Goal: Transaction & Acquisition: Book appointment/travel/reservation

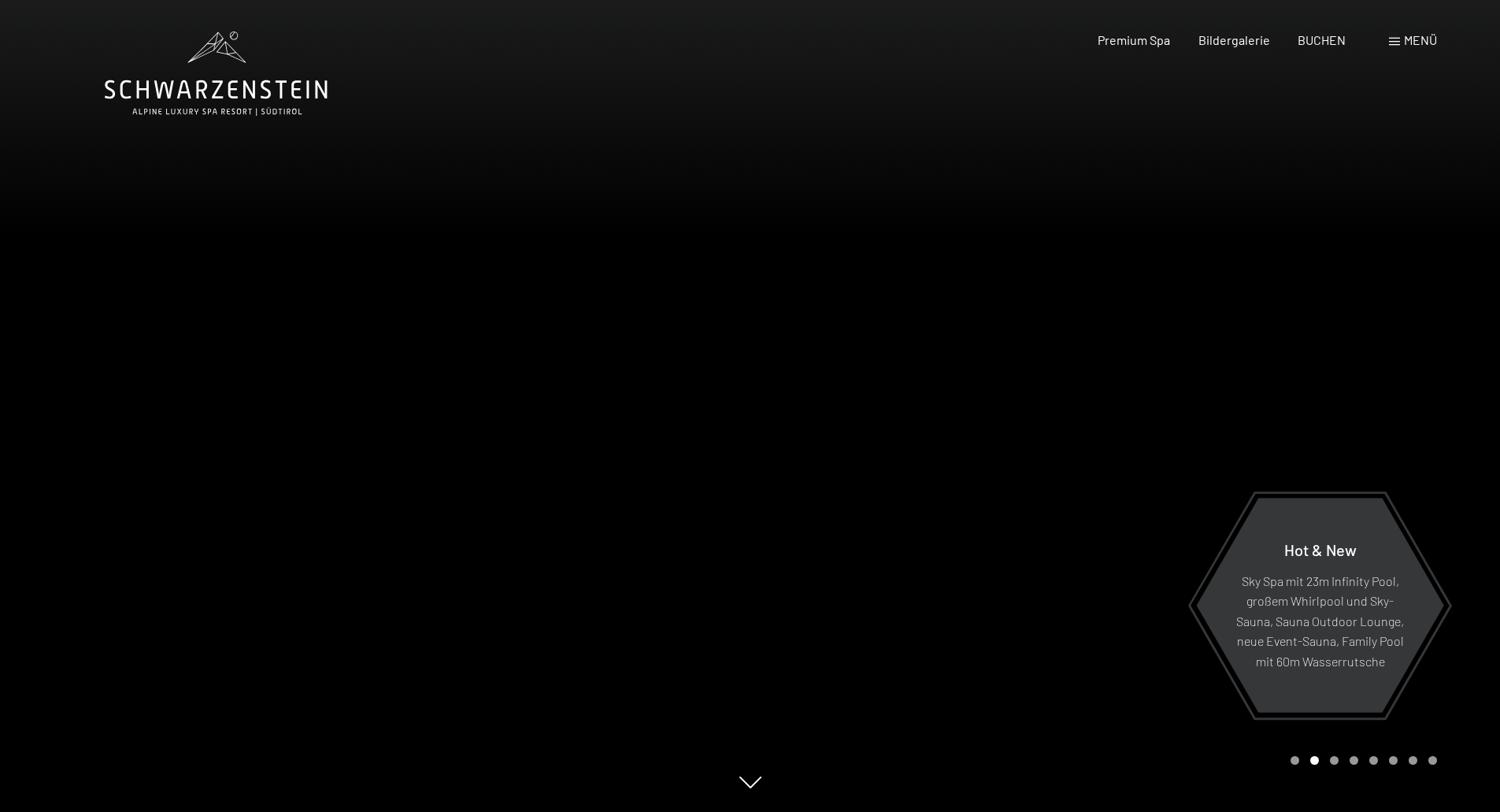
click at [1408, 45] on span "Menü" at bounding box center [1420, 40] width 33 height 15
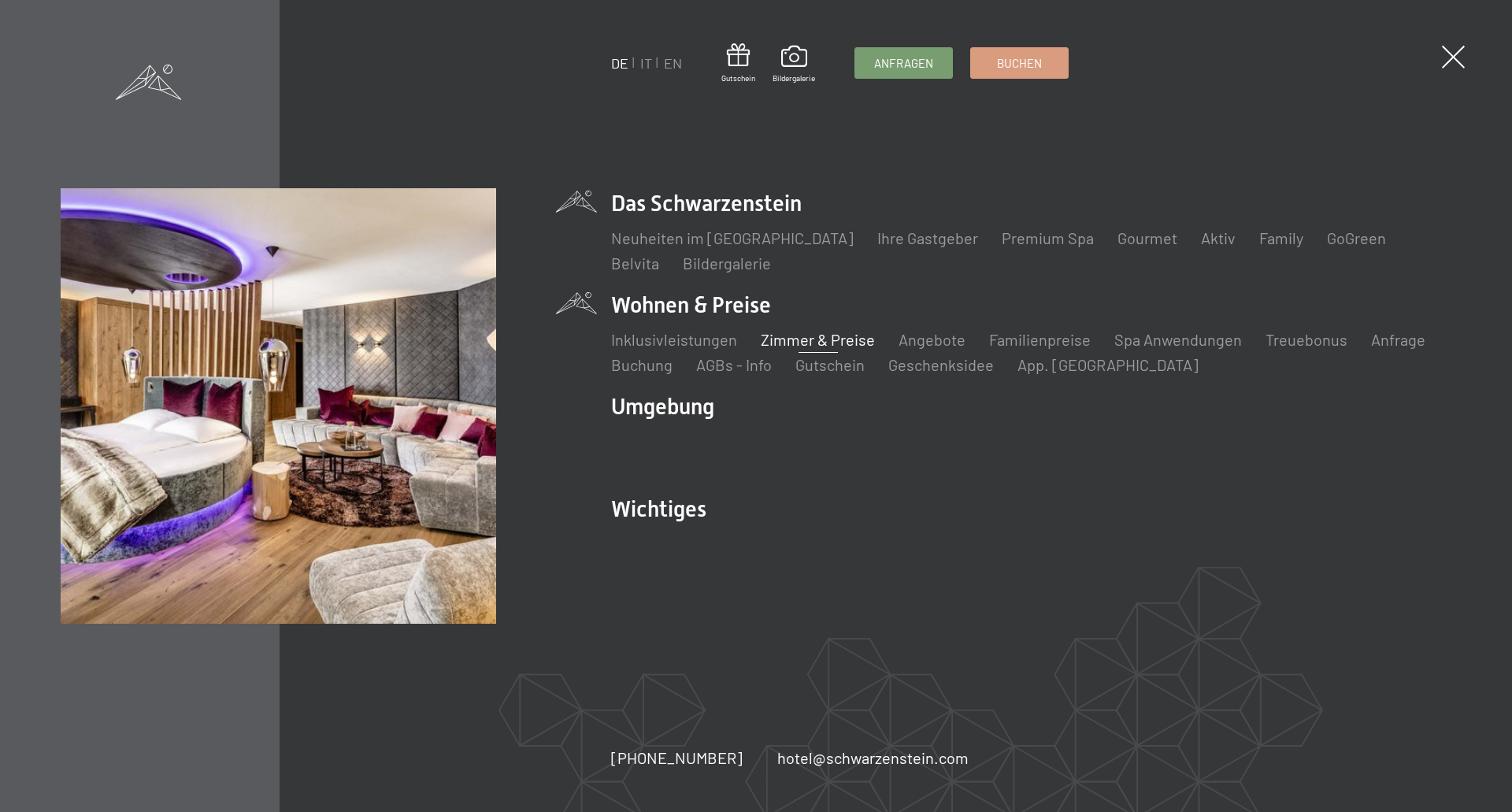
click at [823, 347] on link "Zimmer & Preise" at bounding box center [818, 339] width 114 height 19
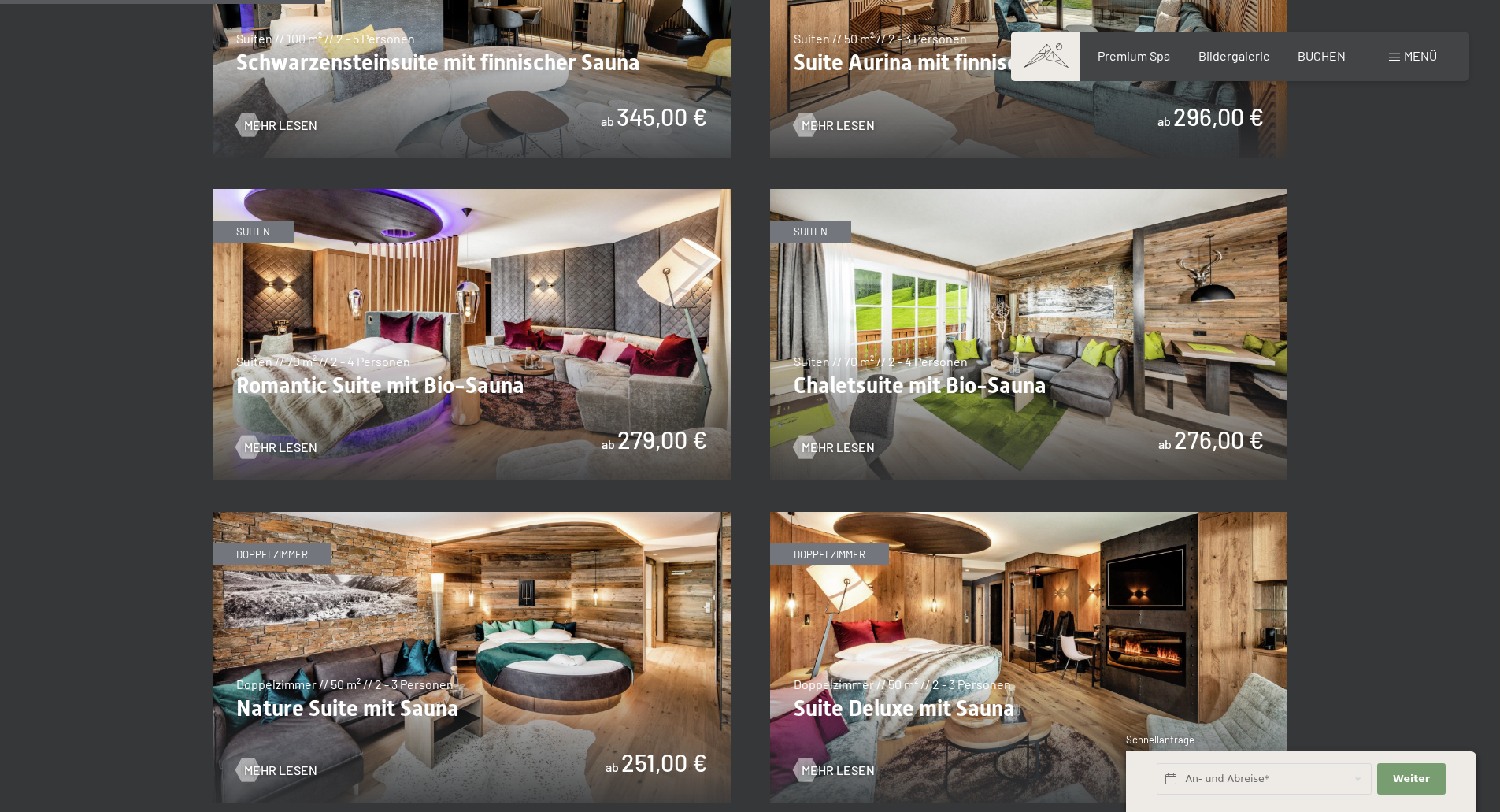
scroll to position [708, 0]
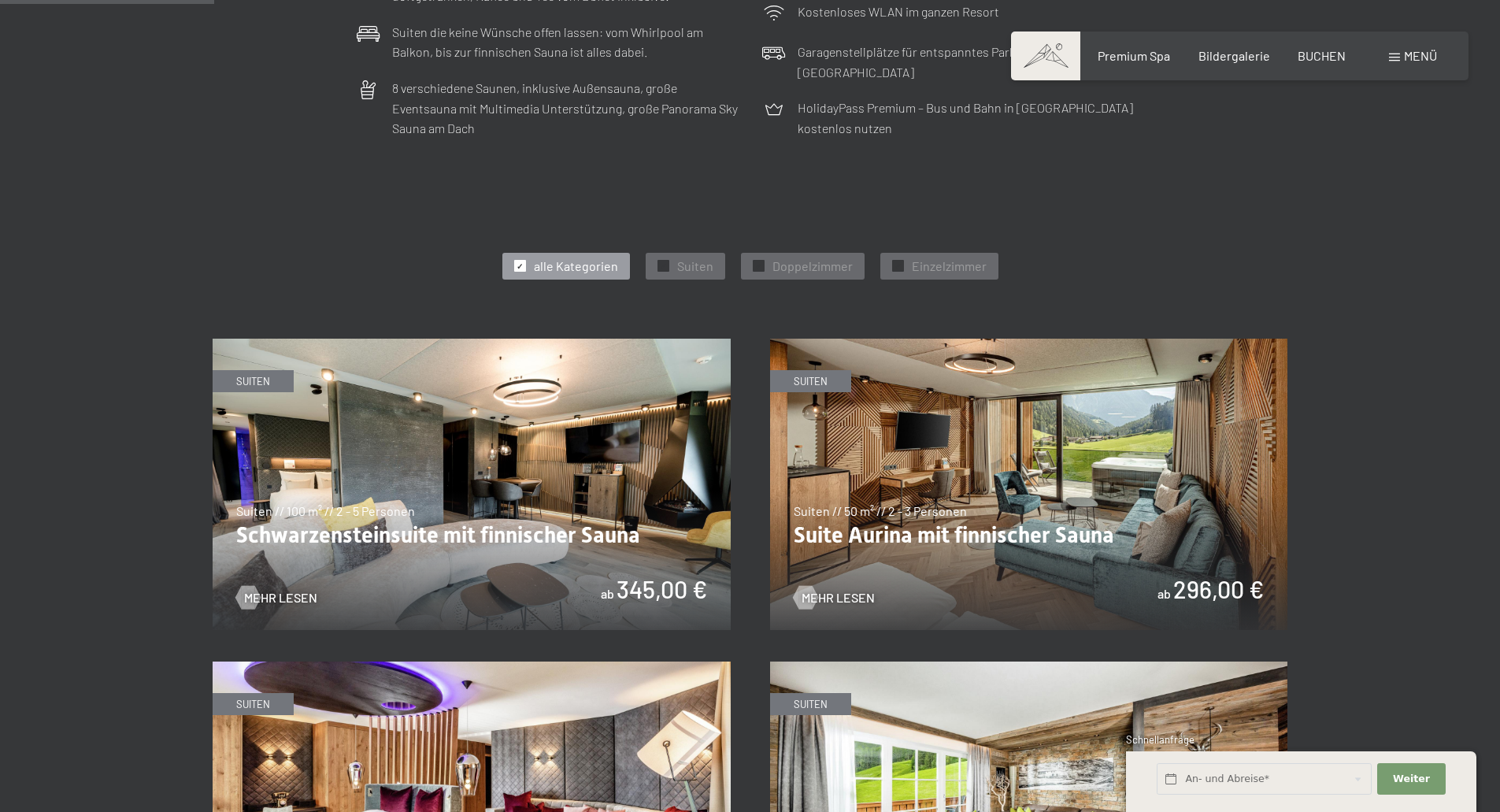
click at [1023, 490] on img at bounding box center [1030, 485] width 518 height 291
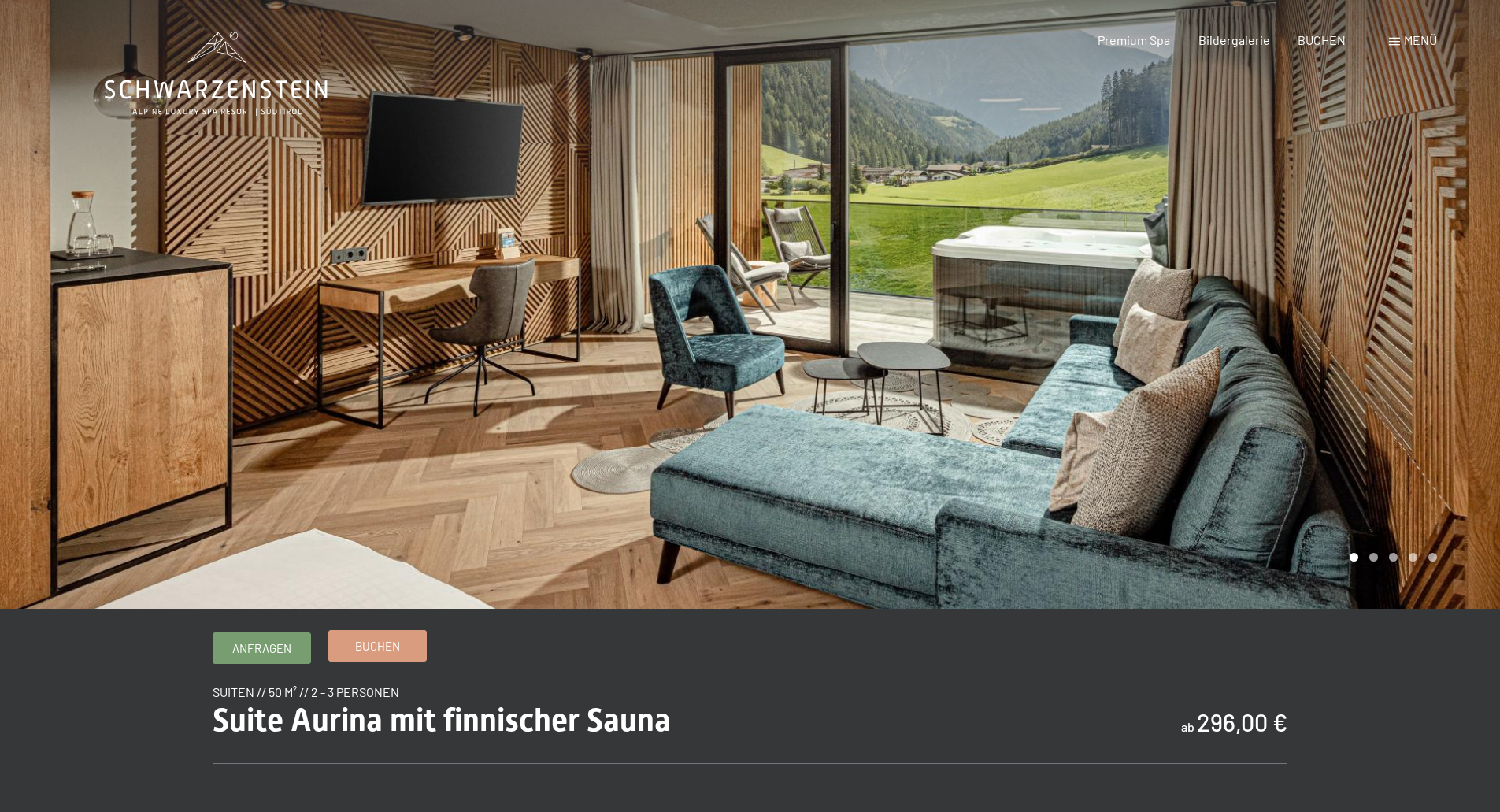
click at [391, 644] on span "Buchen" at bounding box center [377, 645] width 45 height 16
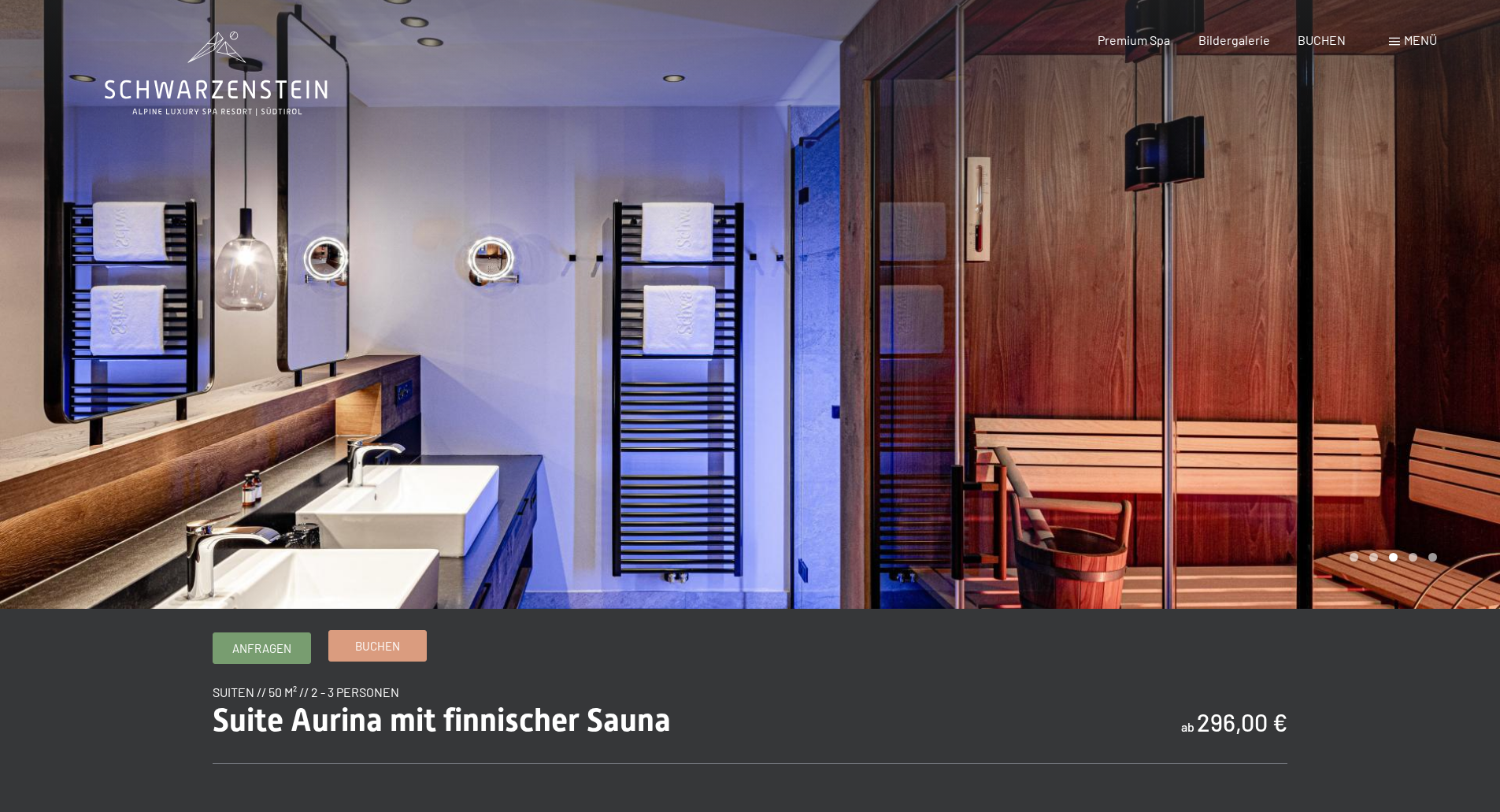
click at [384, 656] on link "Buchen" at bounding box center [378, 644] width 97 height 30
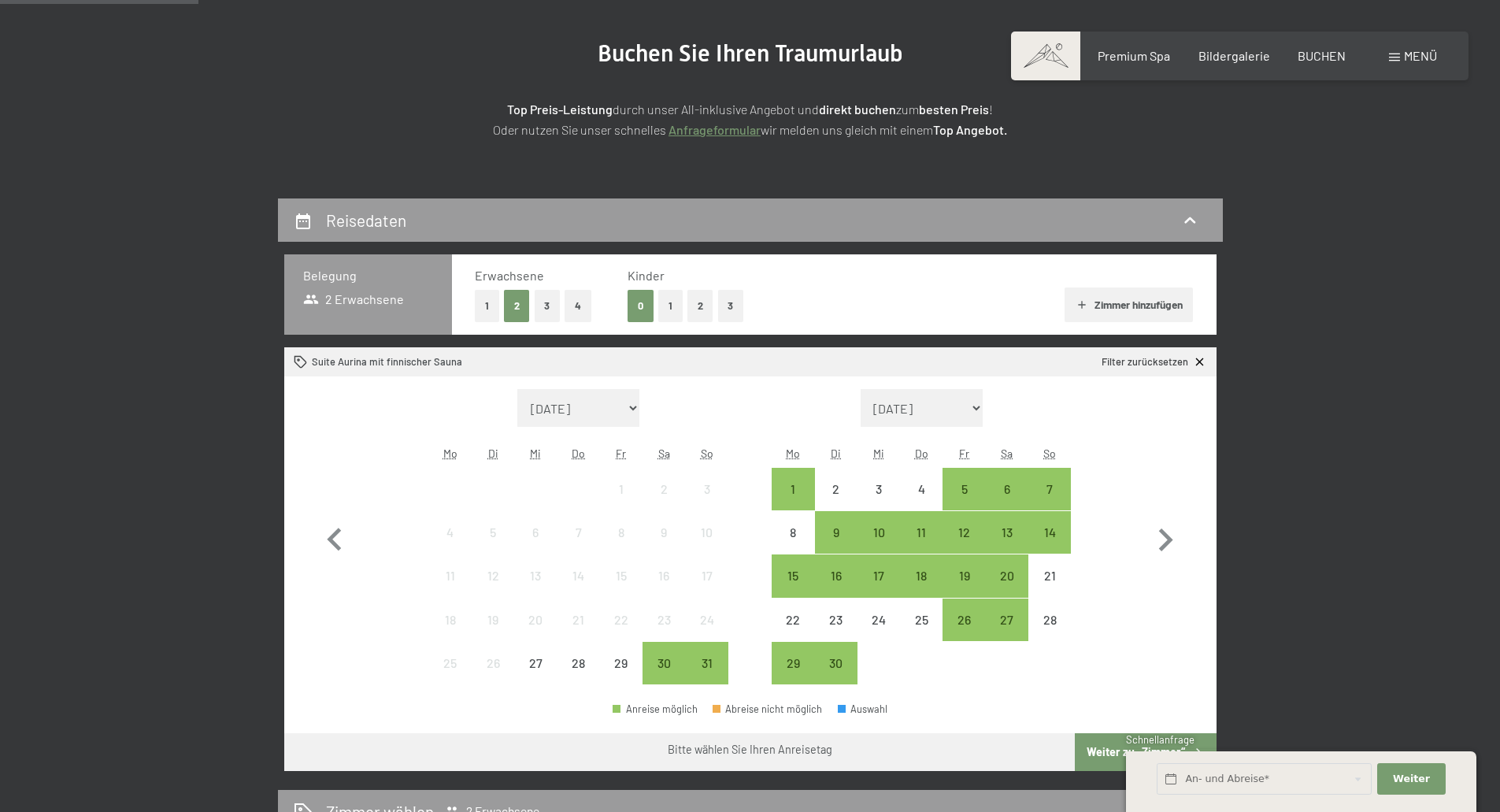
scroll to position [236, 0]
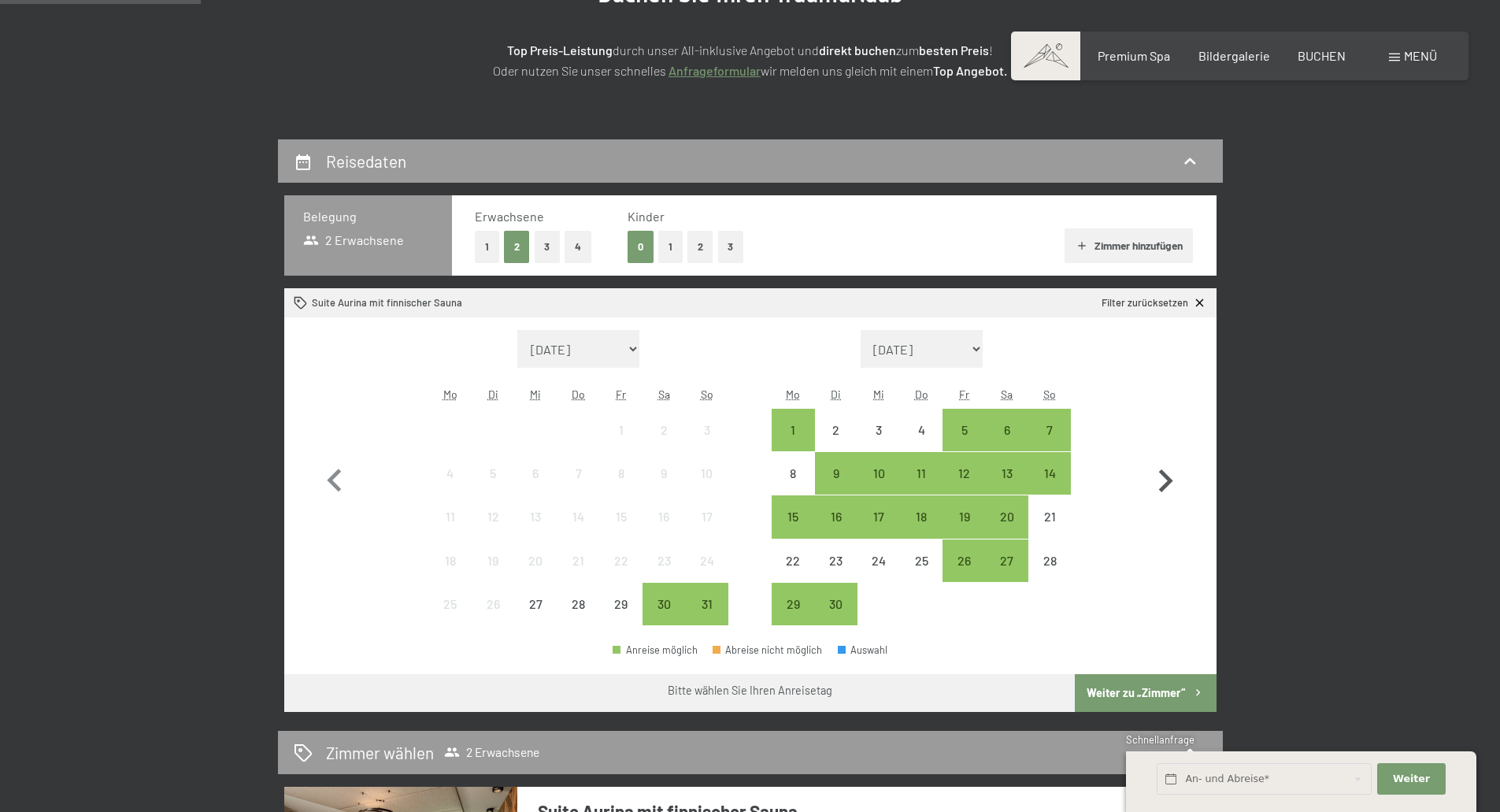
click at [1185, 474] on icon "button" at bounding box center [1166, 481] width 46 height 46
select select "2025-09-01"
select select "2025-10-01"
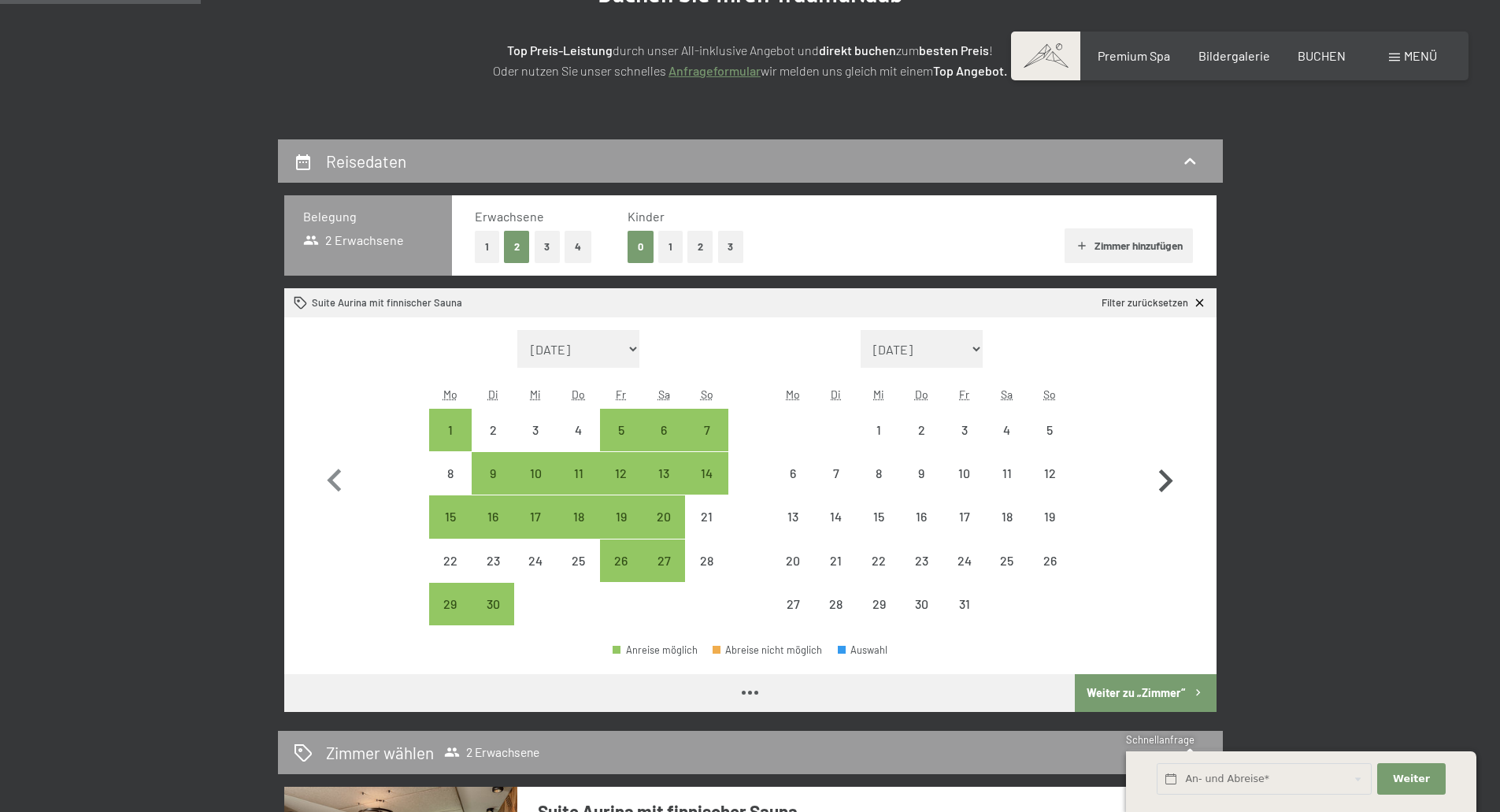
click at [1170, 479] on icon "button" at bounding box center [1166, 481] width 14 height 23
select select "2025-10-01"
select select "2025-11-01"
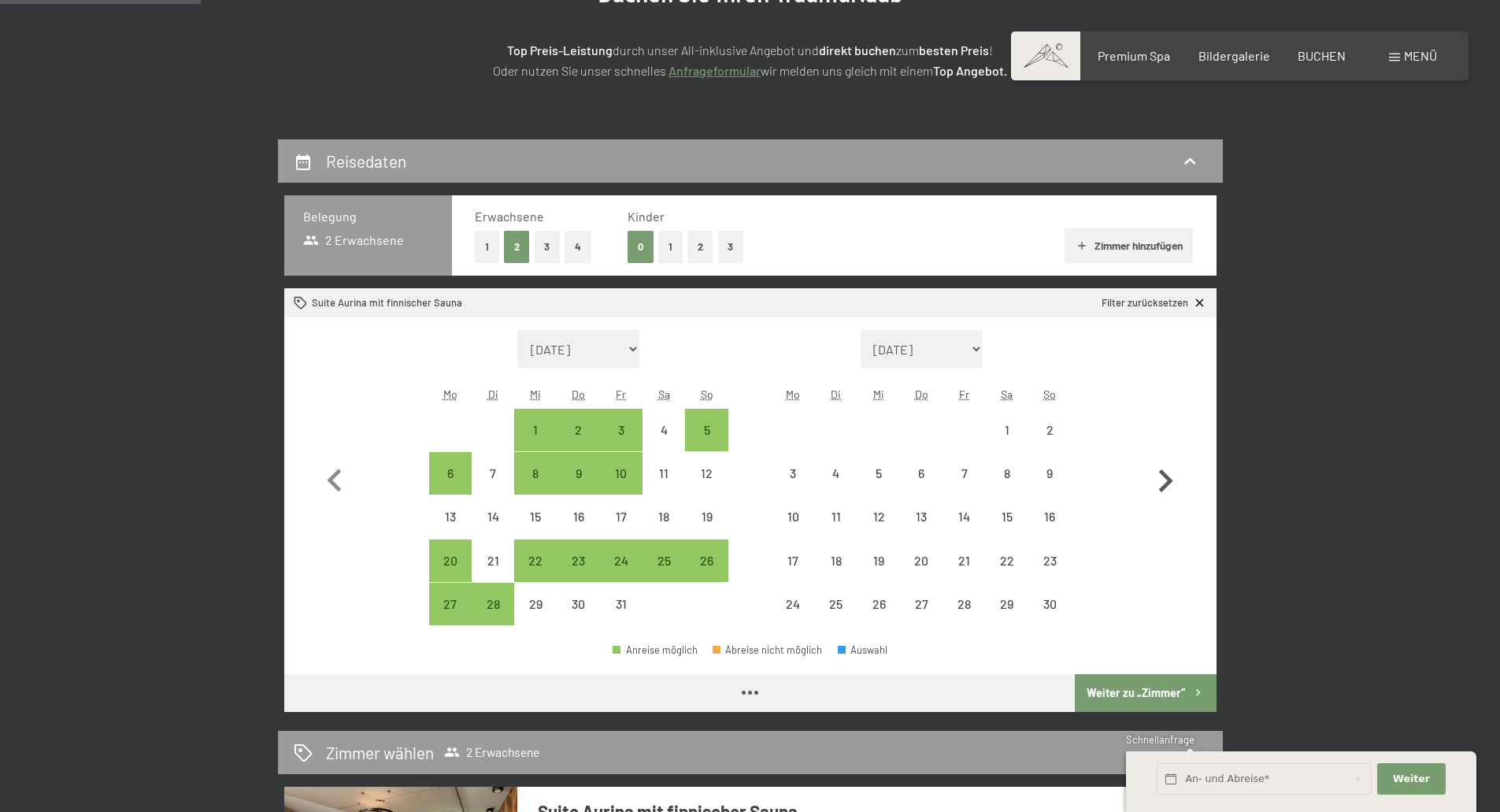
click at [1170, 479] on icon "button" at bounding box center [1166, 481] width 14 height 23
select select "2025-11-01"
select select "2025-12-01"
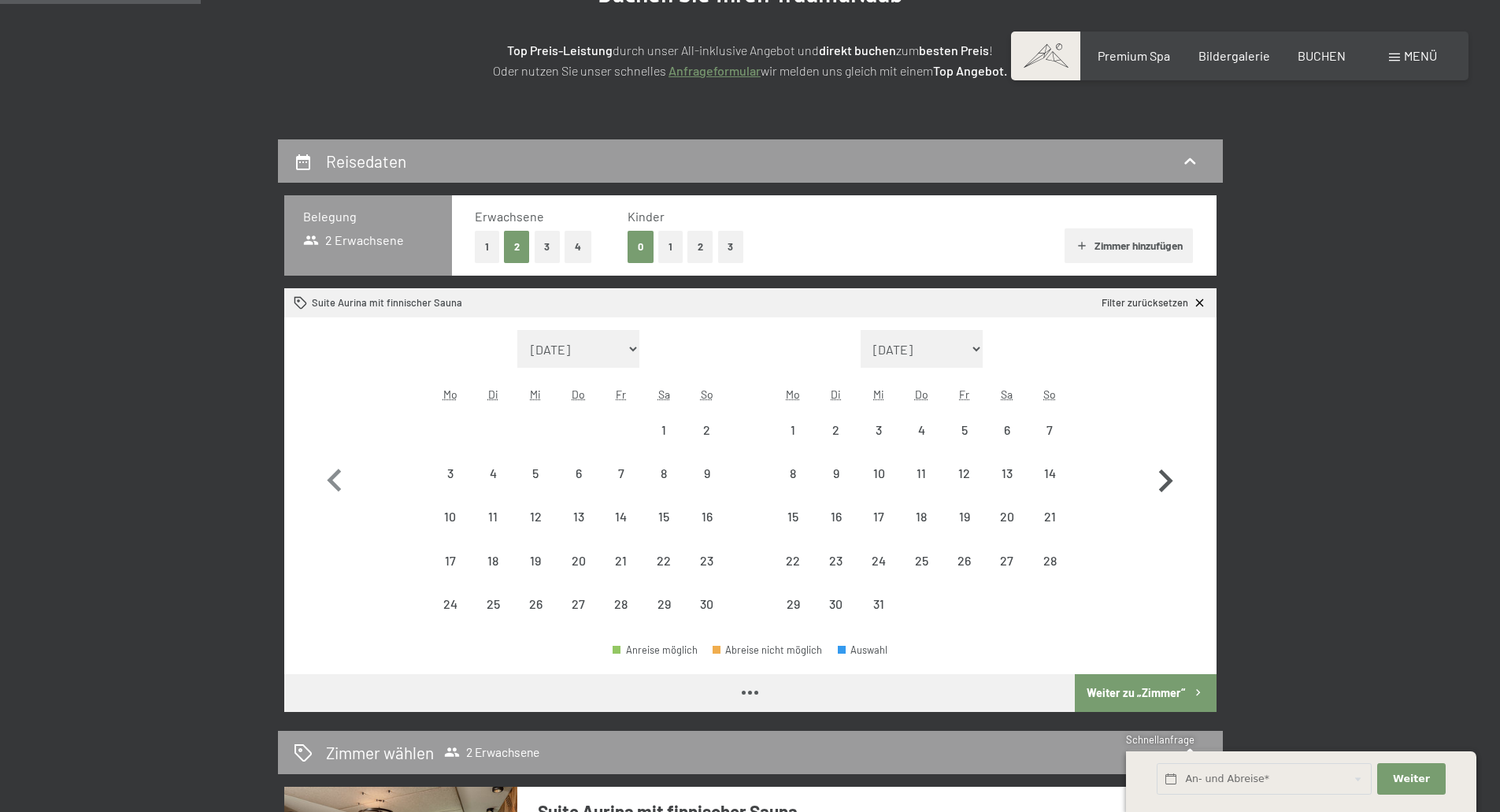
click at [1170, 479] on icon "button" at bounding box center [1166, 481] width 14 height 23
click at [1170, 480] on icon "button" at bounding box center [1166, 481] width 14 height 23
click at [1169, 480] on icon "button" at bounding box center [1166, 481] width 14 height 23
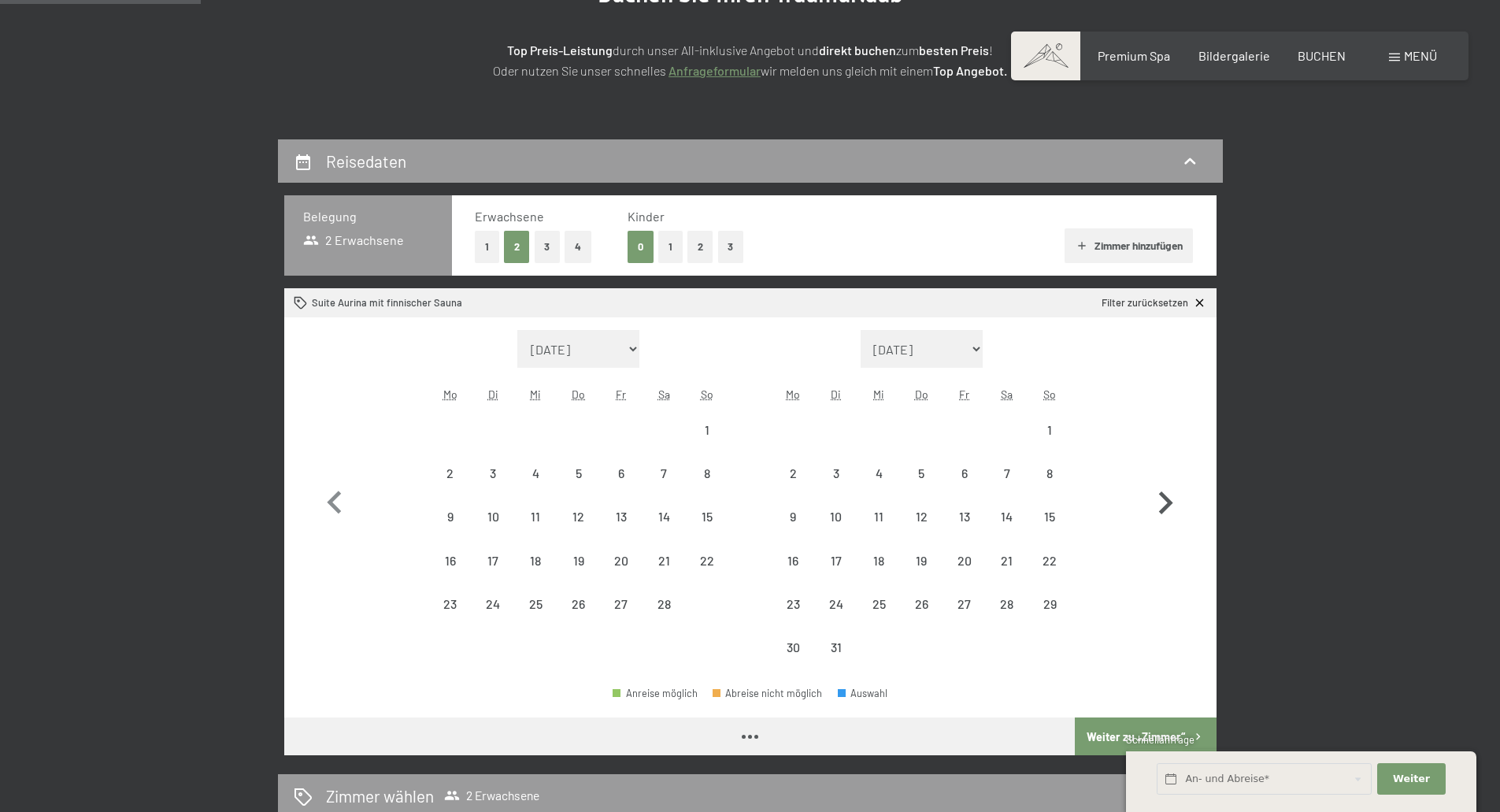
select select "2026-02-01"
select select "2026-03-01"
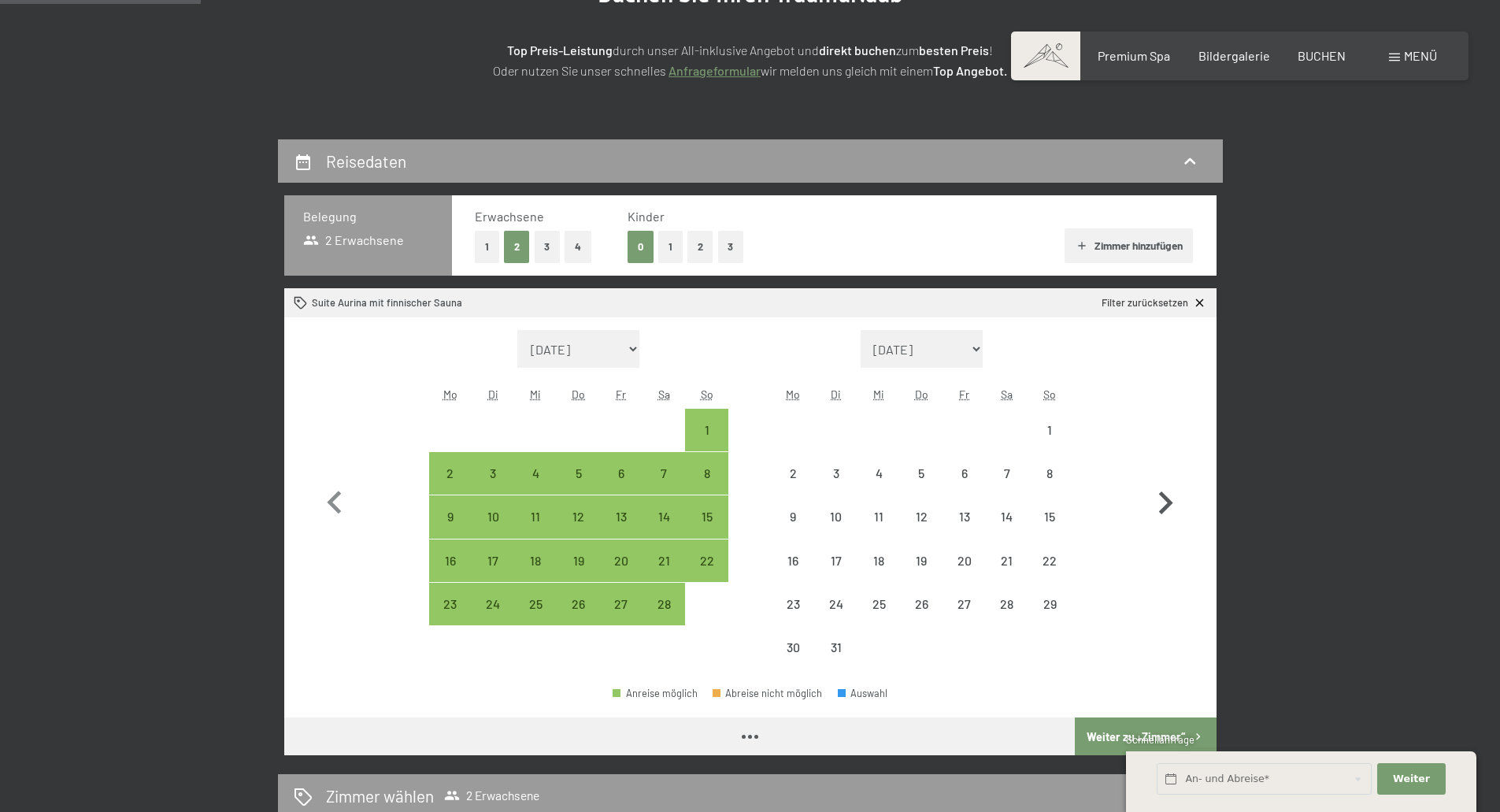
select select "2026-02-01"
select select "2026-03-01"
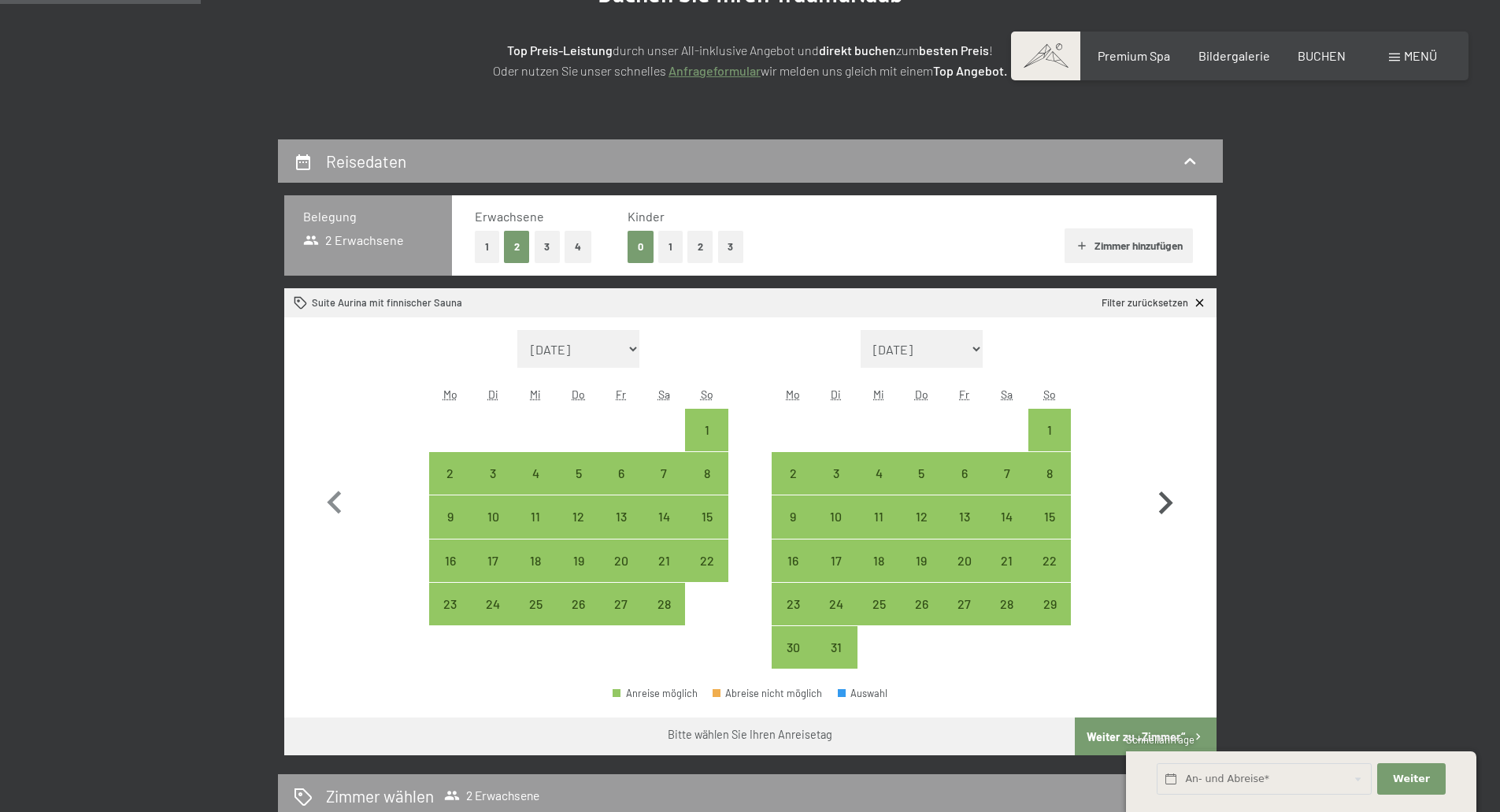
click at [1170, 480] on icon "button" at bounding box center [1166, 503] width 46 height 46
select select "2026-03-01"
select select "2026-04-01"
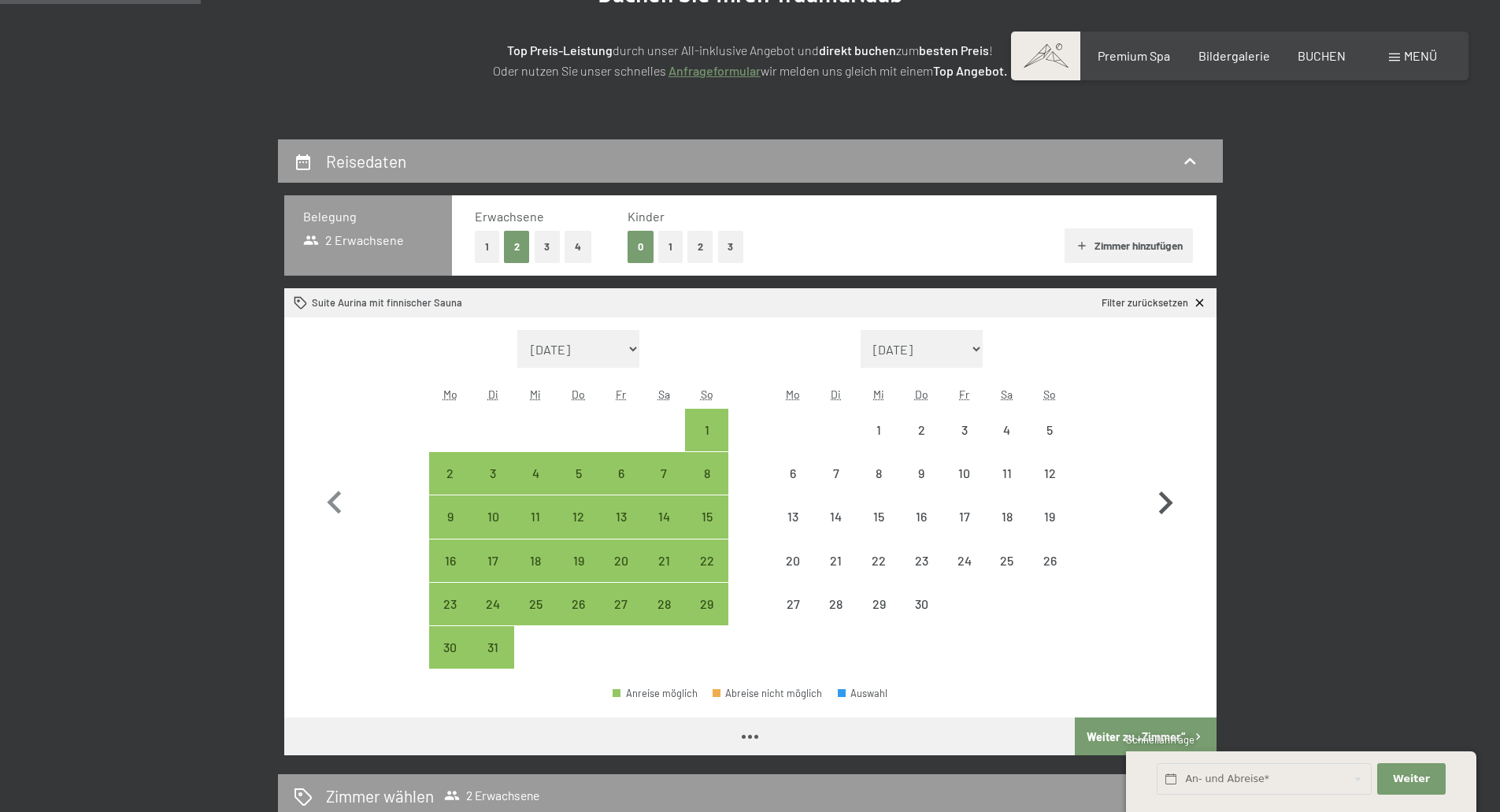
select select "2026-03-01"
select select "2026-04-01"
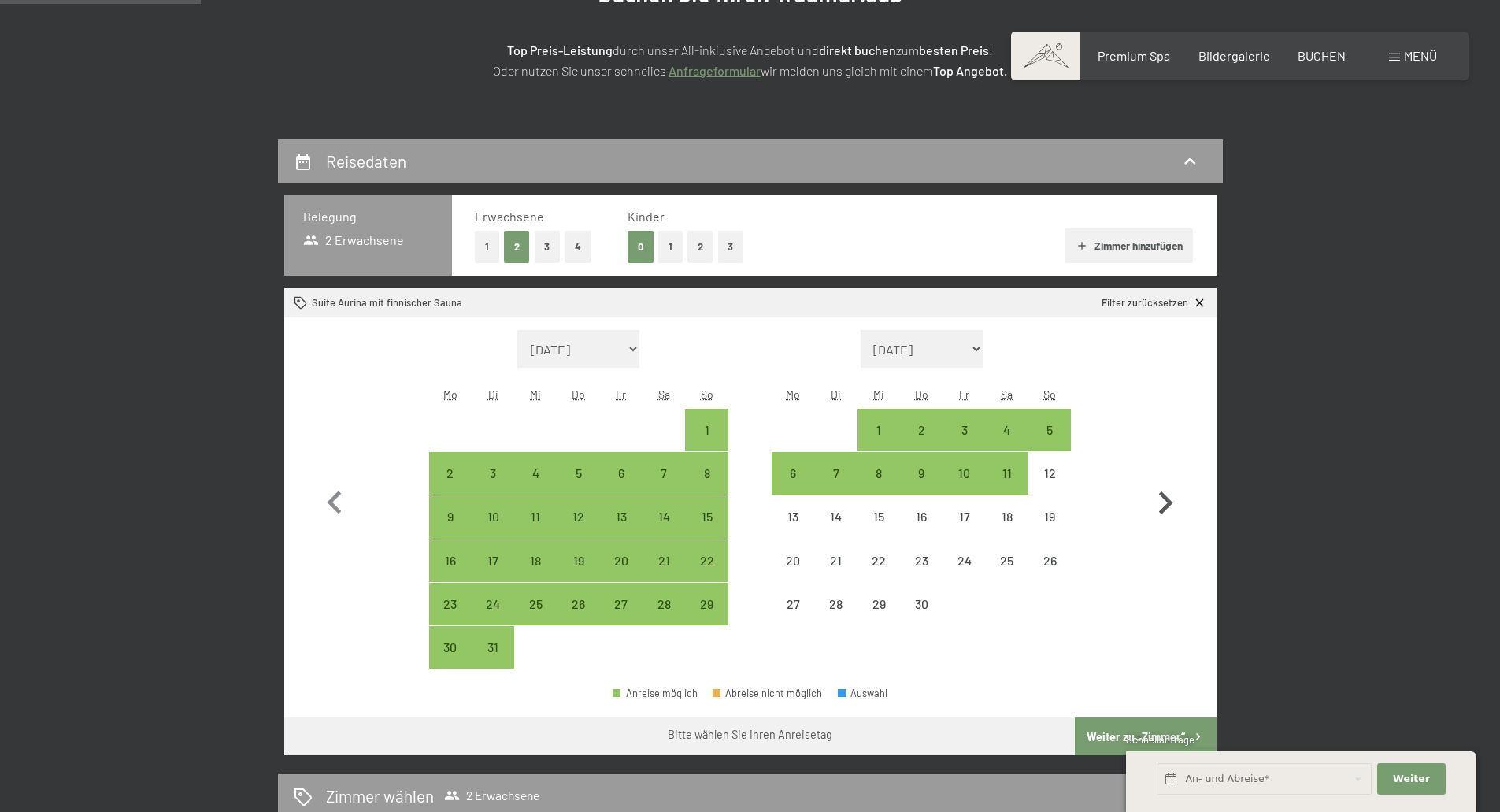
click at [1166, 479] on button "button" at bounding box center [1166, 499] width 46 height 339
select select "2026-04-01"
select select "2026-05-01"
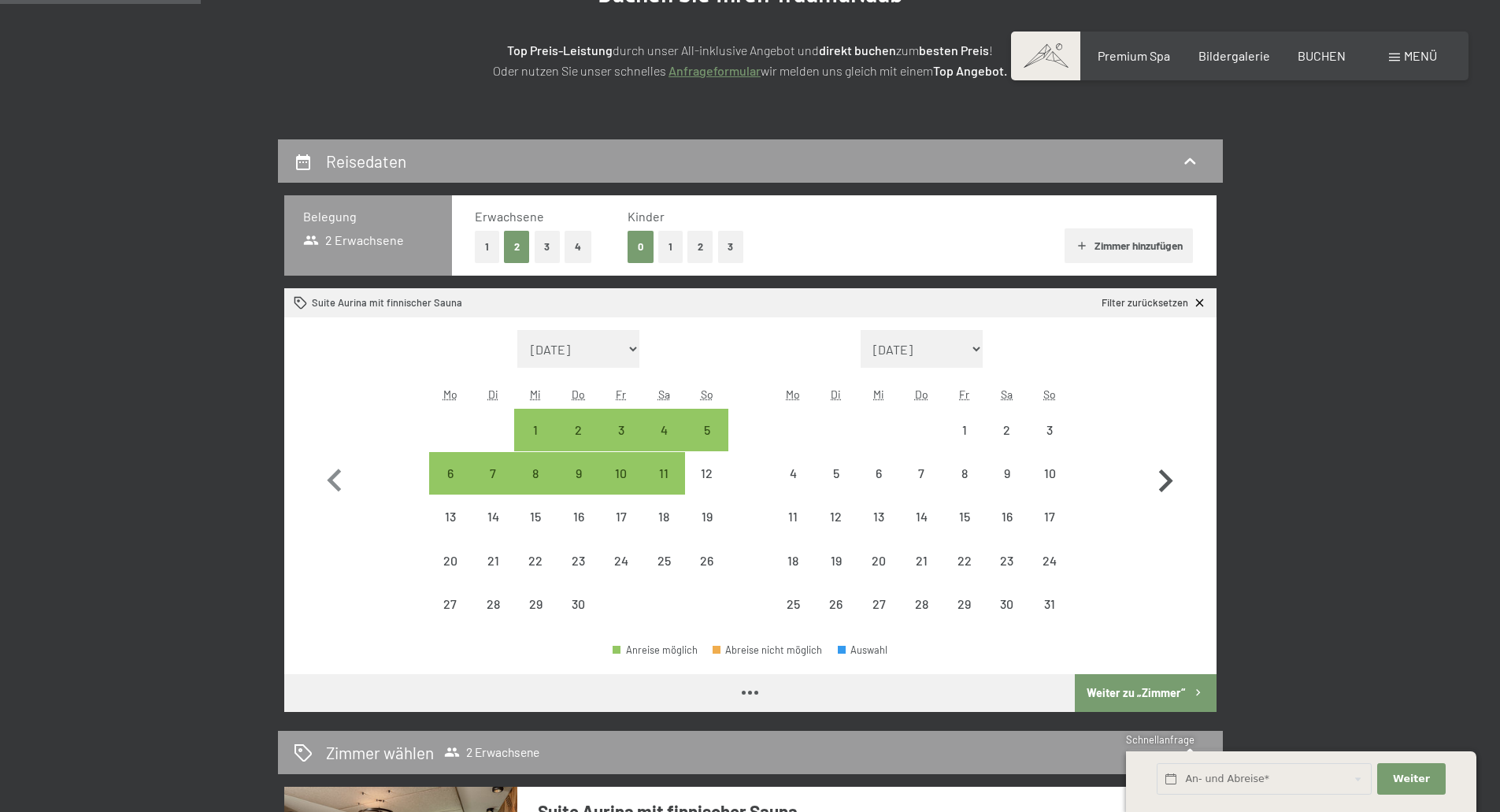
select select "2026-04-01"
select select "2026-05-01"
click at [1163, 475] on icon "button" at bounding box center [1166, 481] width 14 height 23
select select "2026-05-01"
select select "2026-06-01"
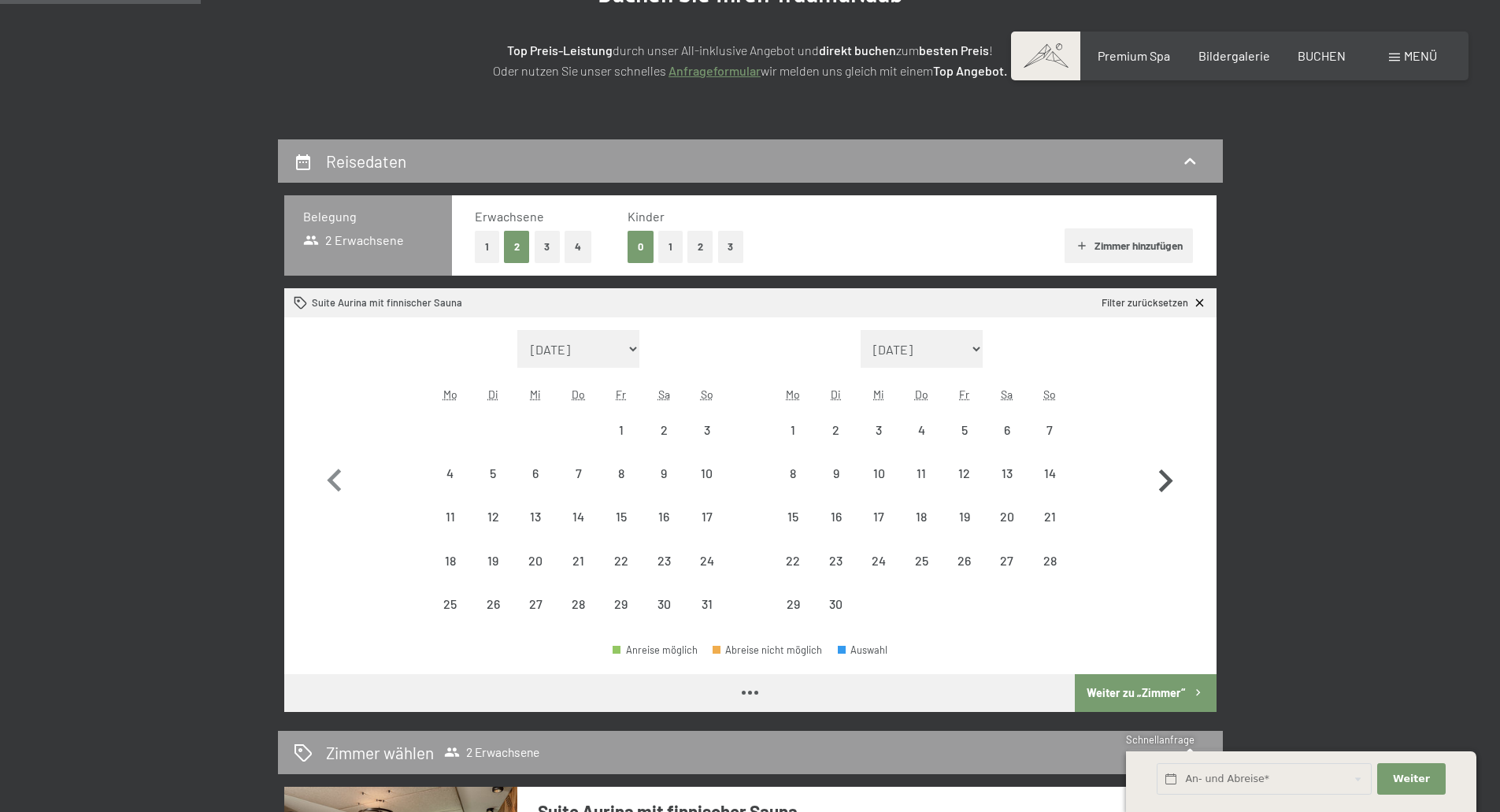
select select "2026-05-01"
select select "2026-06-01"
click at [1163, 475] on icon "button" at bounding box center [1166, 481] width 14 height 23
select select "2026-06-01"
select select "2026-07-01"
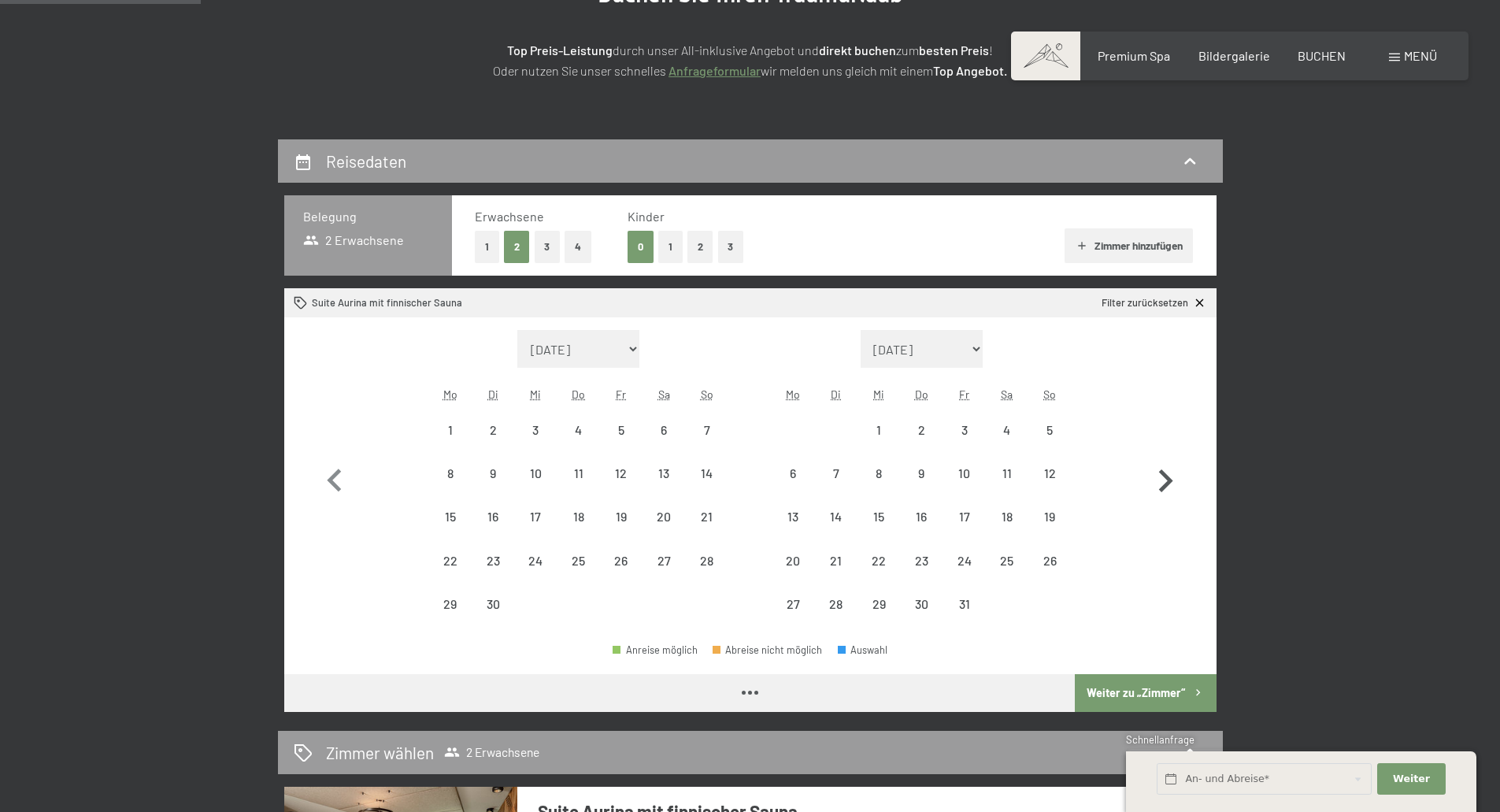
select select "2026-06-01"
select select "2026-07-01"
click at [1163, 475] on icon "button" at bounding box center [1166, 481] width 14 height 23
select select "2026-07-01"
select select "2026-08-01"
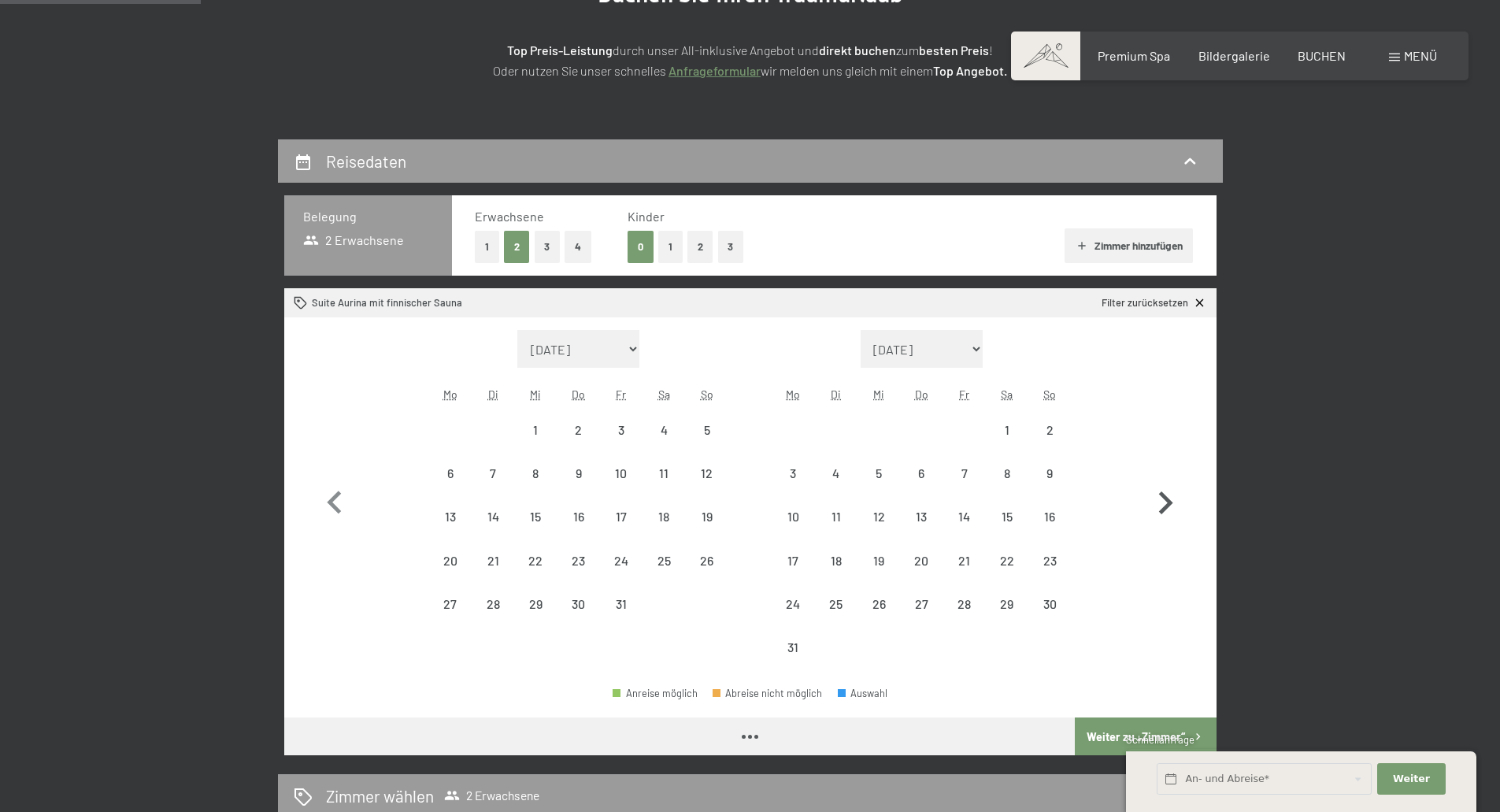
select select "2026-07-01"
select select "2026-08-01"
click at [330, 498] on icon "button" at bounding box center [334, 503] width 46 height 46
select select "2026-06-01"
select select "2026-07-01"
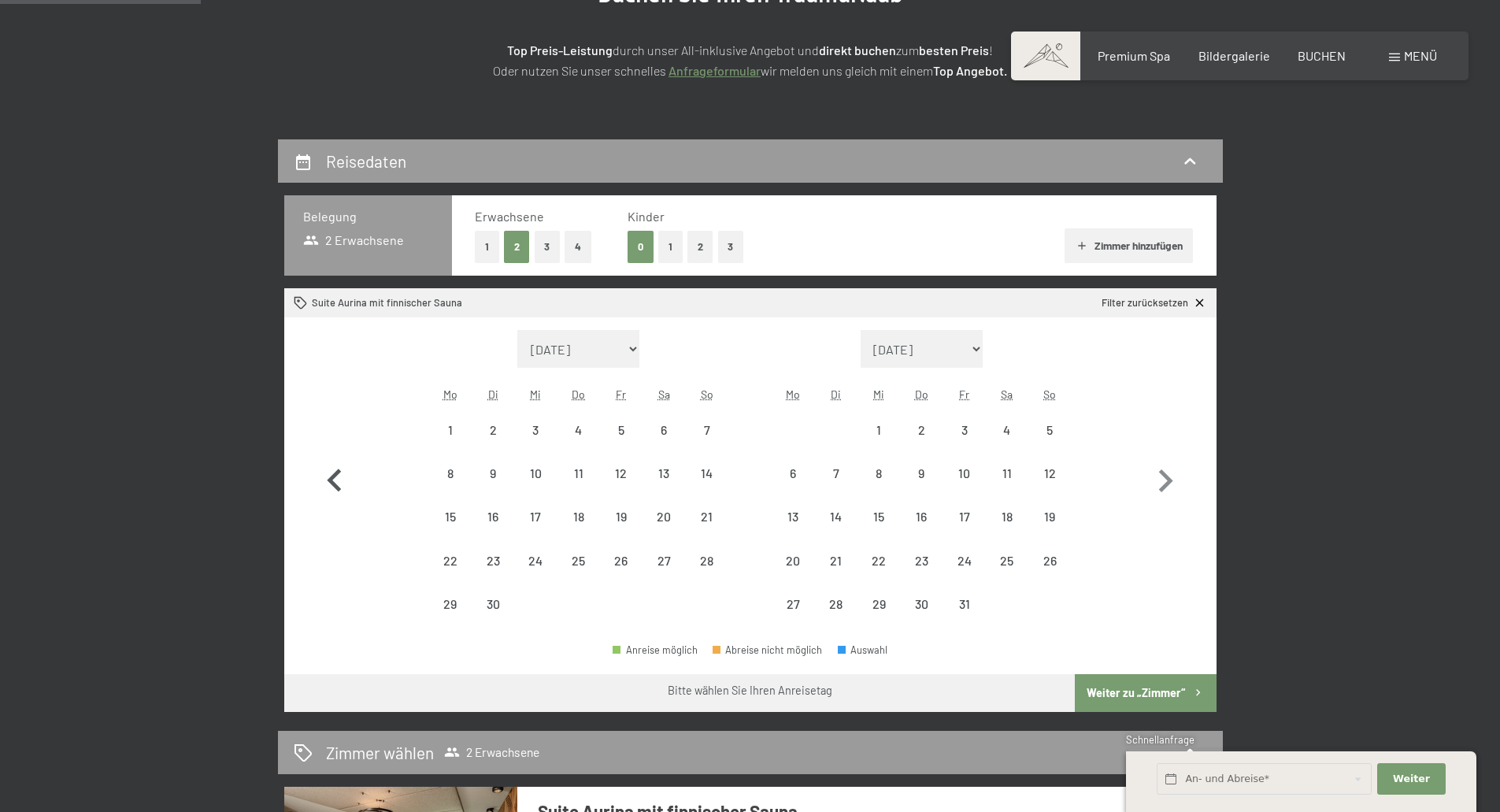
click at [330, 498] on icon "button" at bounding box center [334, 481] width 46 height 46
select select "2026-05-01"
select select "2026-06-01"
click at [330, 498] on icon "button" at bounding box center [334, 481] width 46 height 46
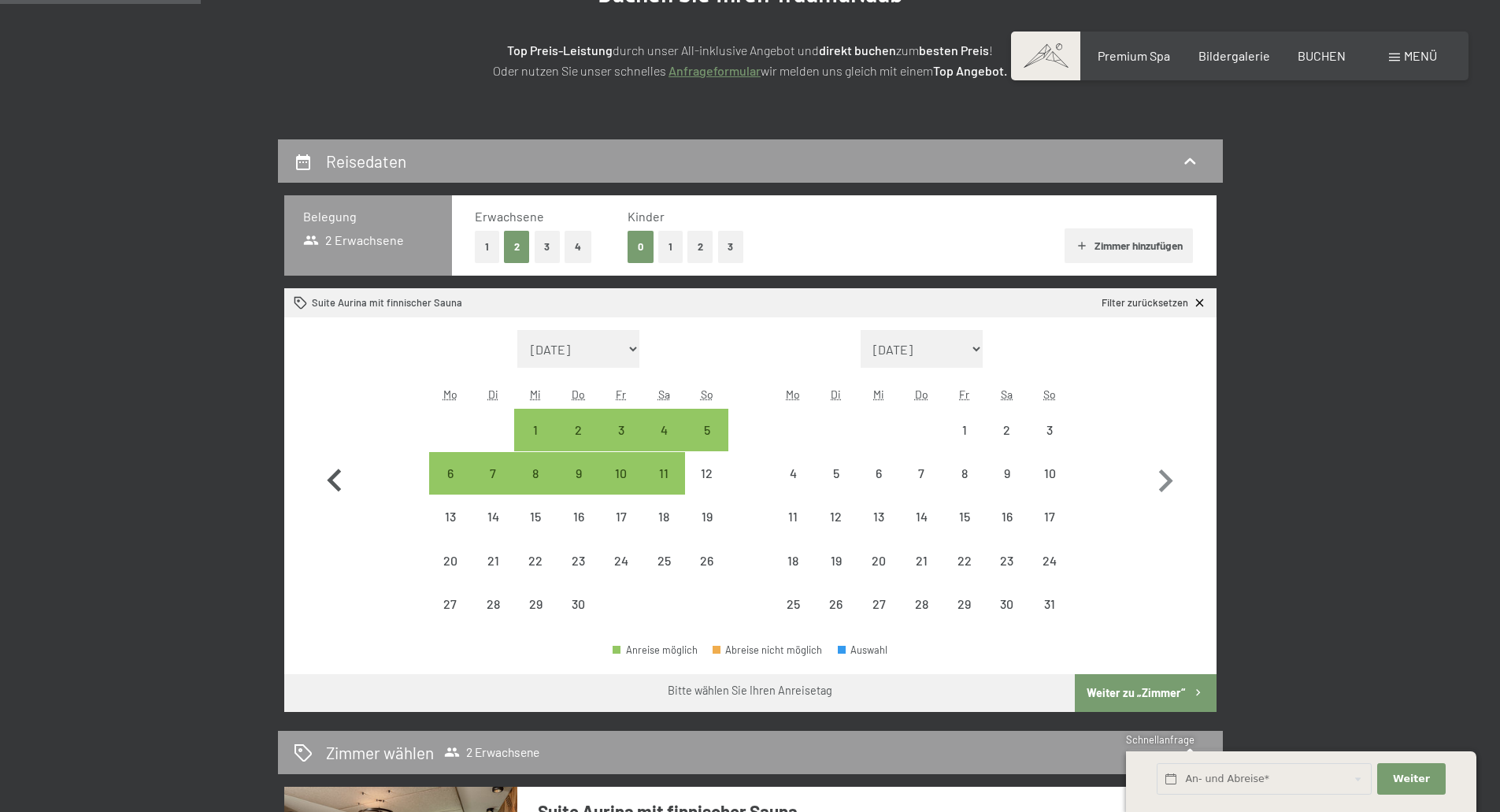
click at [330, 498] on icon "button" at bounding box center [334, 481] width 46 height 46
select select "2026-03-01"
select select "2026-04-01"
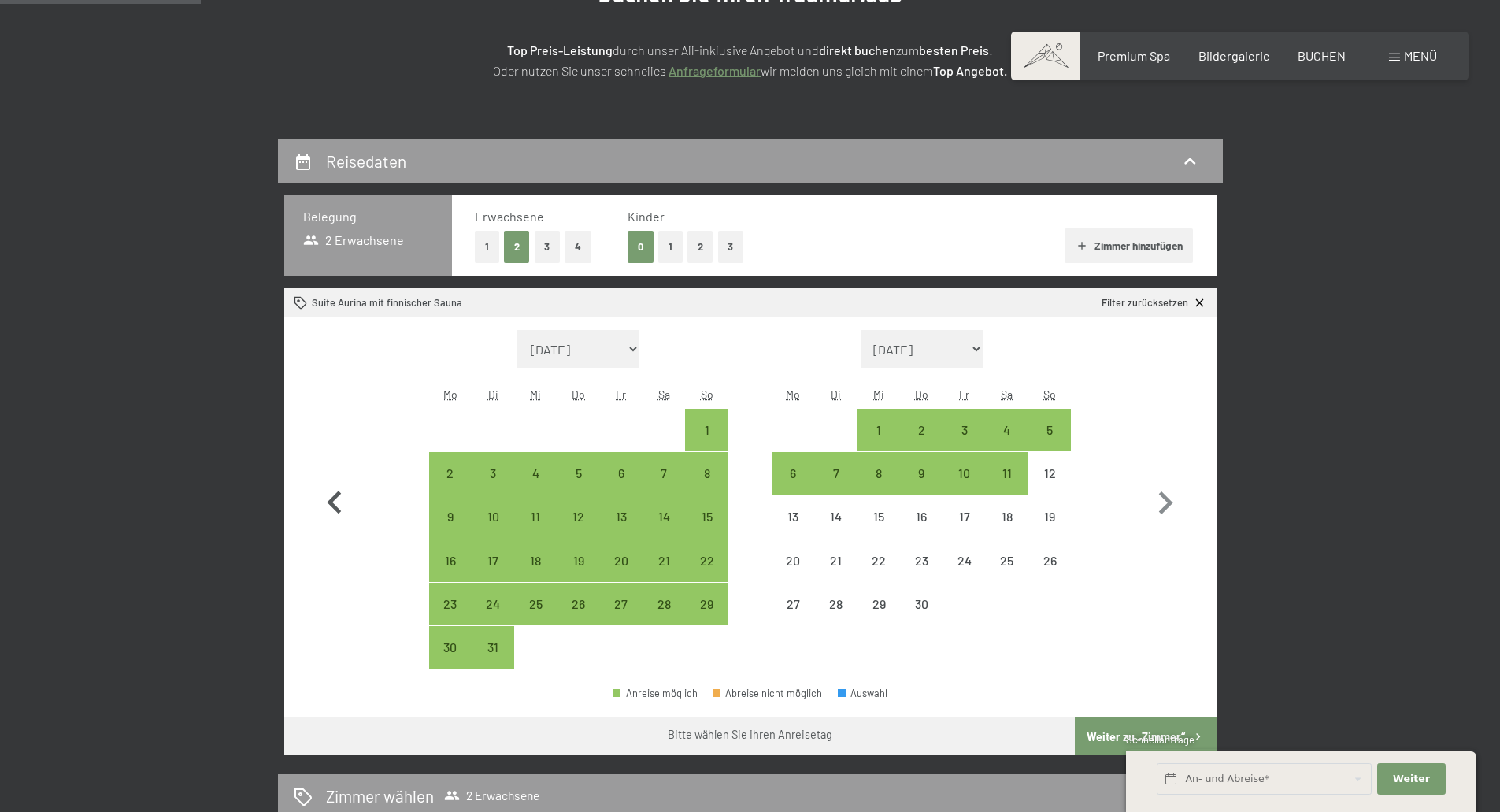
click at [343, 483] on icon "button" at bounding box center [334, 503] width 46 height 46
select select "2026-02-01"
select select "2026-03-01"
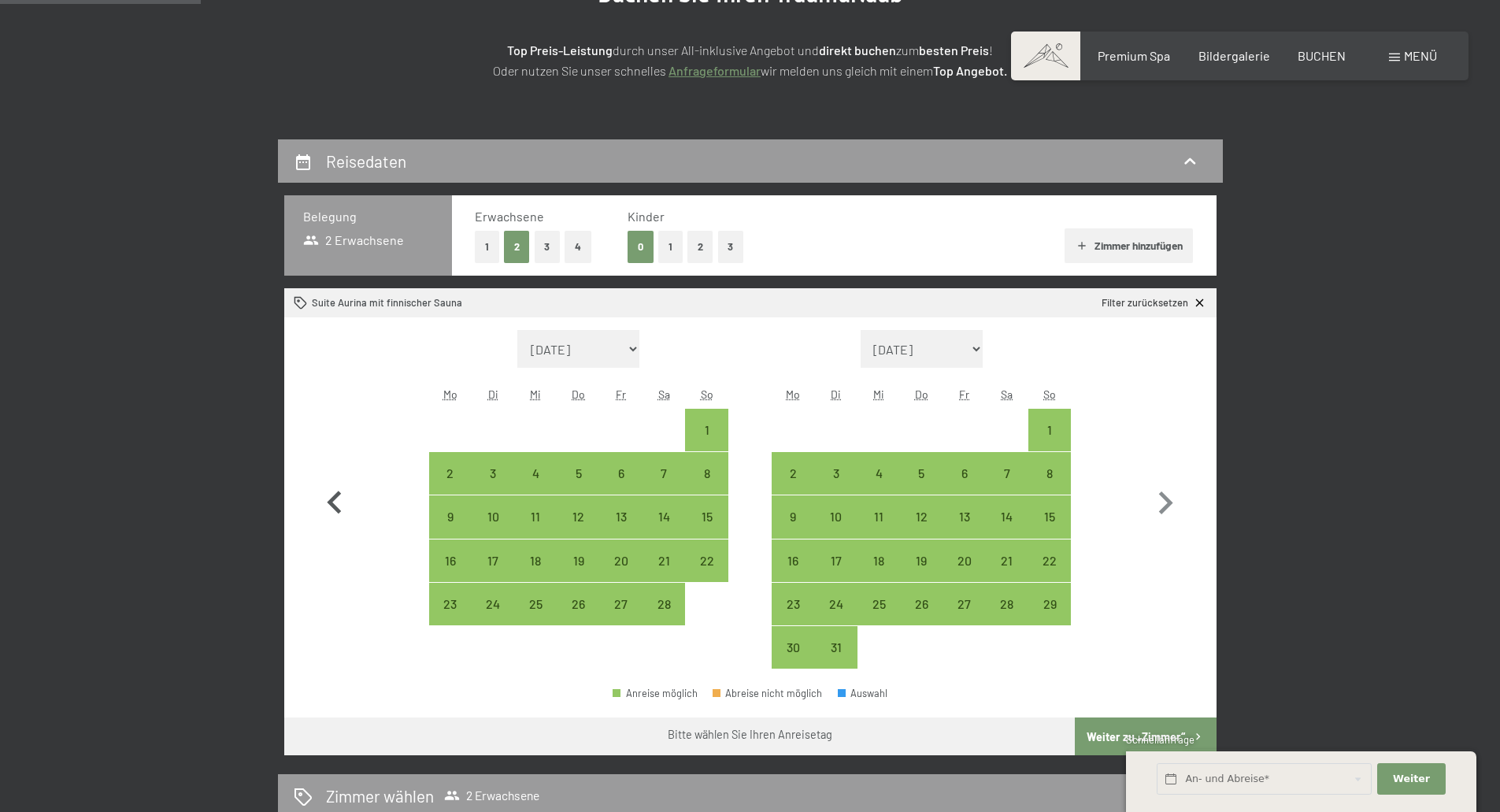
click at [343, 483] on icon "button" at bounding box center [334, 503] width 46 height 46
select select "2026-01-01"
select select "2026-02-01"
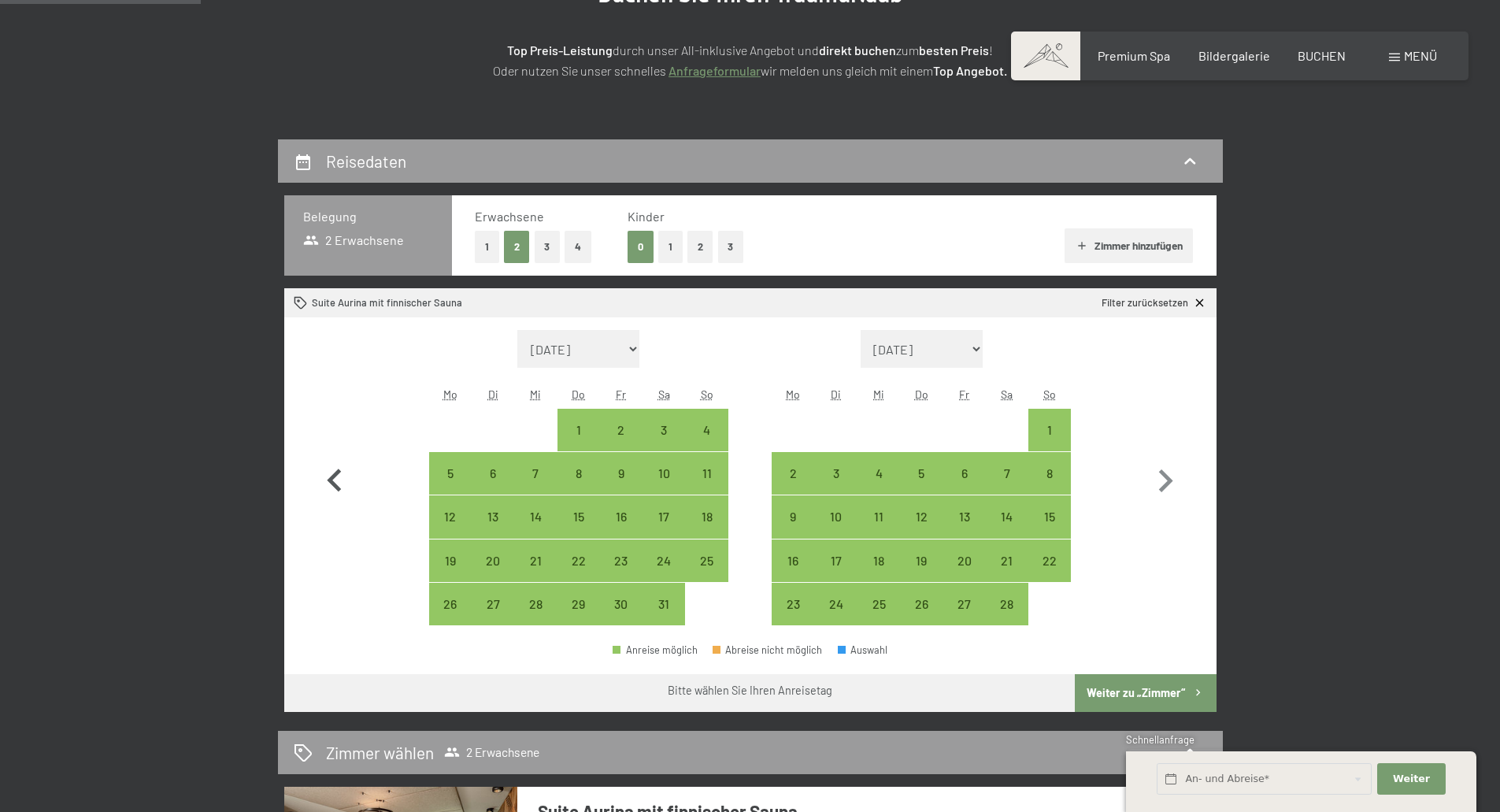
click at [343, 483] on icon "button" at bounding box center [334, 481] width 46 height 46
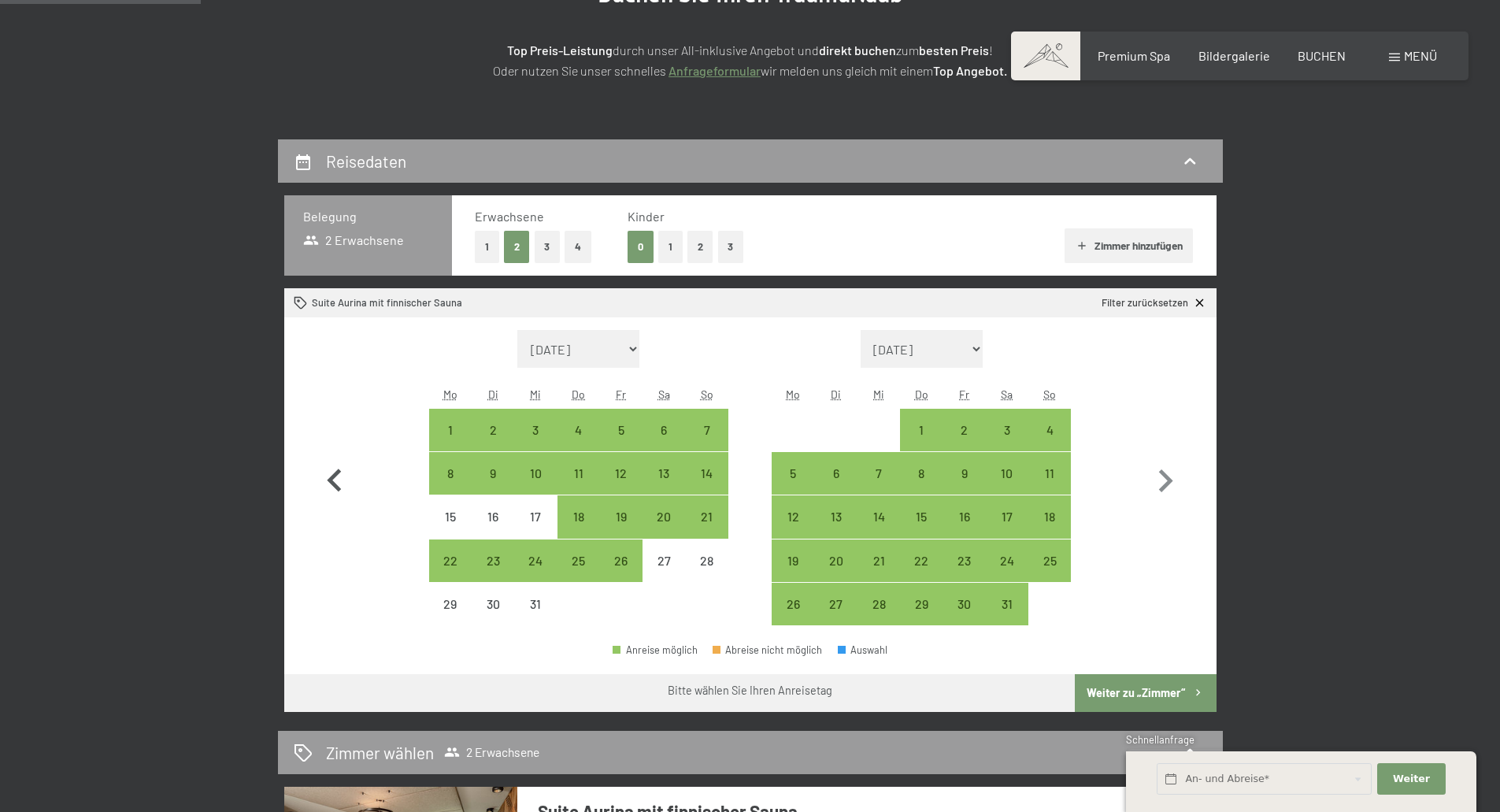
click at [343, 483] on icon "button" at bounding box center [334, 481] width 46 height 46
select select "2025-11-01"
select select "2025-12-01"
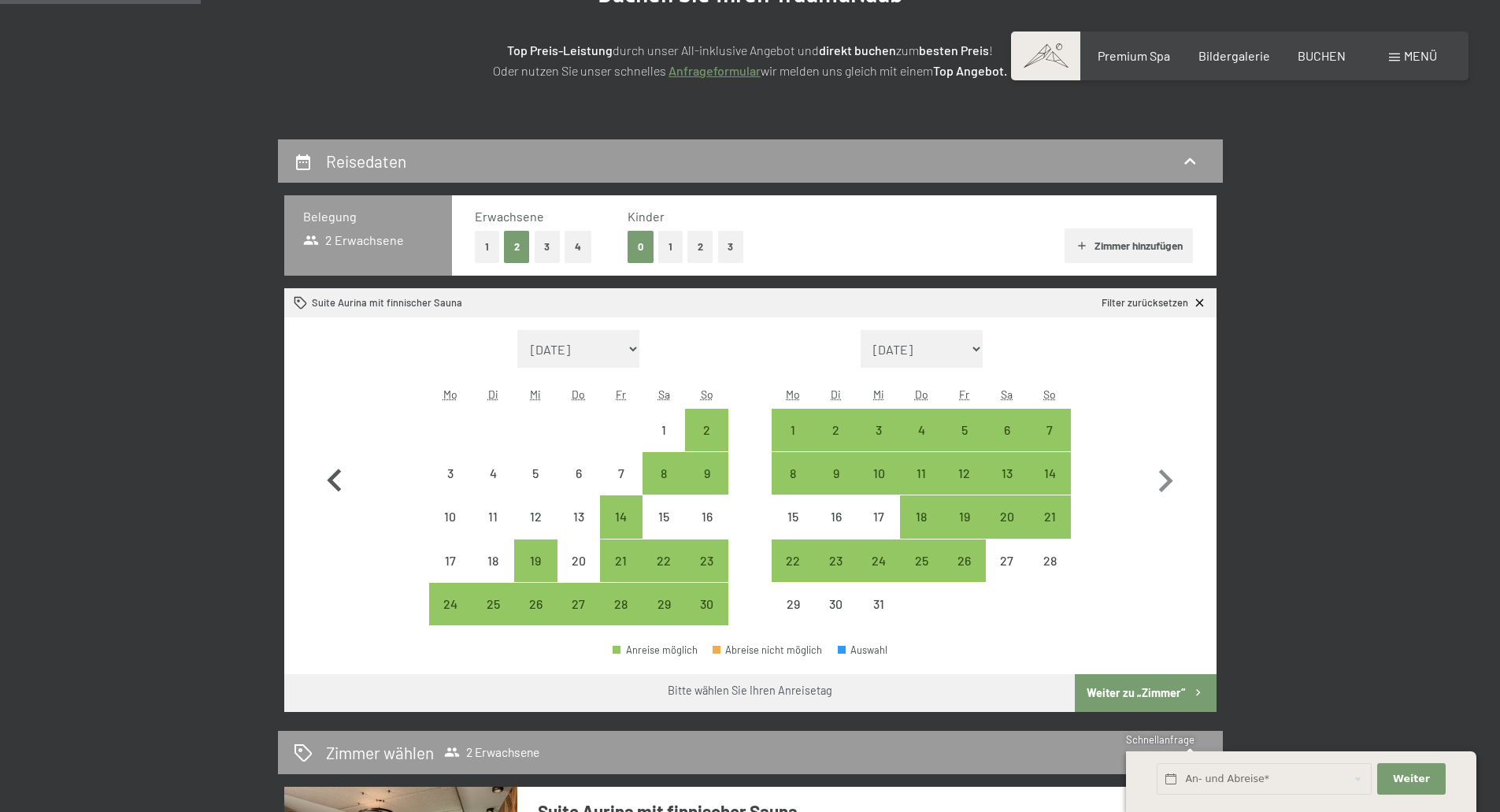
click at [343, 483] on icon "button" at bounding box center [334, 481] width 46 height 46
select select "2025-10-01"
select select "2025-11-01"
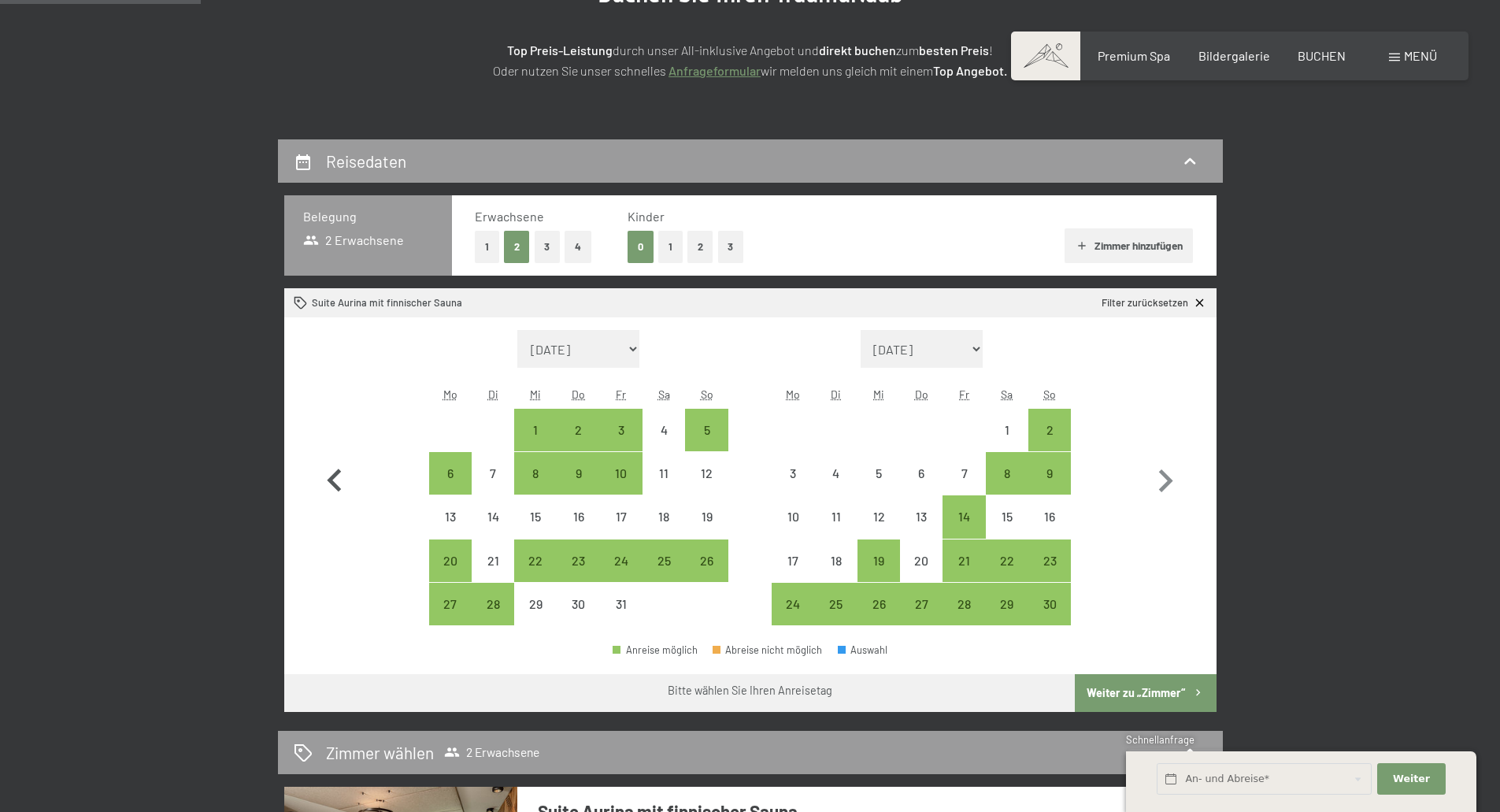
click at [343, 483] on icon "button" at bounding box center [334, 481] width 46 height 46
select select "2025-09-01"
select select "2025-10-01"
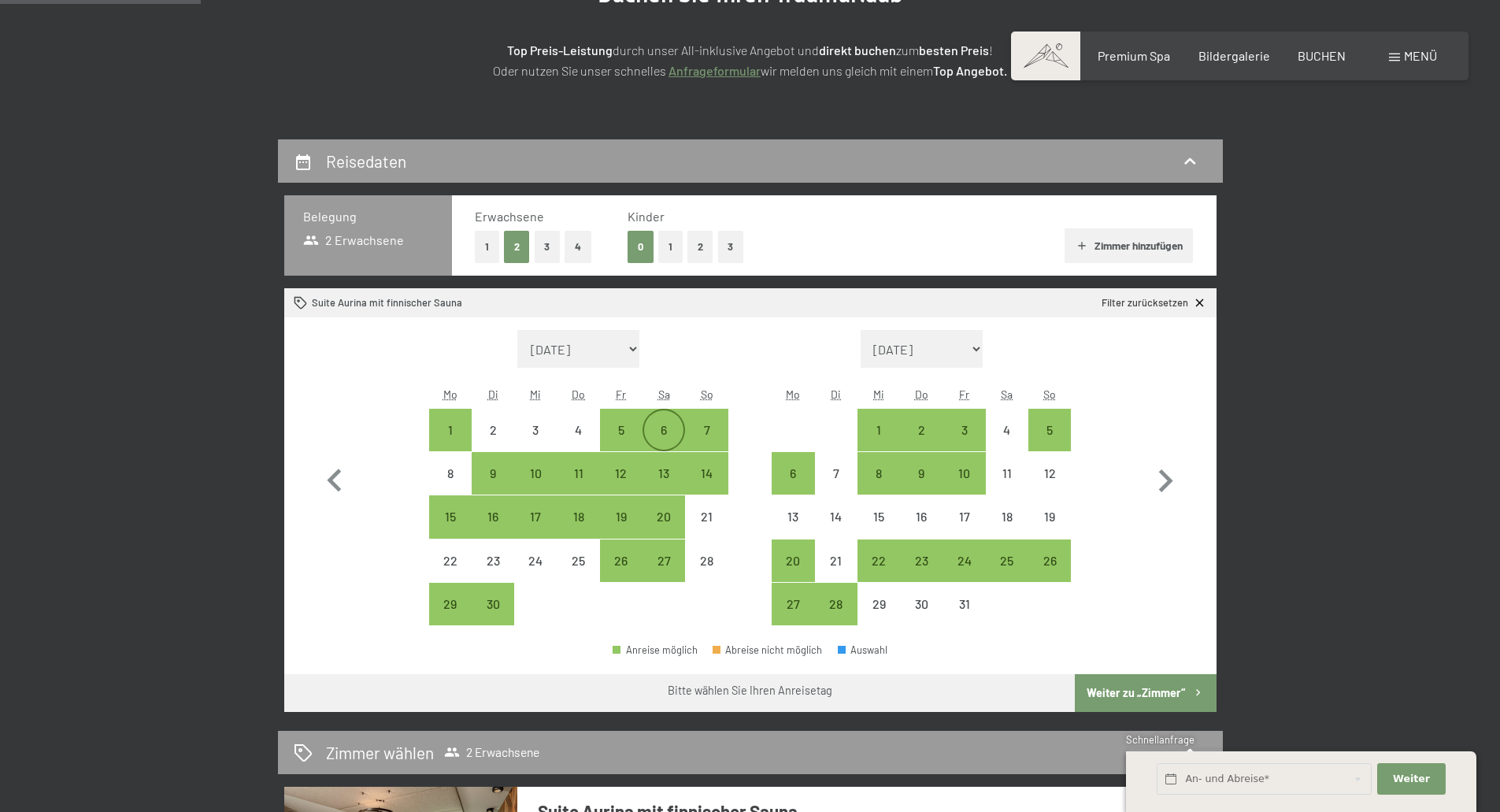
click at [656, 430] on div "6" at bounding box center [663, 443] width 39 height 39
select select "2025-09-01"
select select "2025-10-01"
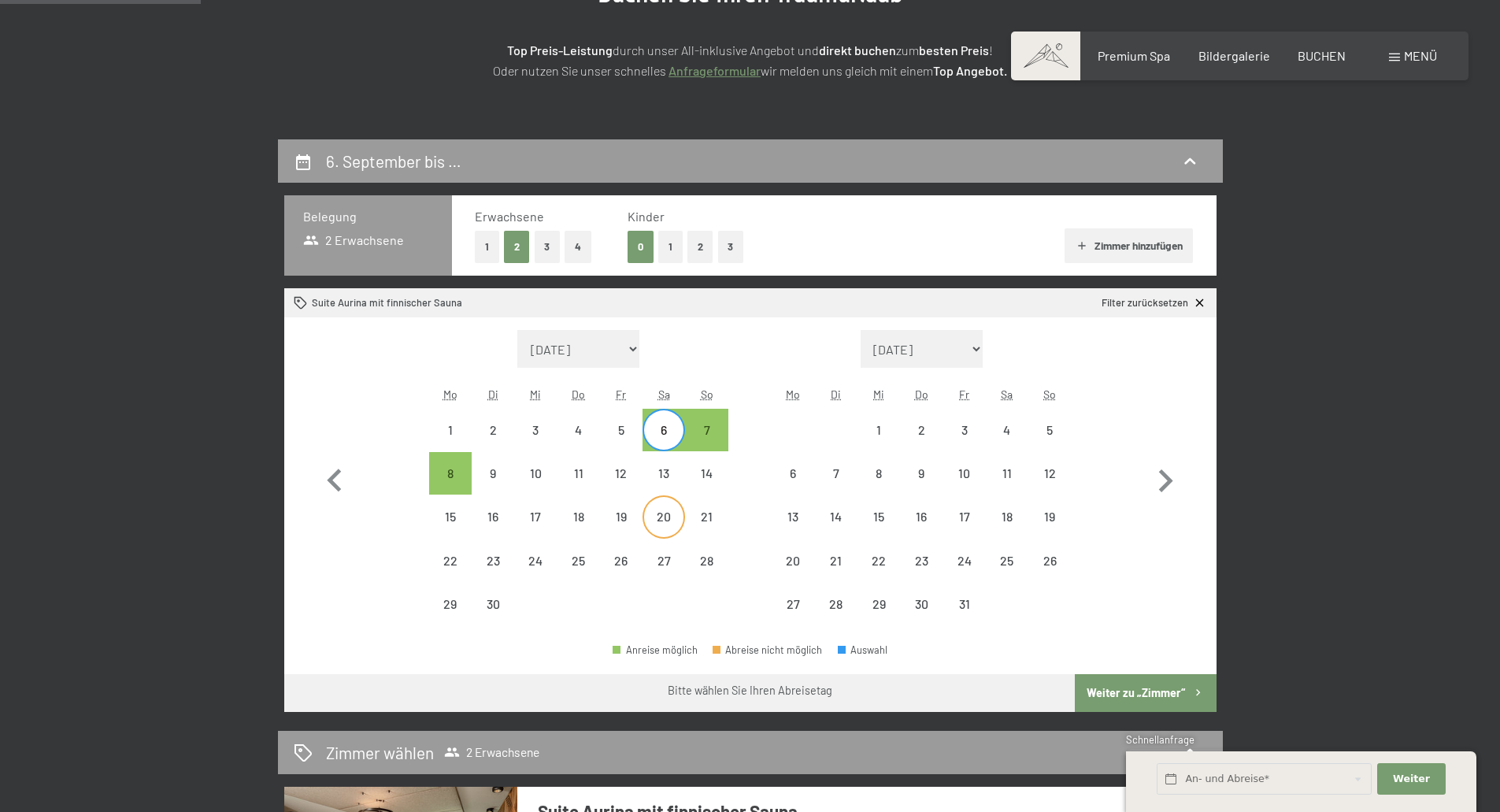
click at [652, 519] on div "20" at bounding box center [663, 529] width 39 height 39
select select "2025-09-01"
select select "2025-10-01"
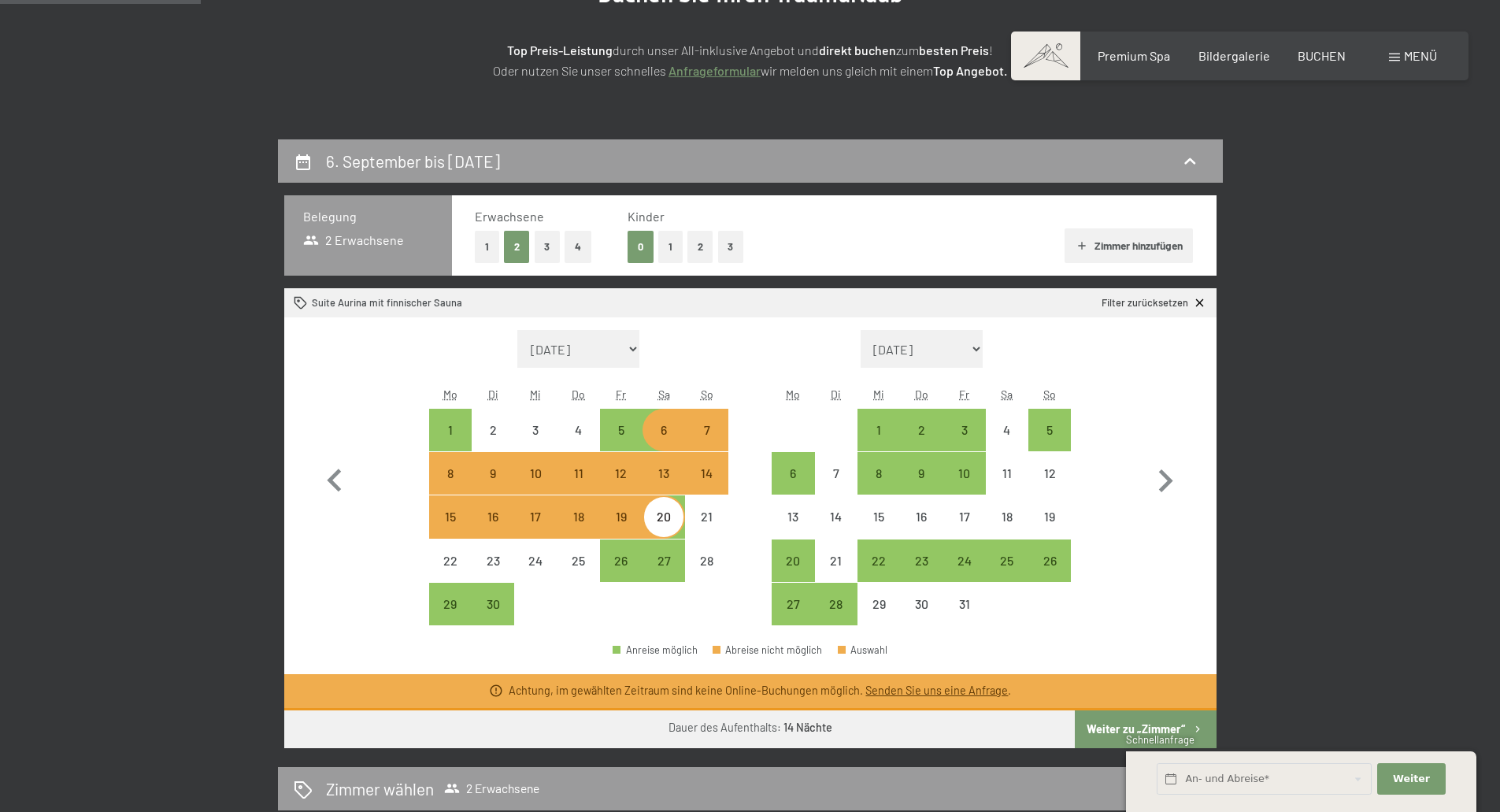
click at [1255, 392] on div "6. September bis 20. September 2025 Belegung 2 Erwachsene Erwachsene 1 2 3 4 Ki…" at bounding box center [750, 615] width 1075 height 952
drag, startPoint x: 670, startPoint y: 521, endPoint x: 680, endPoint y: 525, distance: 10.8
click at [670, 521] on div "20" at bounding box center [663, 529] width 39 height 39
select select "2025-09-01"
select select "2025-10-01"
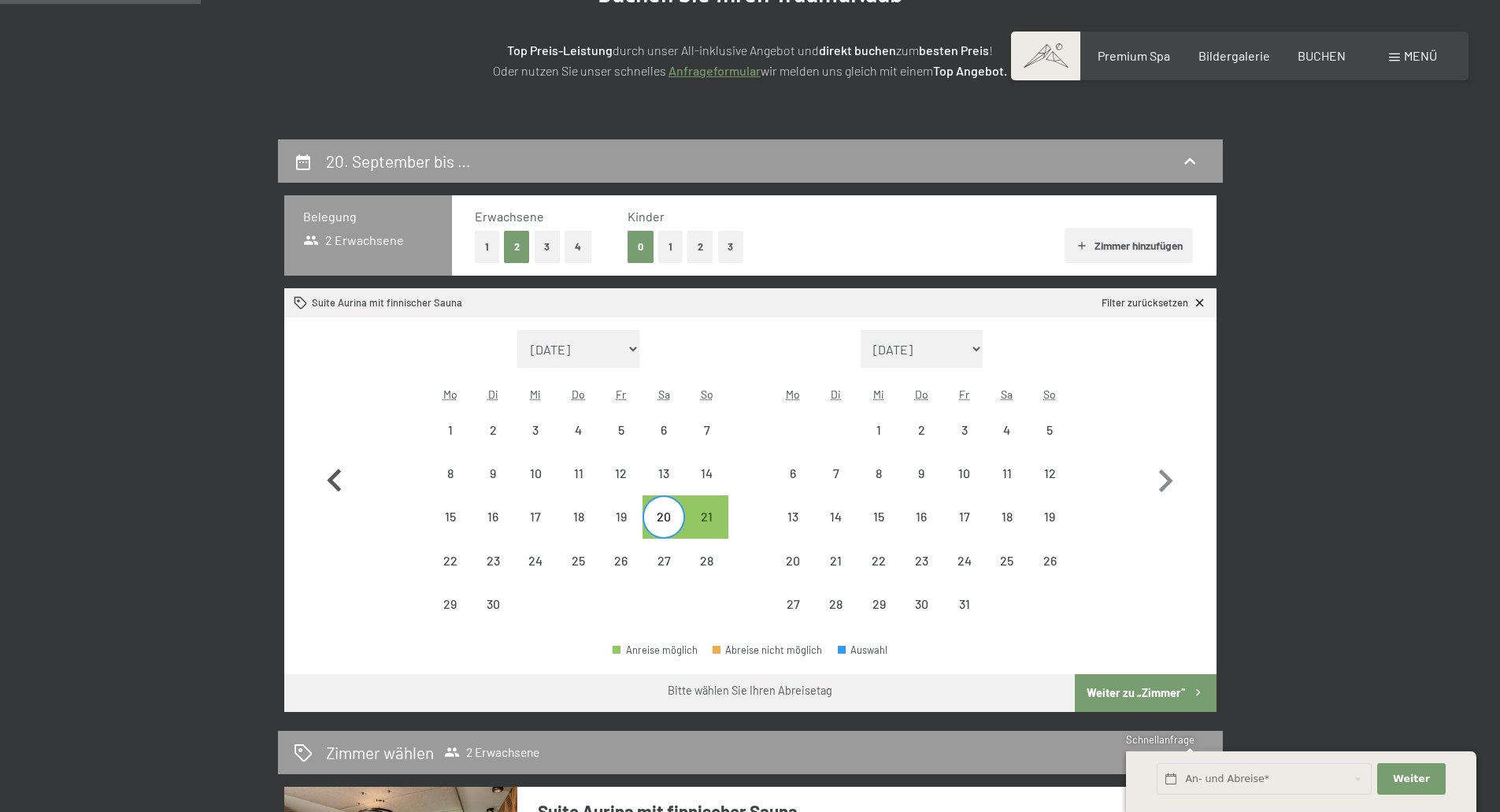
click at [335, 487] on icon "button" at bounding box center [333, 481] width 14 height 23
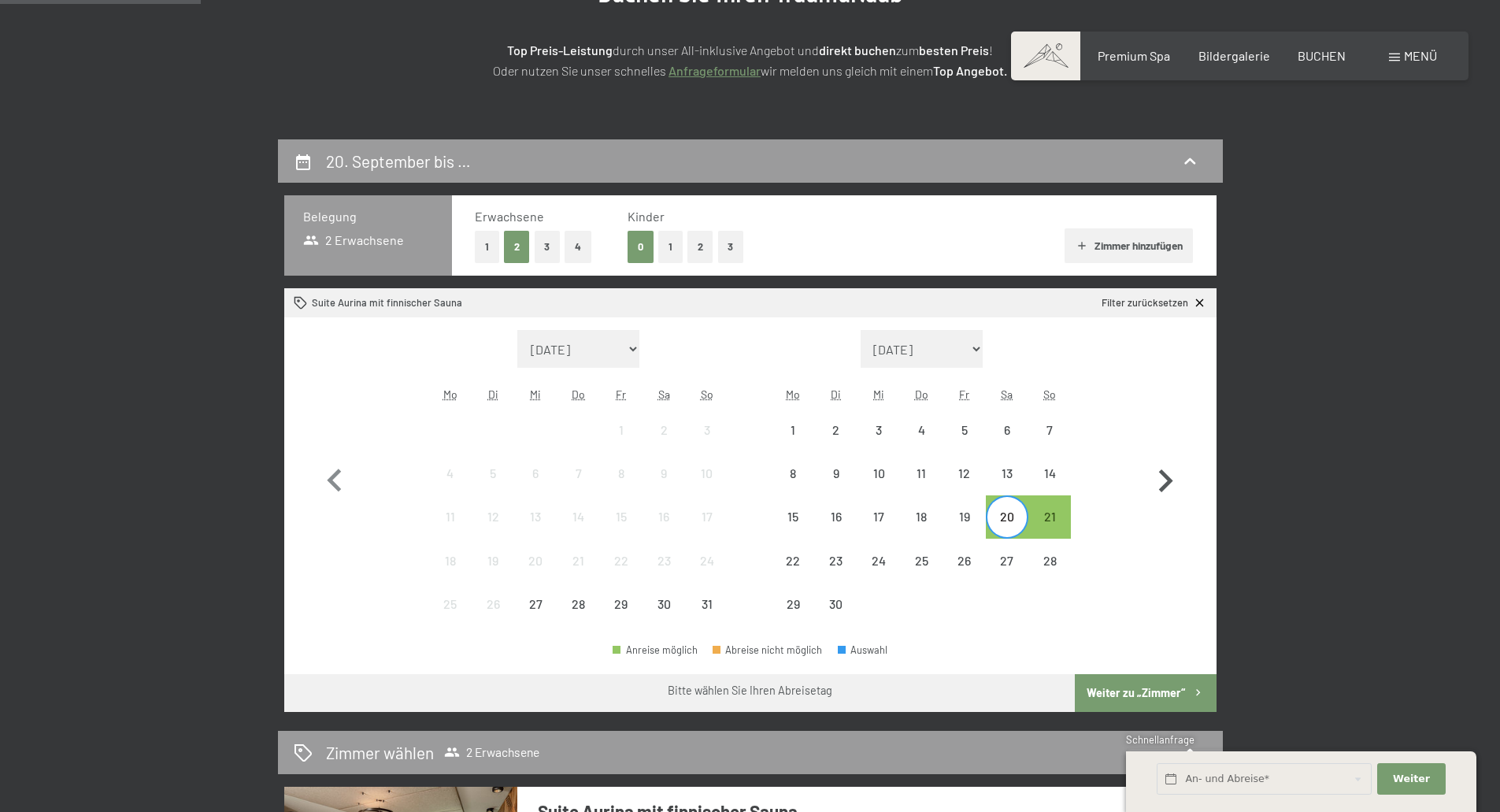
click at [1159, 477] on icon "button" at bounding box center [1166, 481] width 46 height 46
select select "2025-09-01"
select select "2025-10-01"
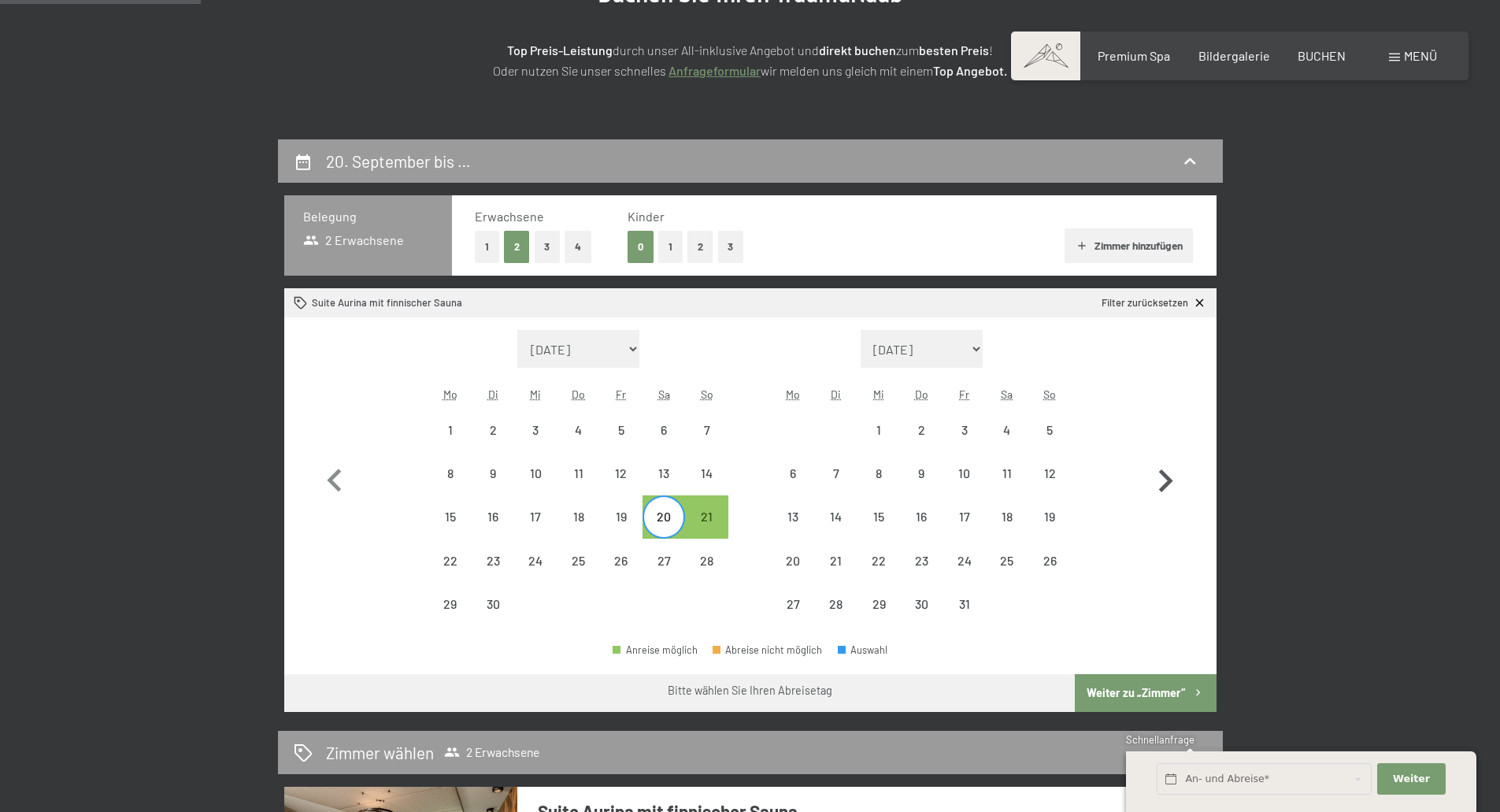
click at [1159, 477] on icon "button" at bounding box center [1166, 481] width 46 height 46
select select "2025-10-01"
select select "2025-11-01"
click at [343, 479] on icon "button" at bounding box center [334, 481] width 46 height 46
select select "2025-09-01"
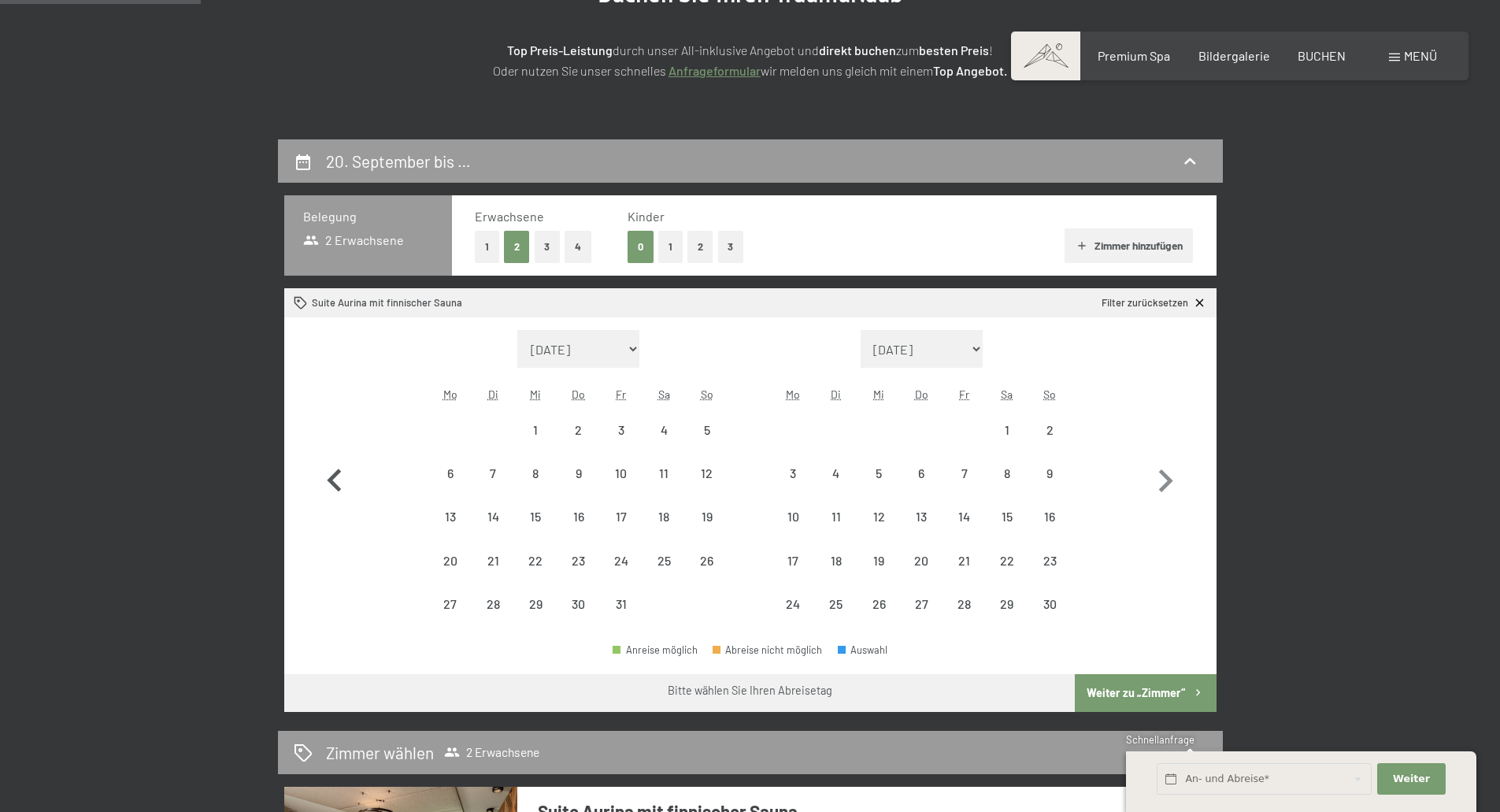
select select "2025-10-01"
click at [343, 479] on icon "button" at bounding box center [334, 481] width 46 height 46
click at [344, 479] on icon "button" at bounding box center [334, 481] width 46 height 46
click at [346, 479] on icon "button" at bounding box center [334, 481] width 46 height 46
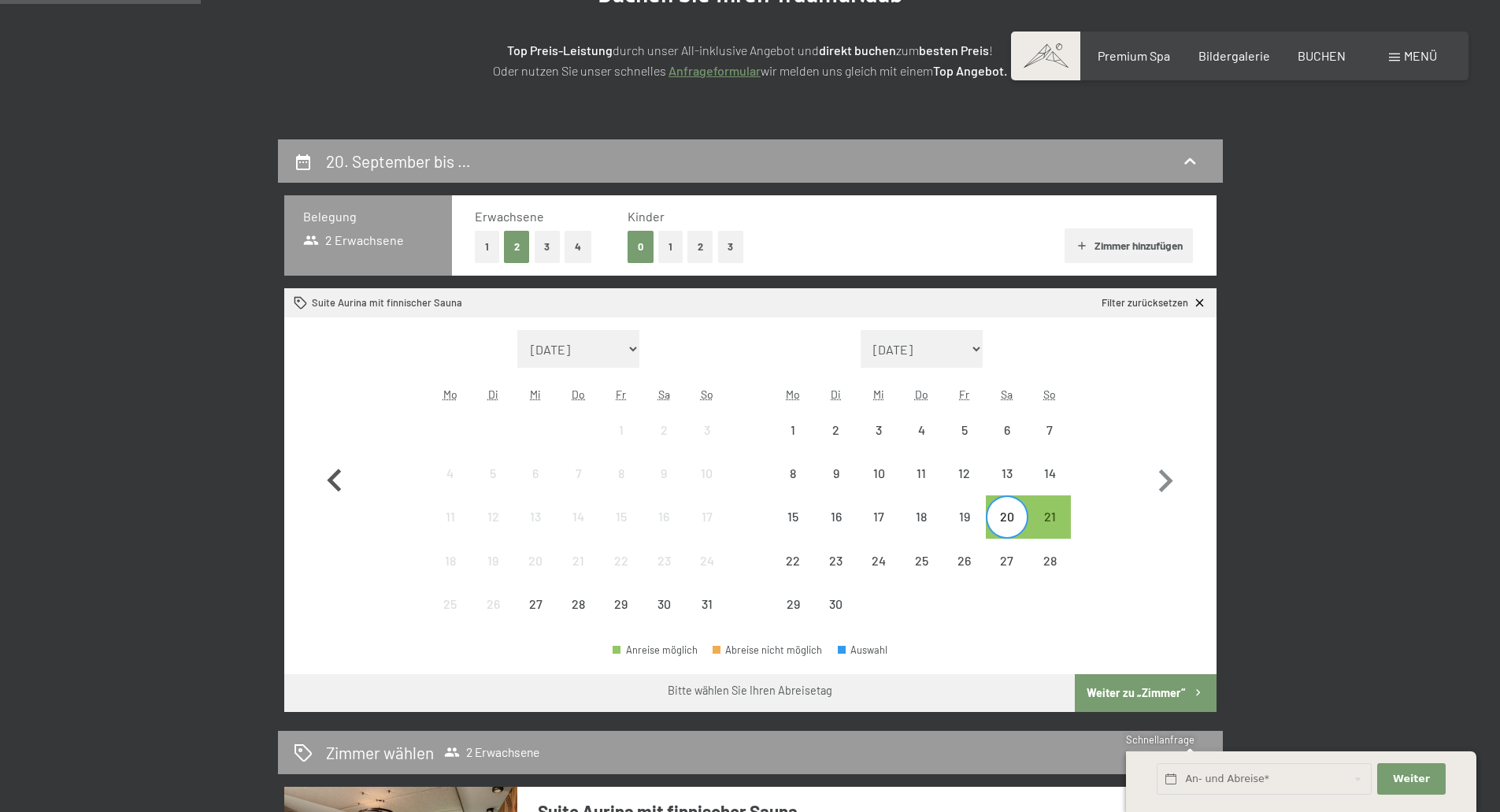
click at [348, 478] on icon "button" at bounding box center [334, 481] width 46 height 46
click at [327, 481] on icon "button" at bounding box center [334, 481] width 46 height 46
drag, startPoint x: 1146, startPoint y: 477, endPoint x: 1158, endPoint y: 470, distance: 13.9
click at [1149, 476] on icon "button" at bounding box center [1166, 481] width 46 height 46
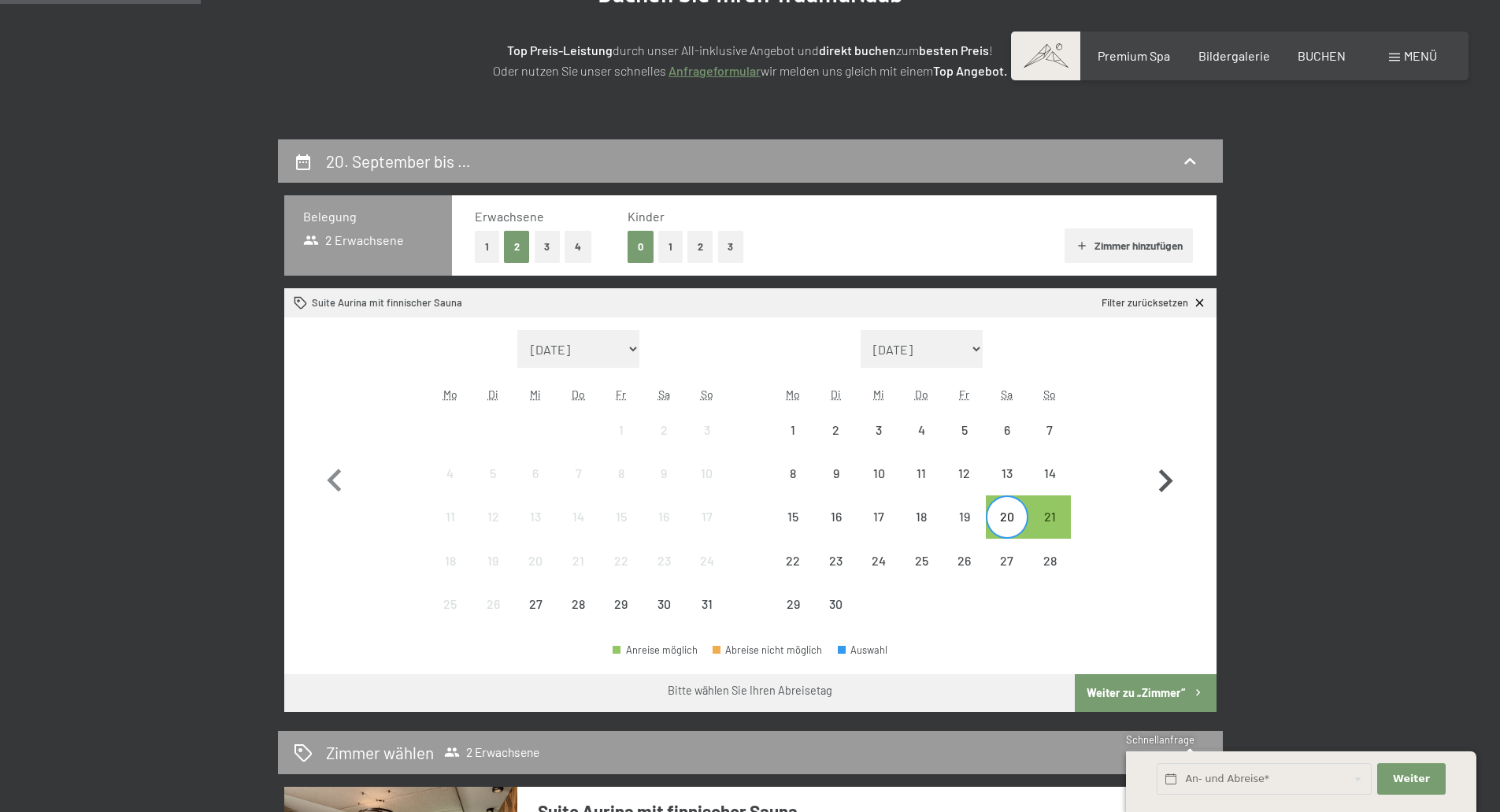
select select "2025-09-01"
select select "2025-10-01"
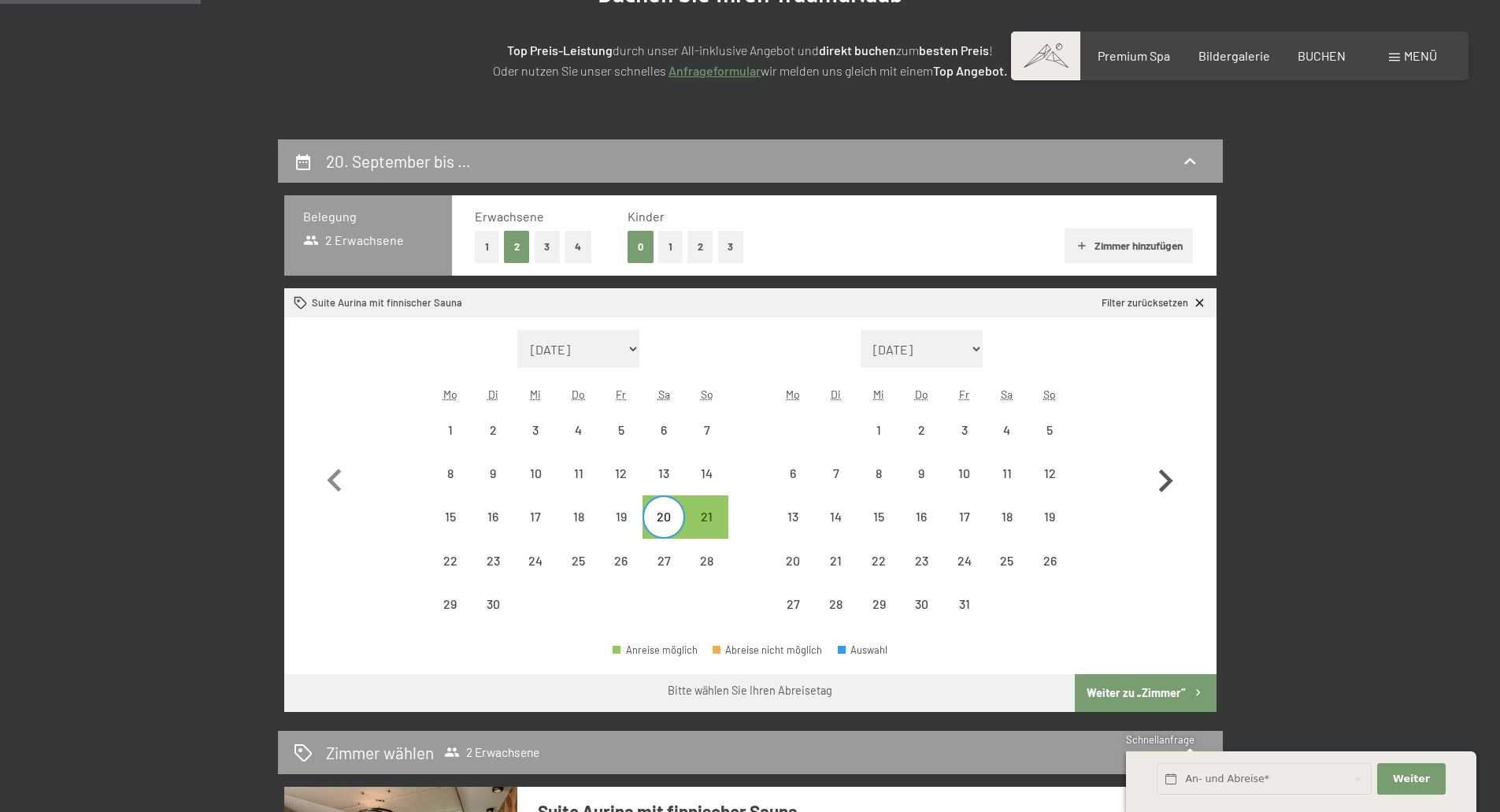
click at [1152, 470] on icon "button" at bounding box center [1166, 481] width 46 height 46
select select "2025-10-01"
select select "2025-11-01"
click at [1152, 470] on icon "button" at bounding box center [1166, 481] width 46 height 46
select select "2025-11-01"
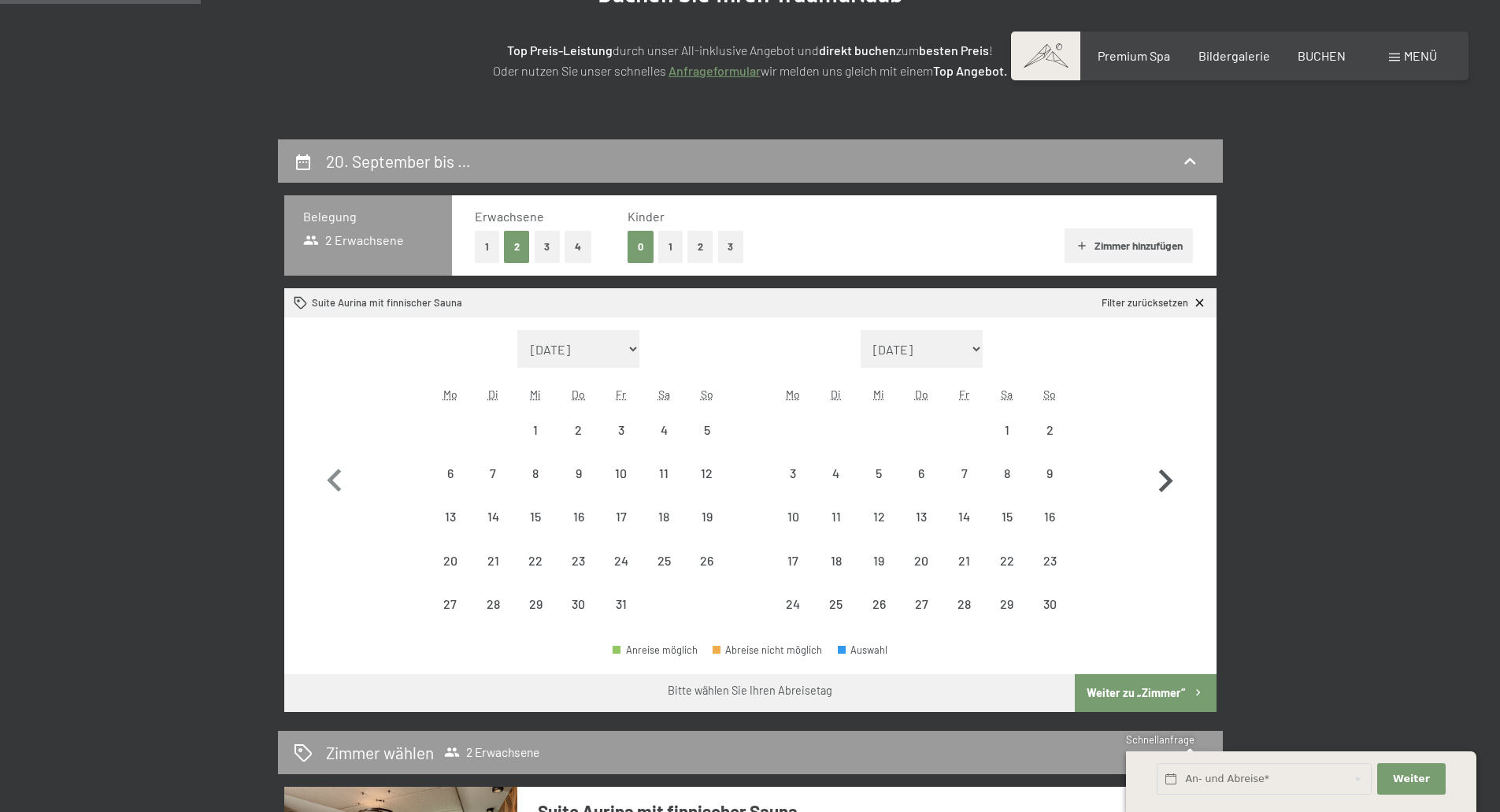
select select "2025-12-01"
click at [1153, 472] on icon "button" at bounding box center [1166, 481] width 46 height 46
select select "2025-12-01"
select select "2026-01-01"
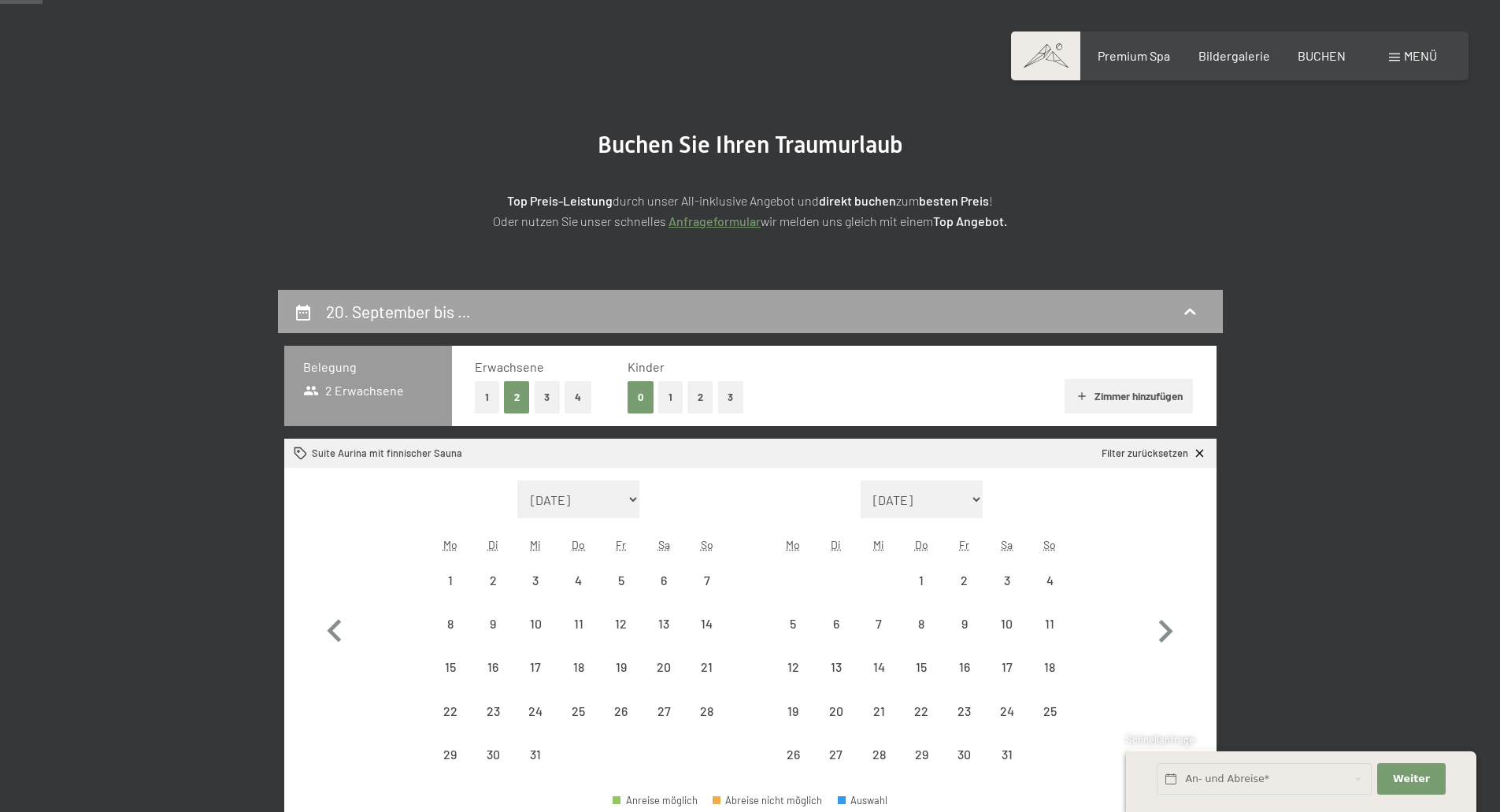
scroll to position [0, 0]
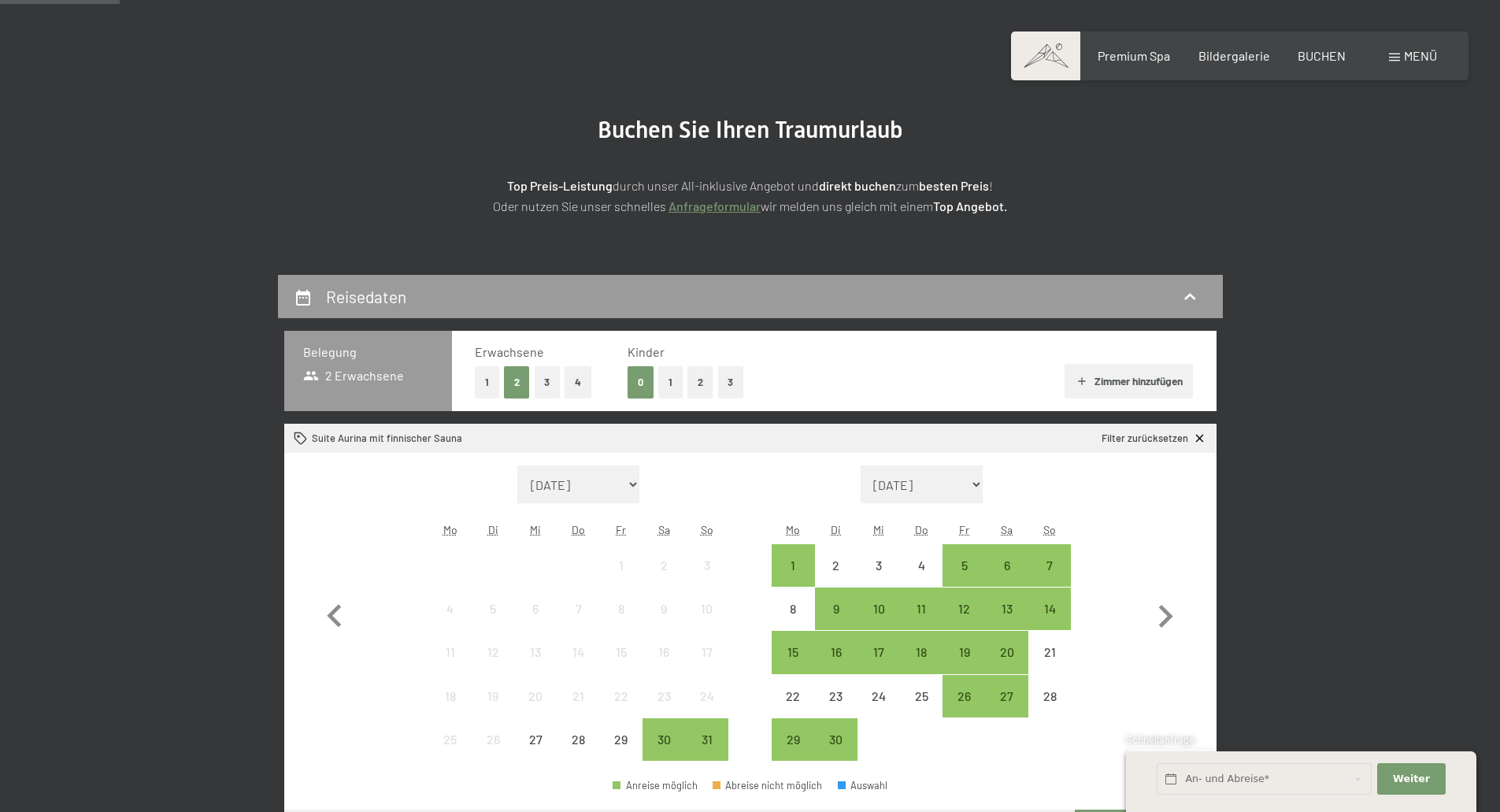
scroll to position [315, 0]
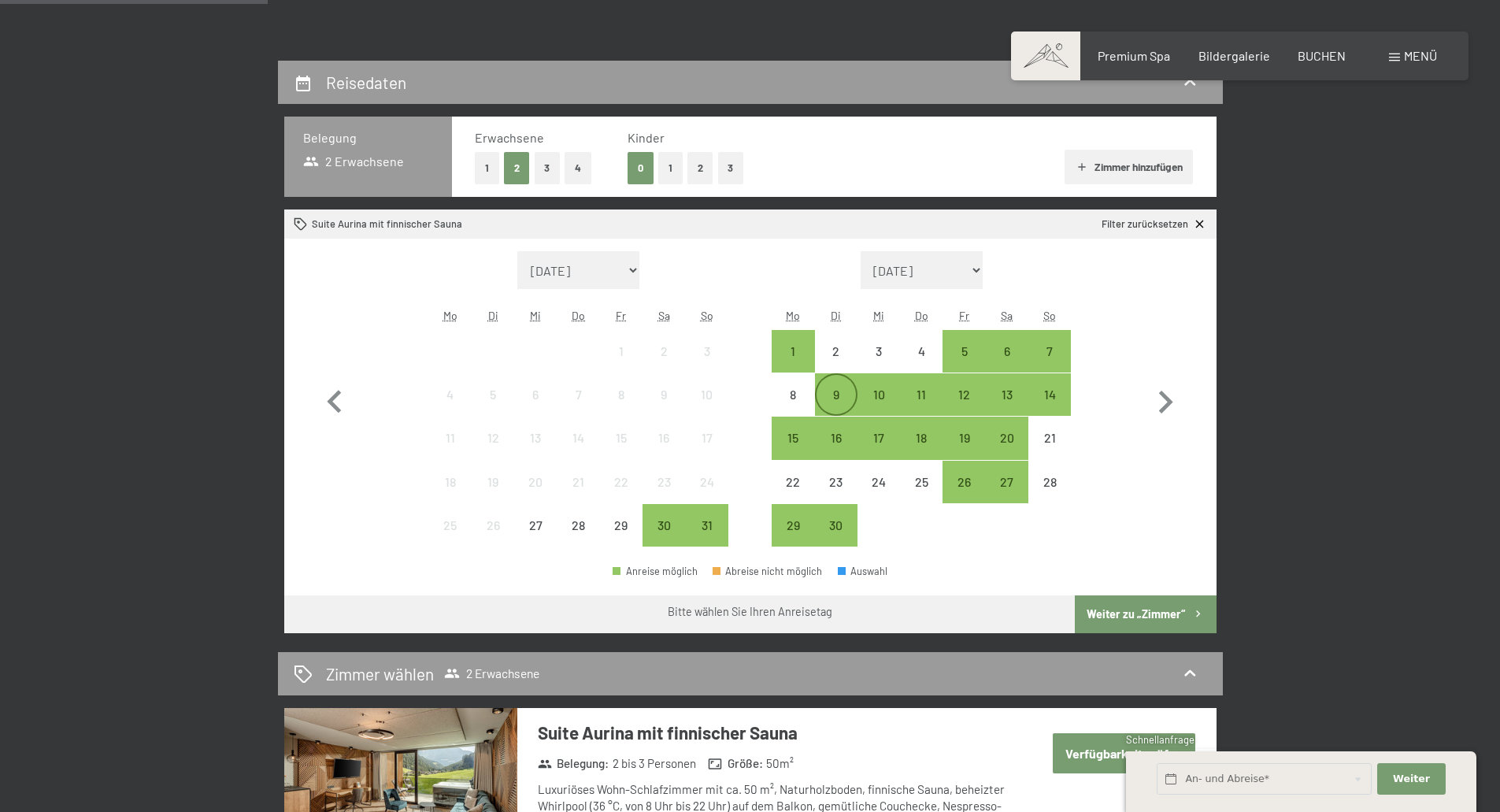
click at [845, 403] on div "9" at bounding box center [835, 407] width 39 height 39
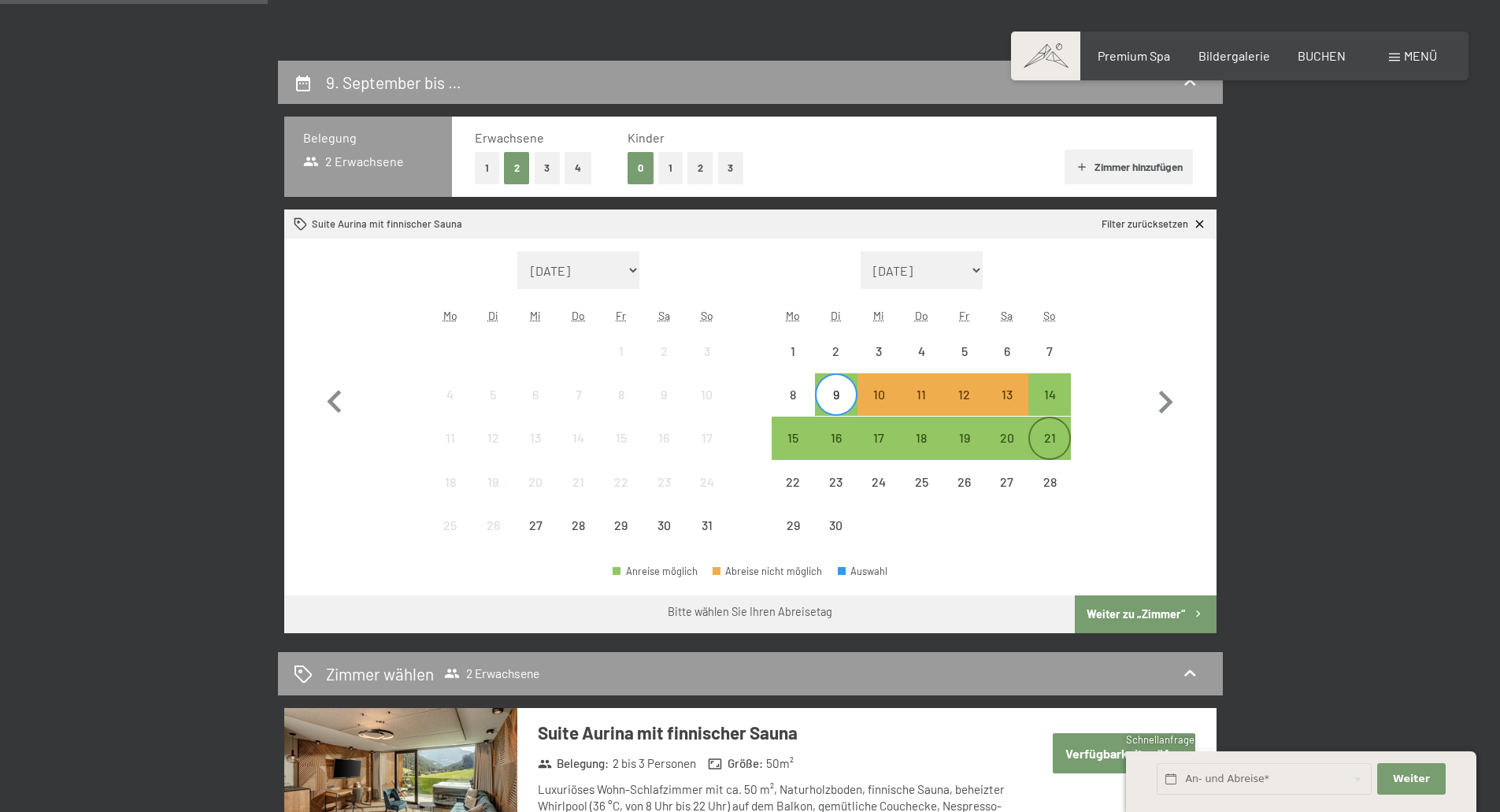
click at [1054, 446] on div "21" at bounding box center [1050, 450] width 39 height 39
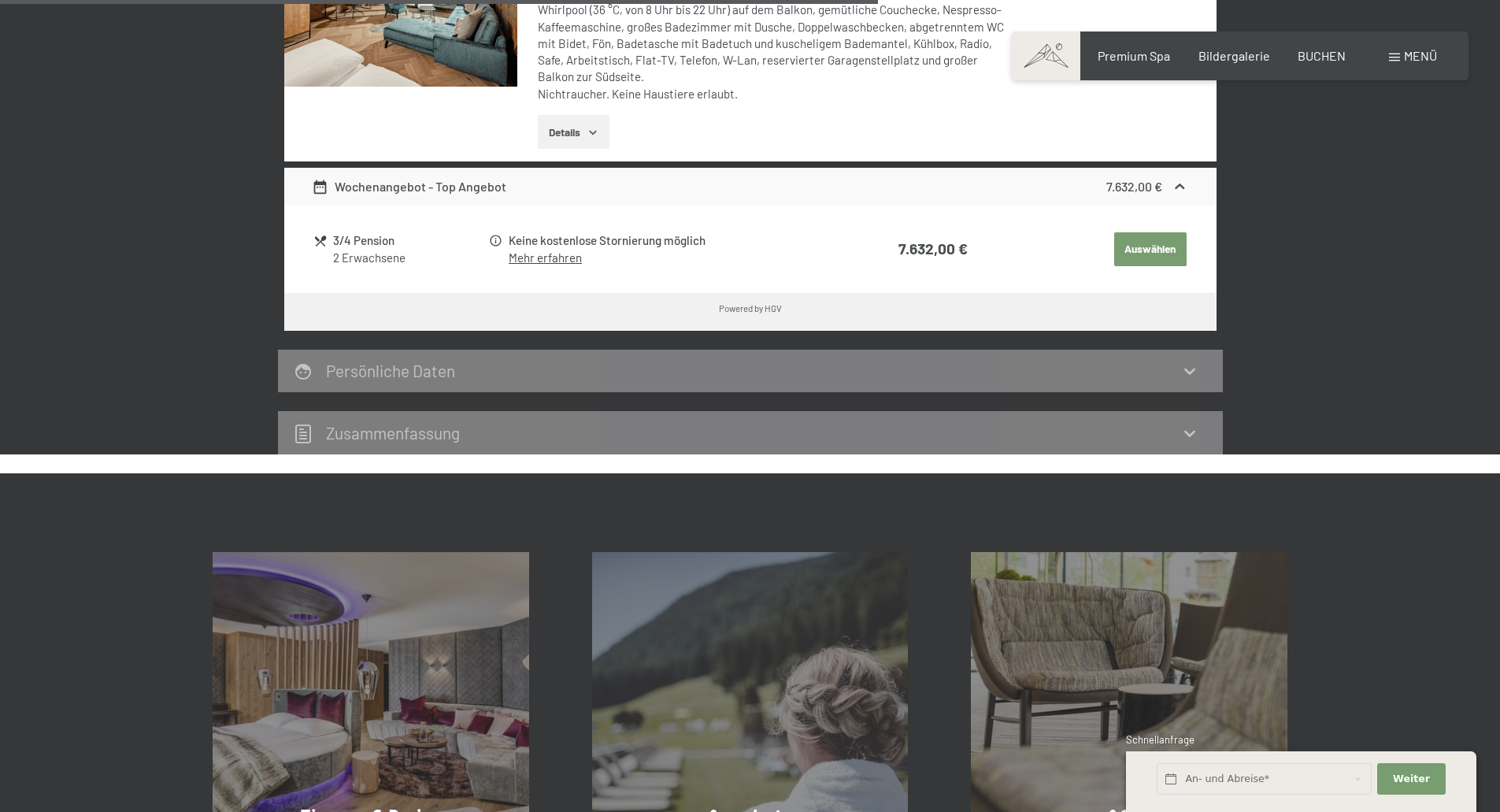
scroll to position [944, 0]
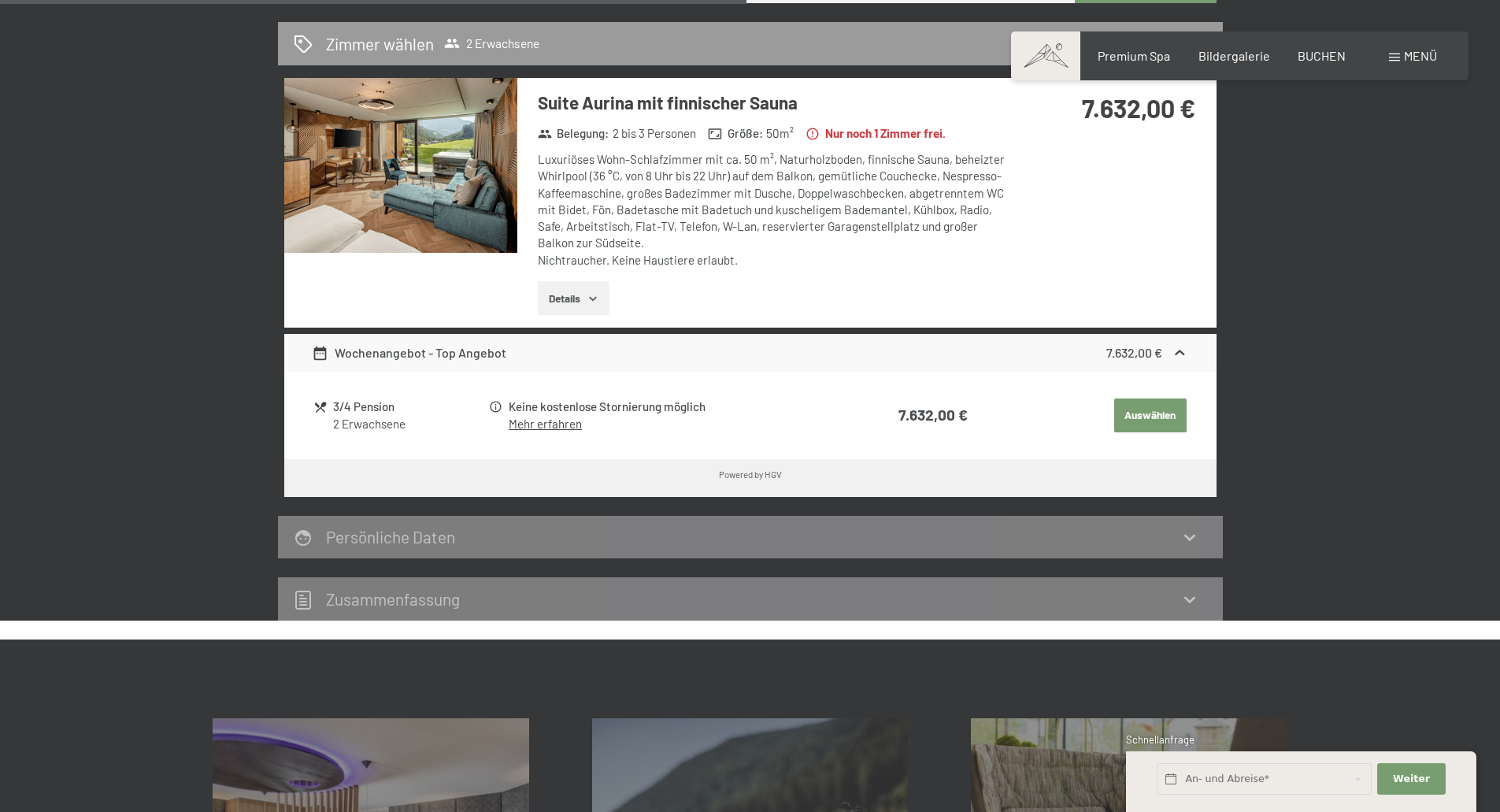
click at [579, 300] on button "Details" at bounding box center [573, 298] width 71 height 34
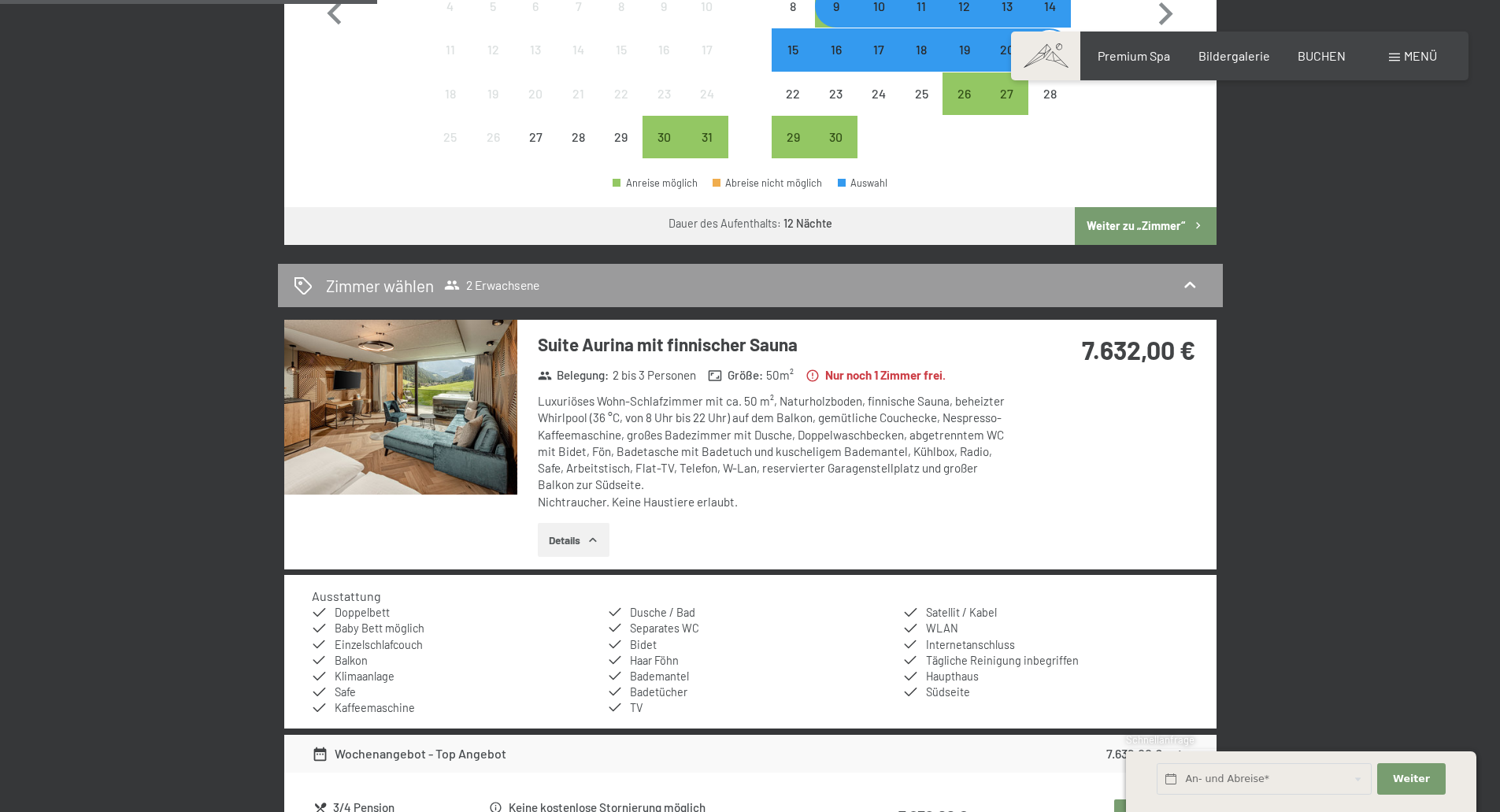
scroll to position [472, 0]
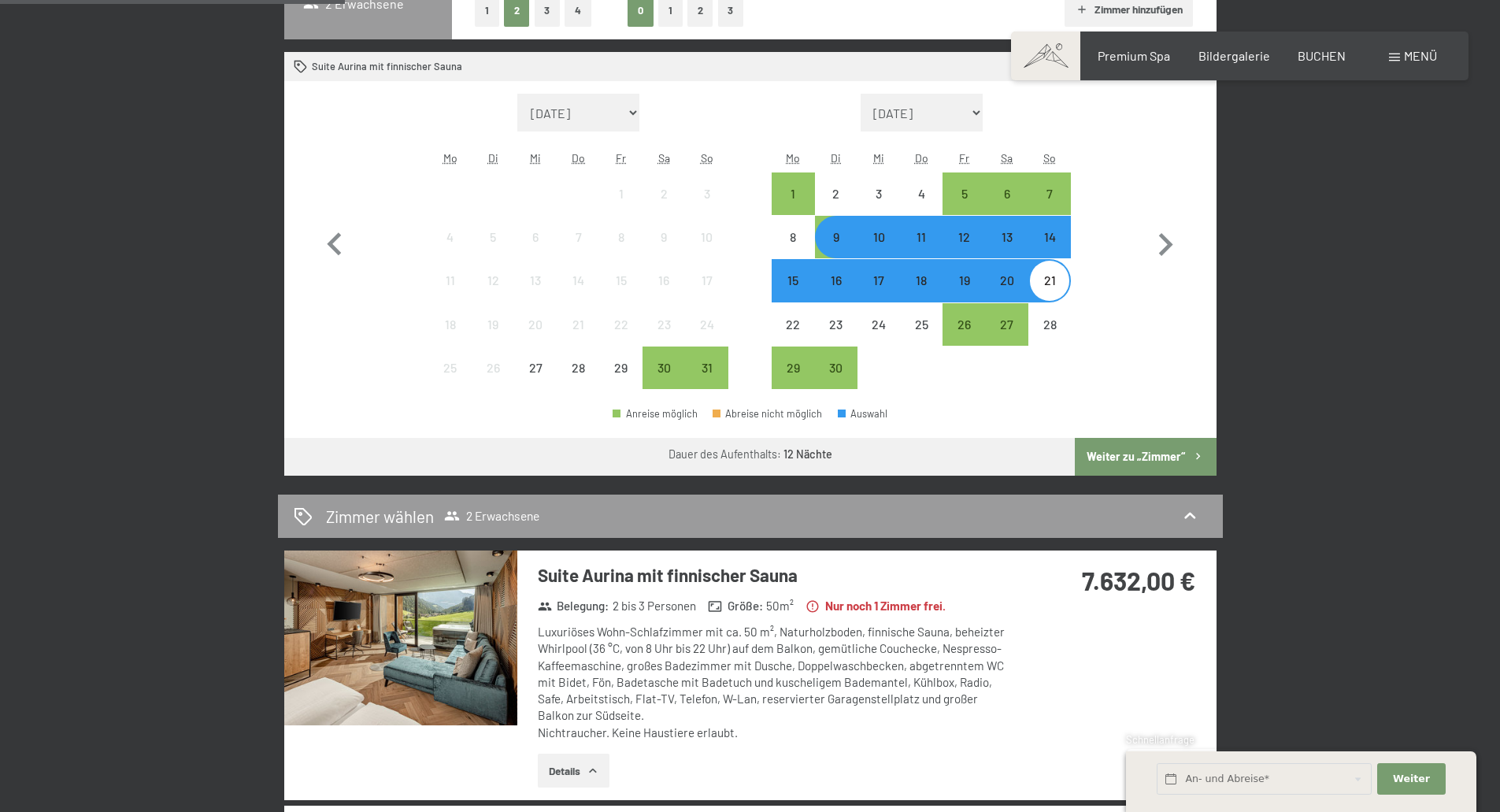
click at [837, 252] on div "9" at bounding box center [835, 249] width 39 height 39
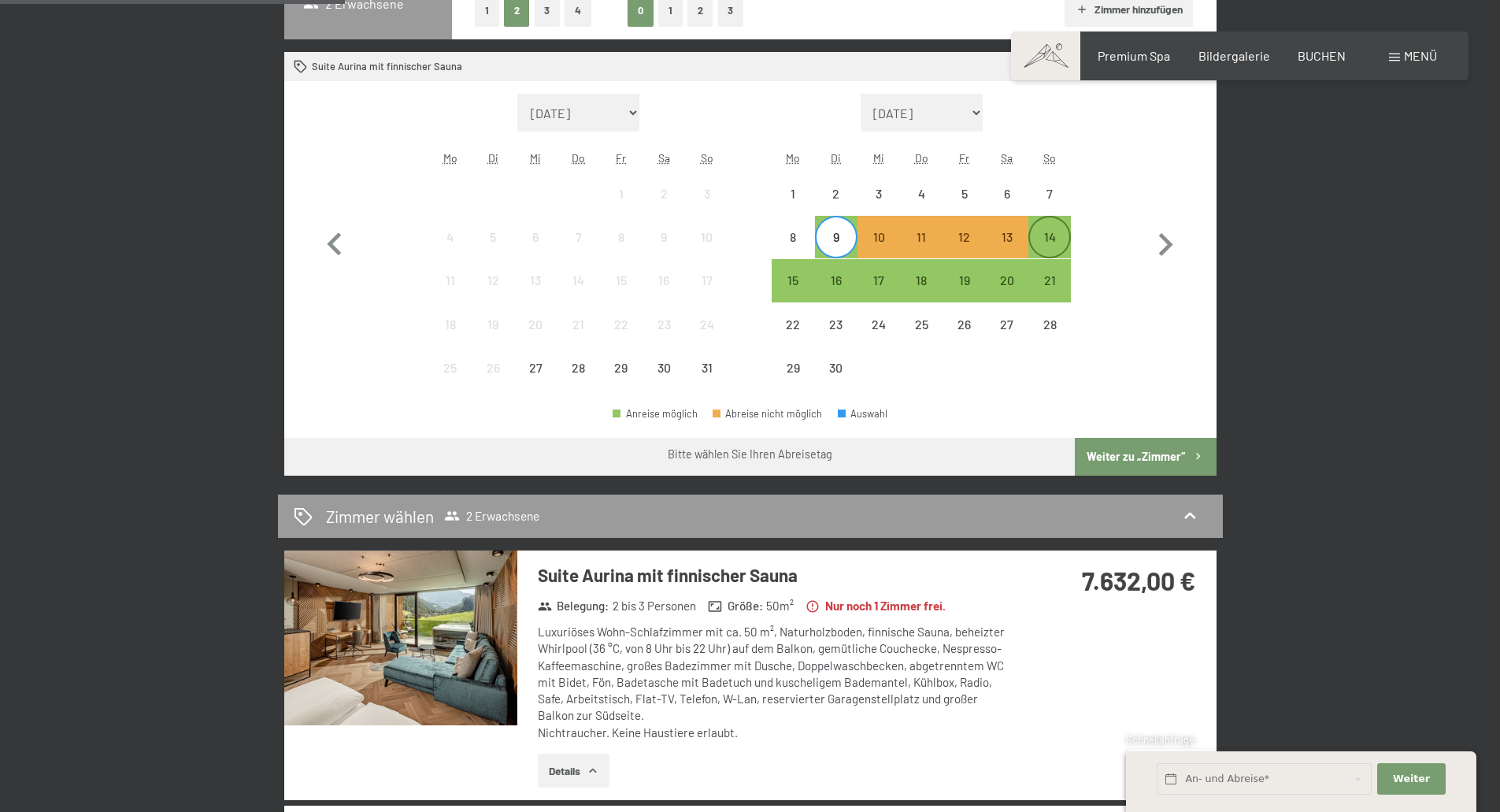
click at [1055, 242] on div "14" at bounding box center [1050, 249] width 39 height 39
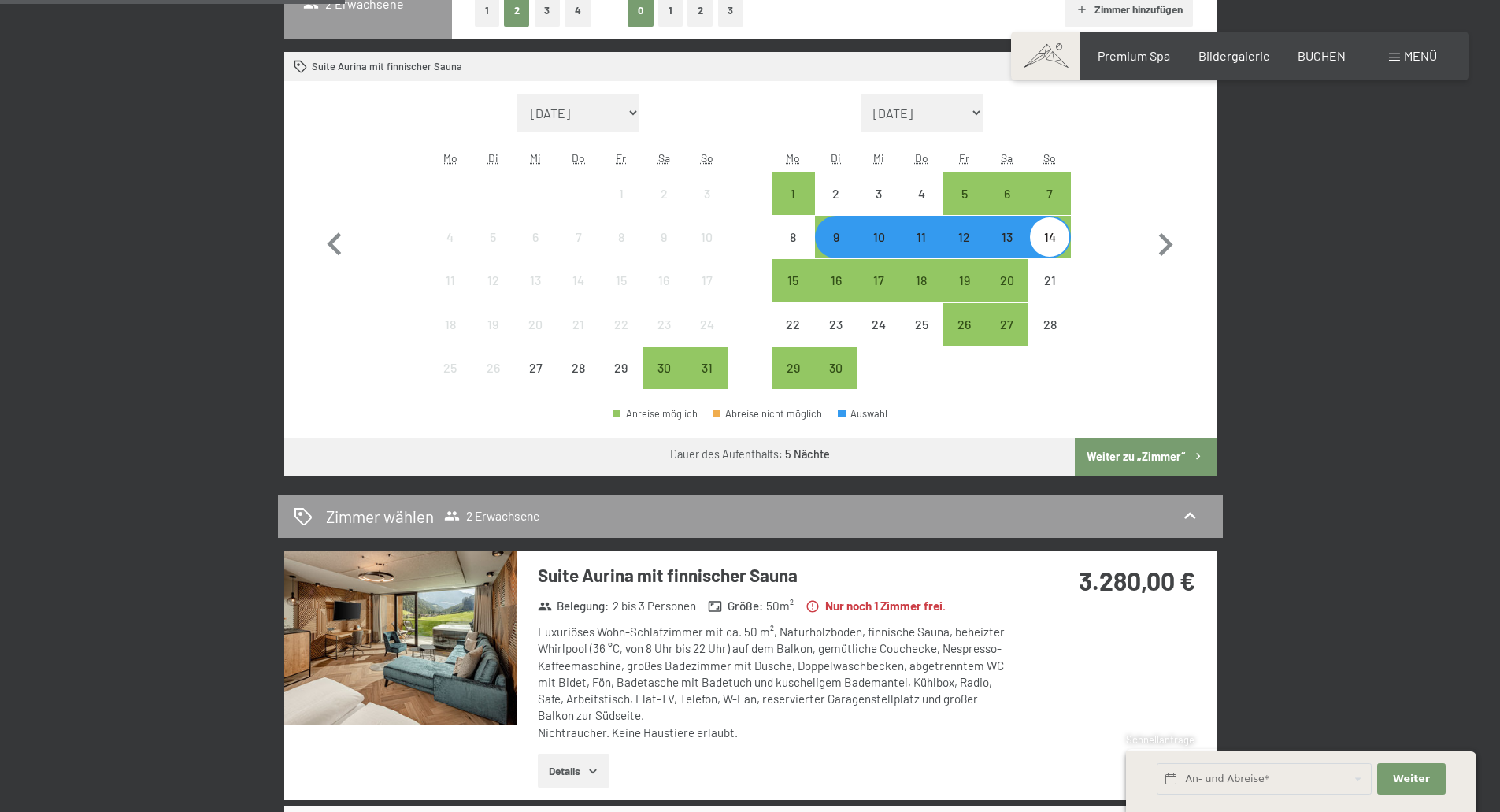
click at [585, 768] on button "Details" at bounding box center [573, 770] width 71 height 34
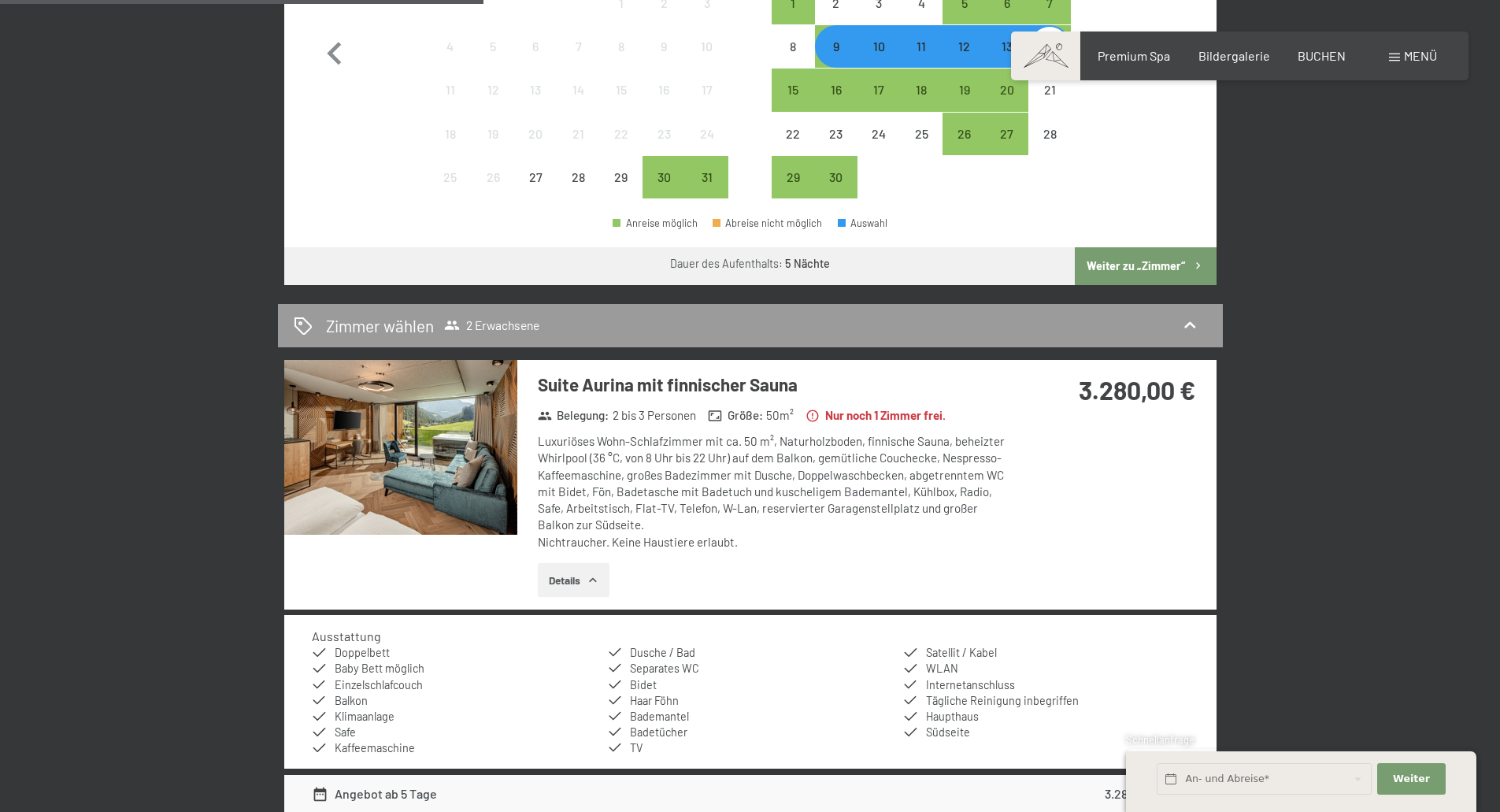
scroll to position [866, 0]
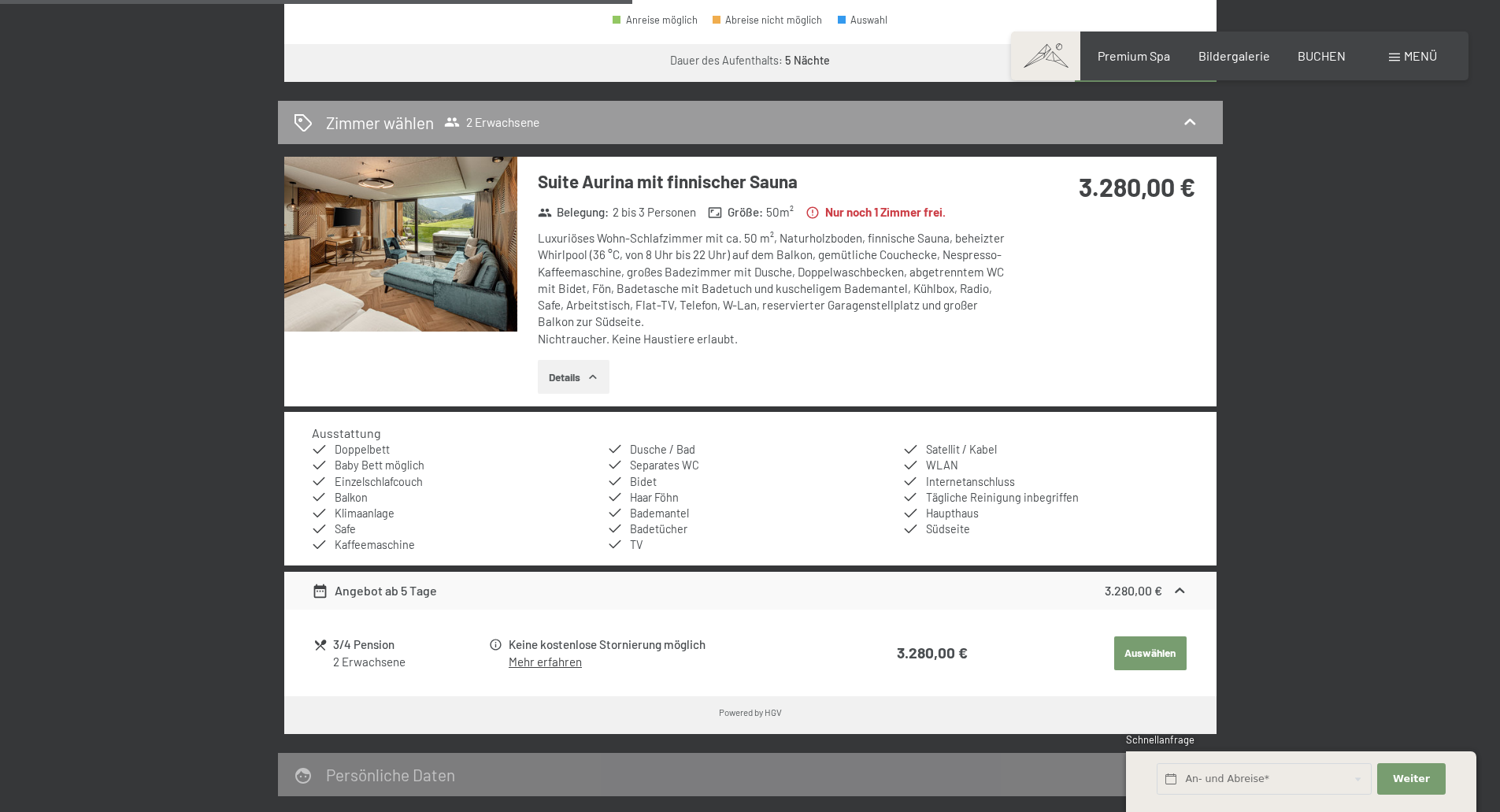
click at [539, 663] on link "Mehr erfahren" at bounding box center [545, 661] width 73 height 14
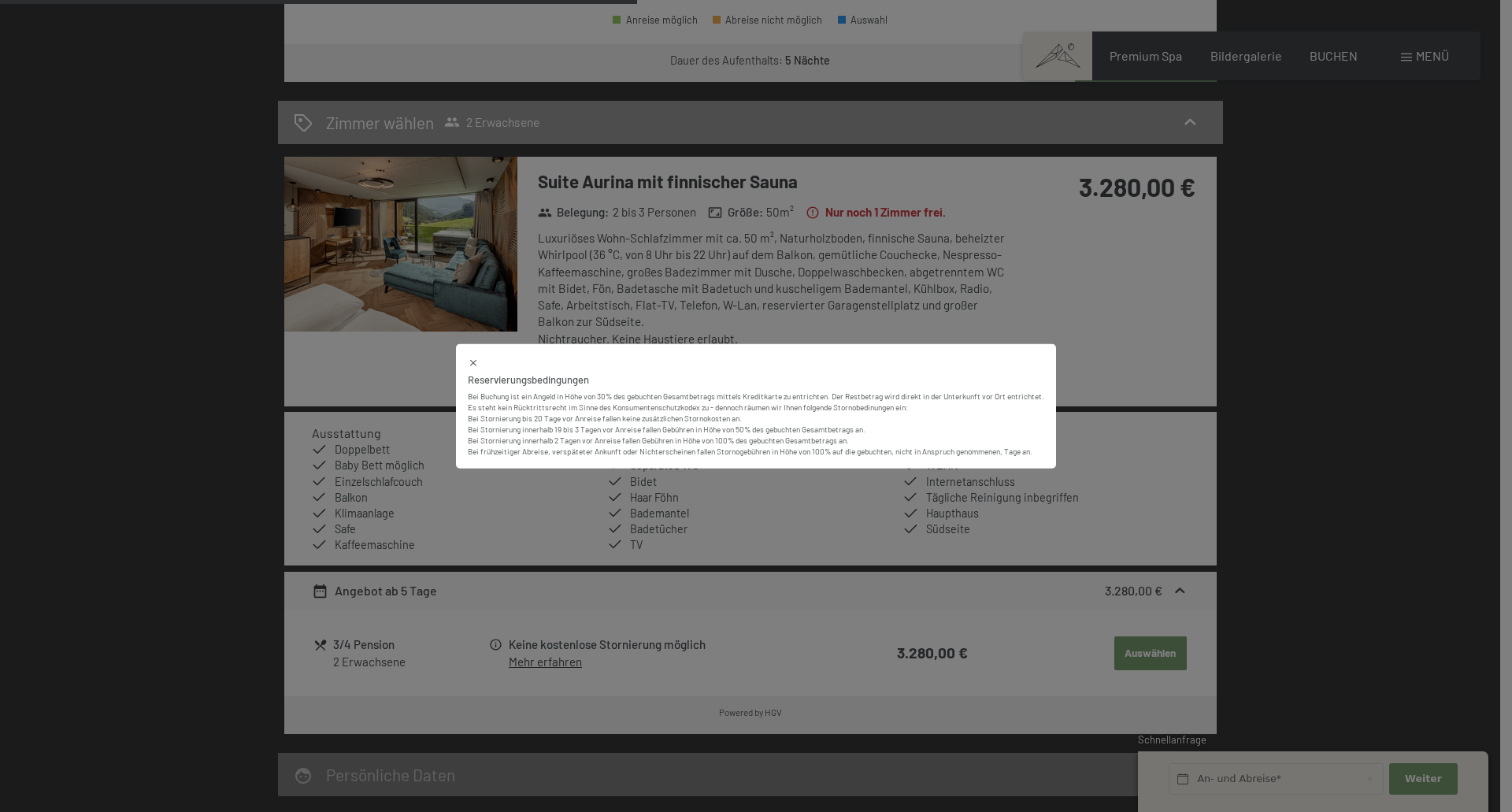
click at [472, 365] on icon at bounding box center [473, 362] width 7 height 7
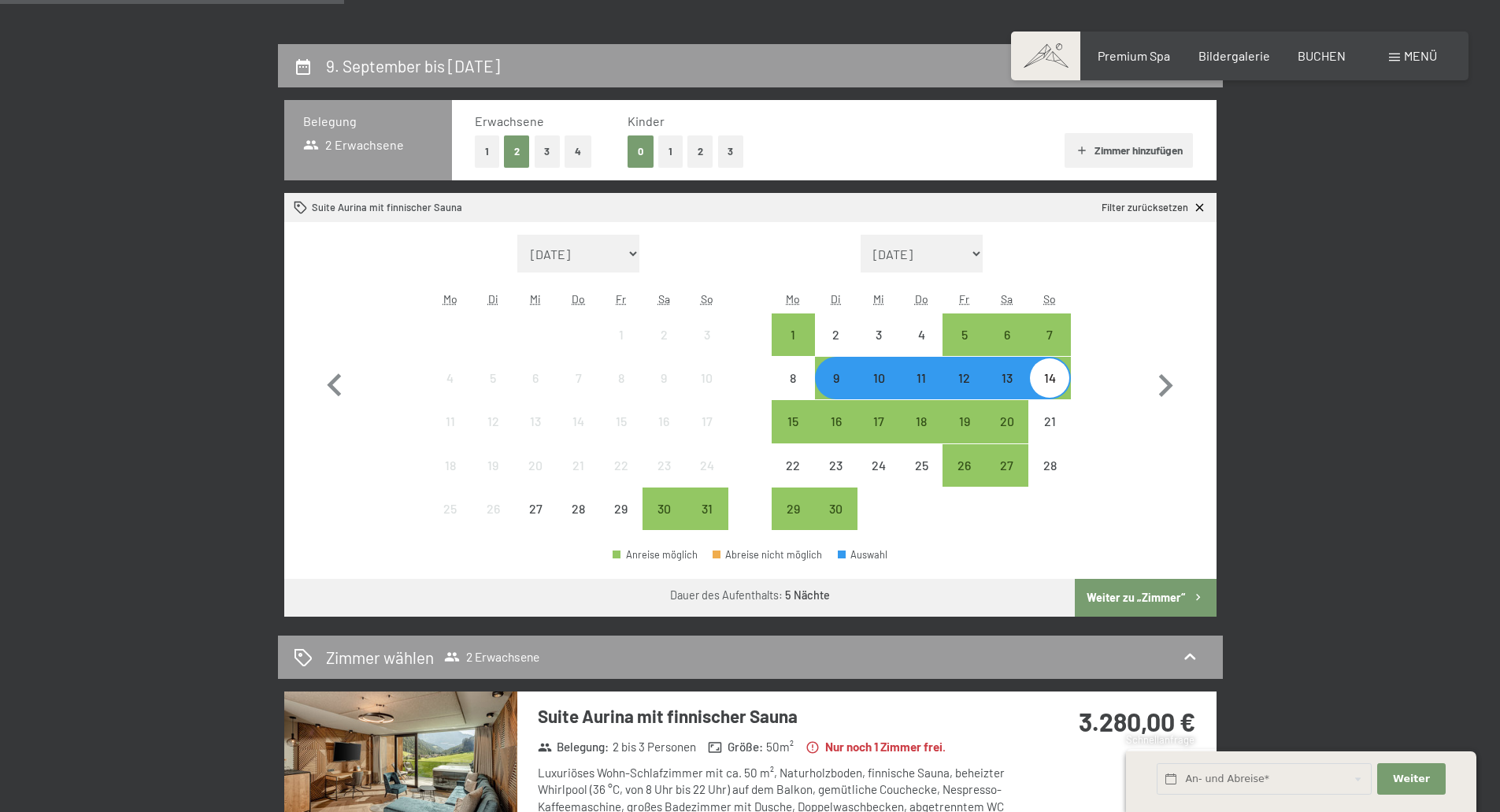
scroll to position [0, 0]
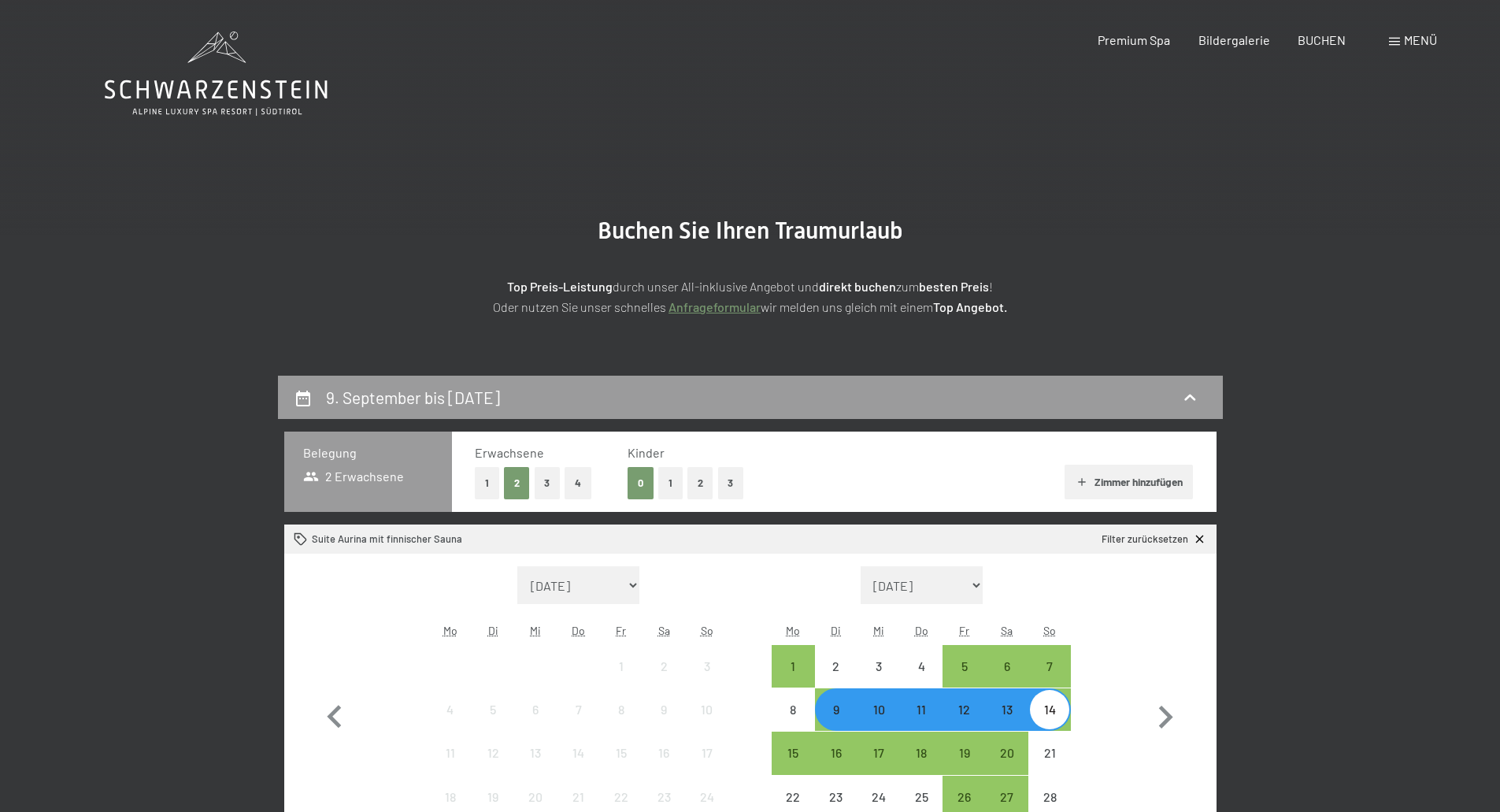
click at [220, 82] on icon at bounding box center [216, 89] width 223 height 19
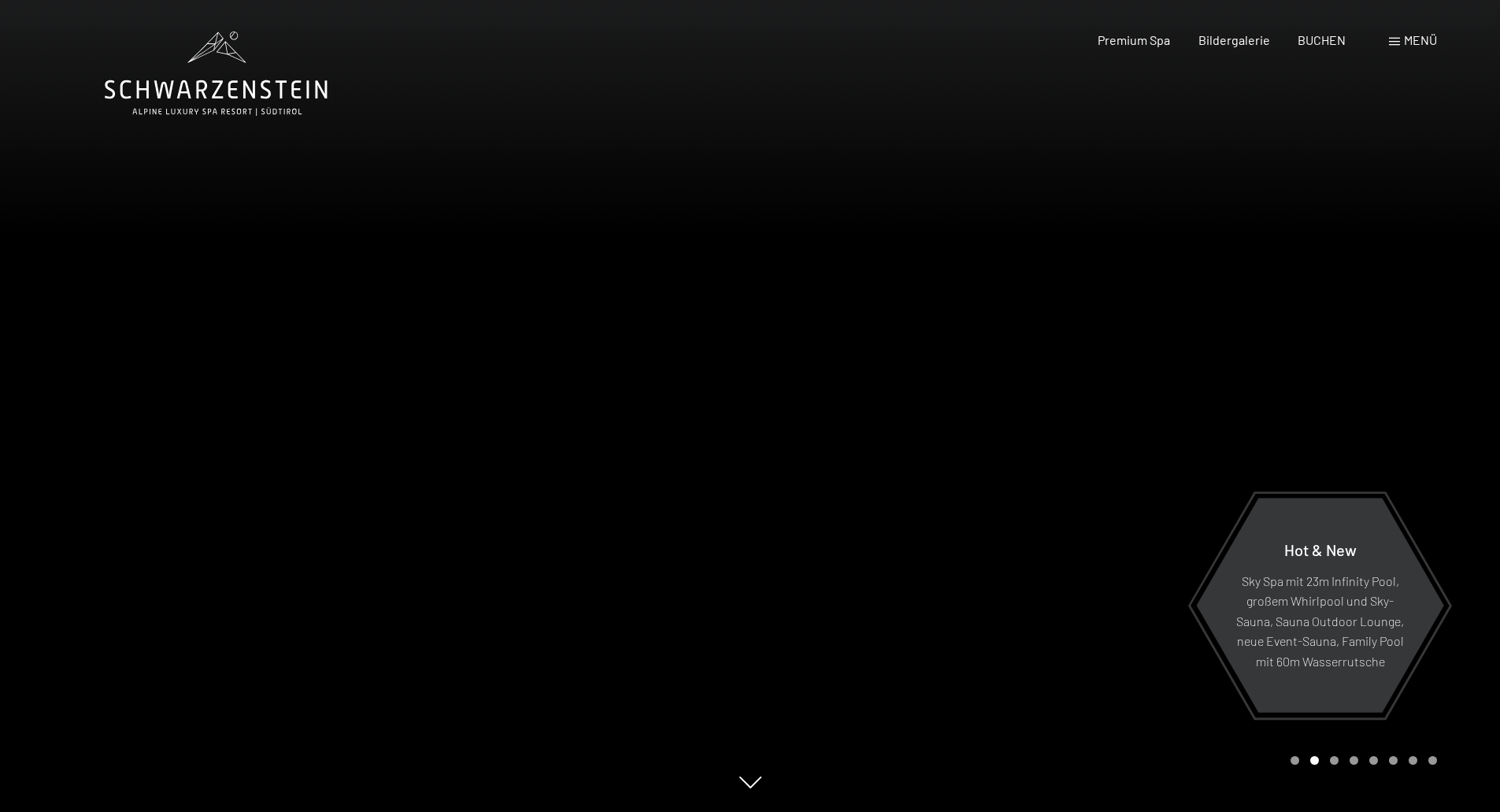
click at [1399, 49] on div "Buchen Anfragen Premium Spa Bildergalerie BUCHEN Menü DE IT EN Gutschein Bilder…" at bounding box center [1240, 40] width 394 height 17
click at [1396, 43] on span at bounding box center [1395, 42] width 11 height 8
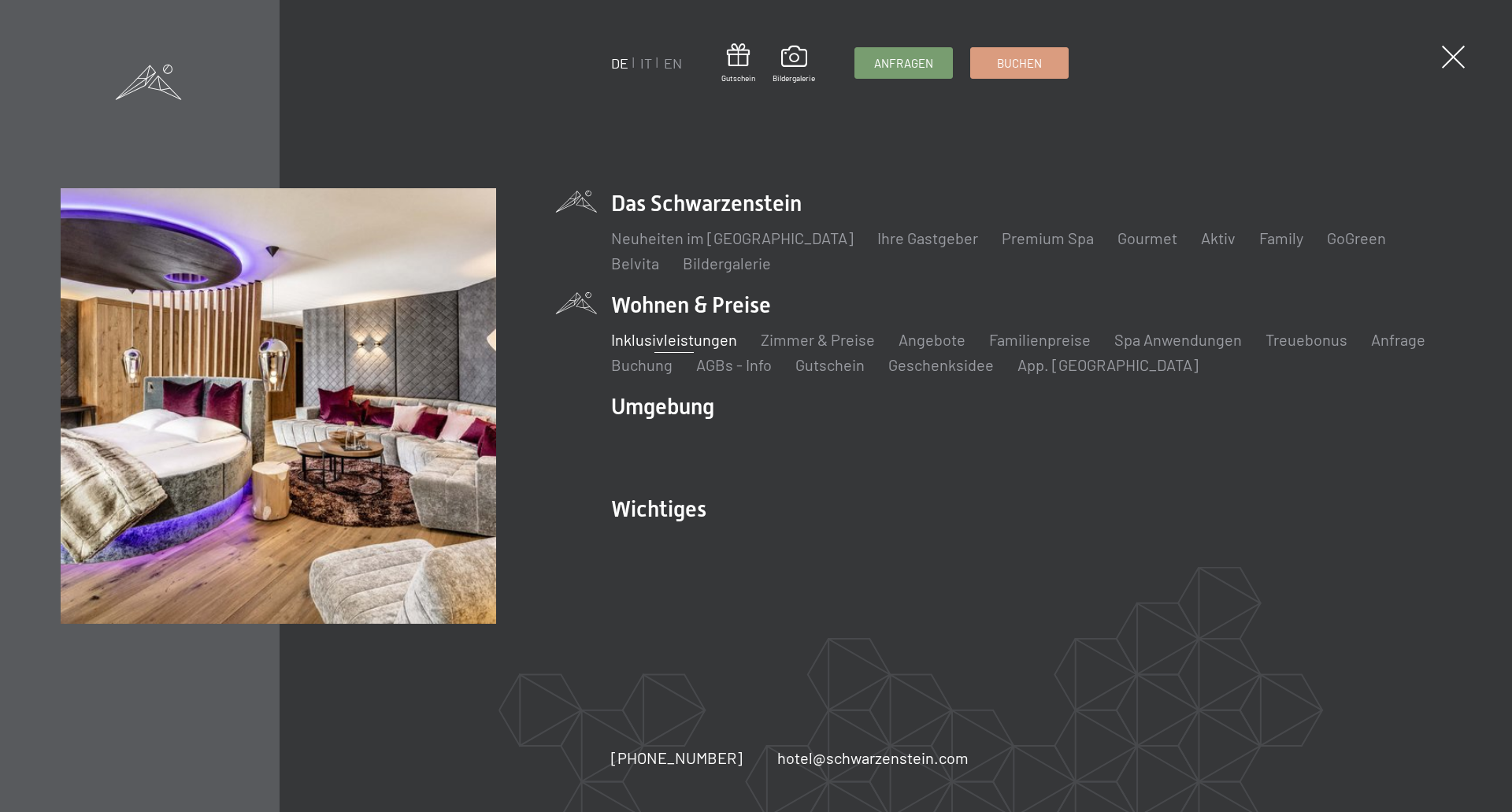
click at [668, 339] on link "Inklusivleistungen" at bounding box center [674, 339] width 126 height 19
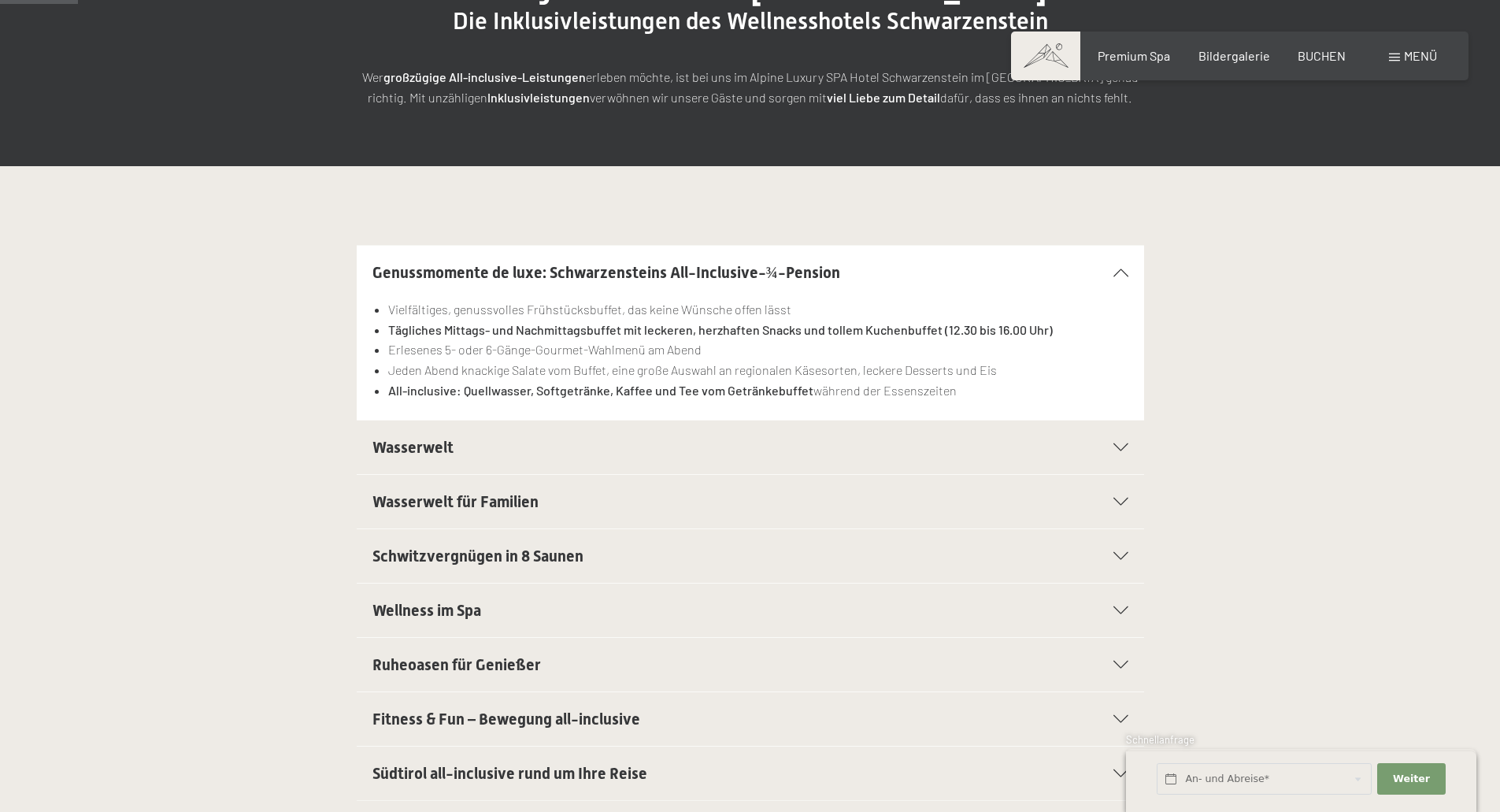
scroll to position [315, 0]
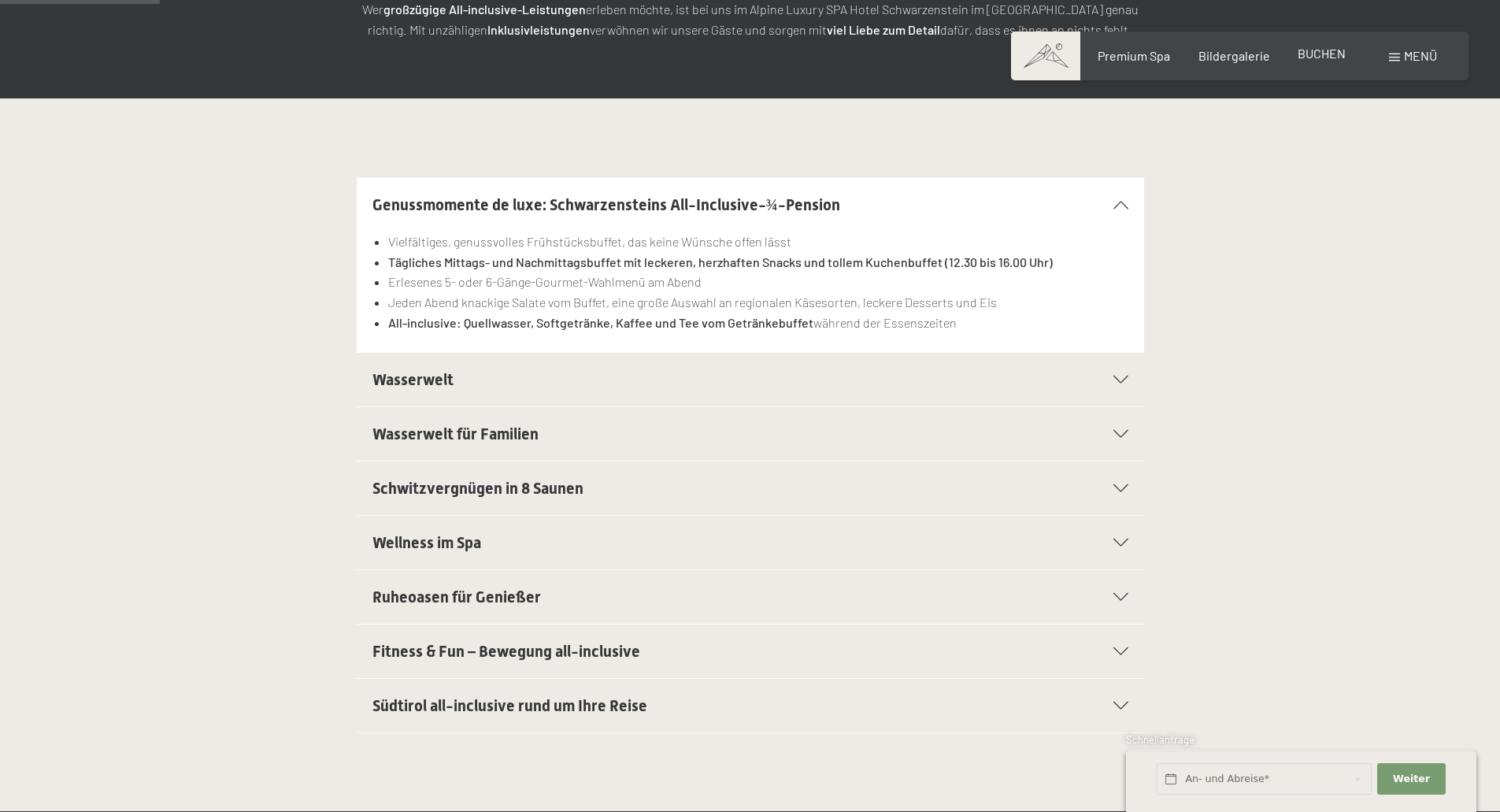
click at [1324, 50] on span "BUCHEN" at bounding box center [1322, 53] width 48 height 15
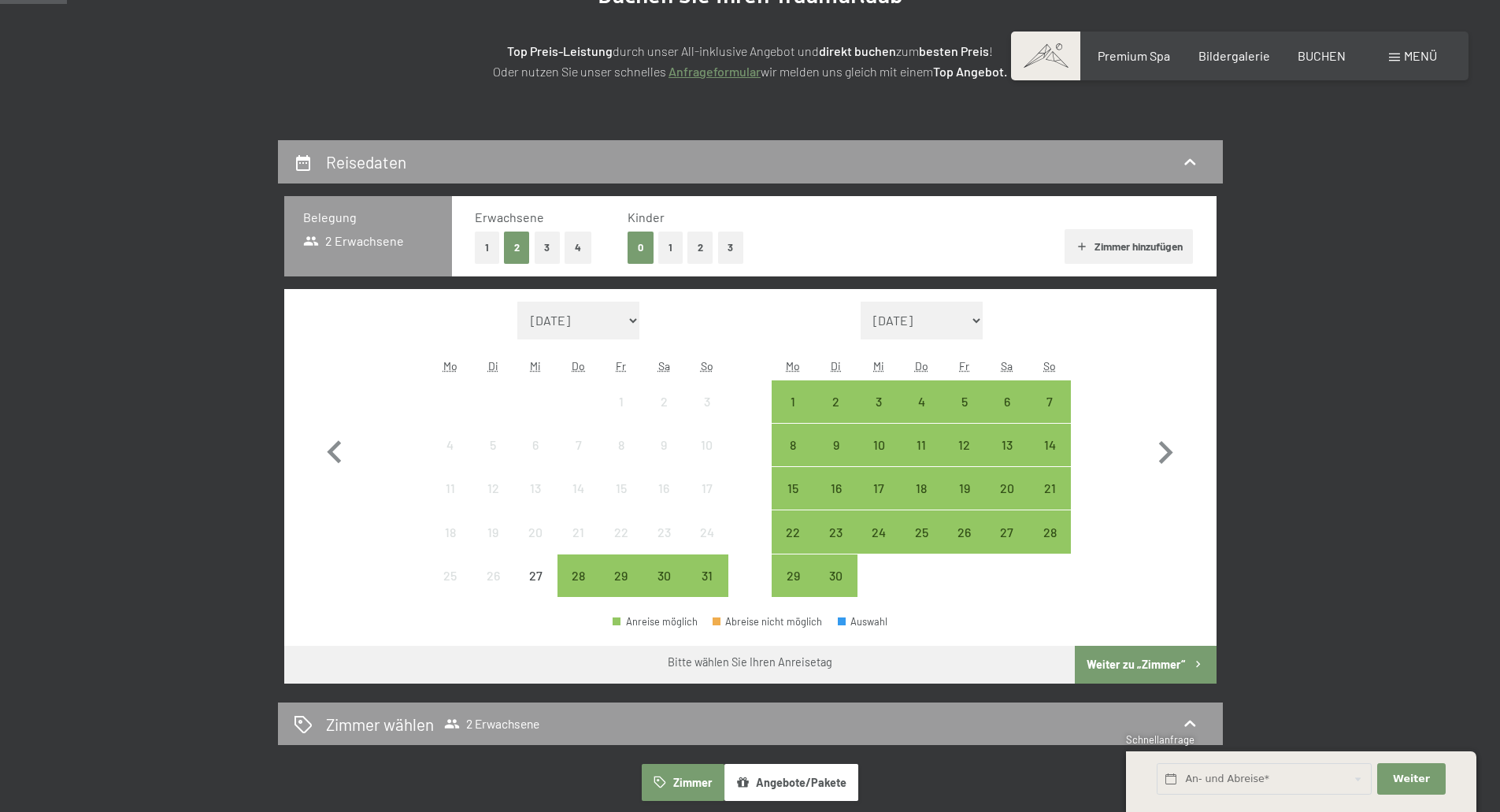
scroll to position [236, 0]
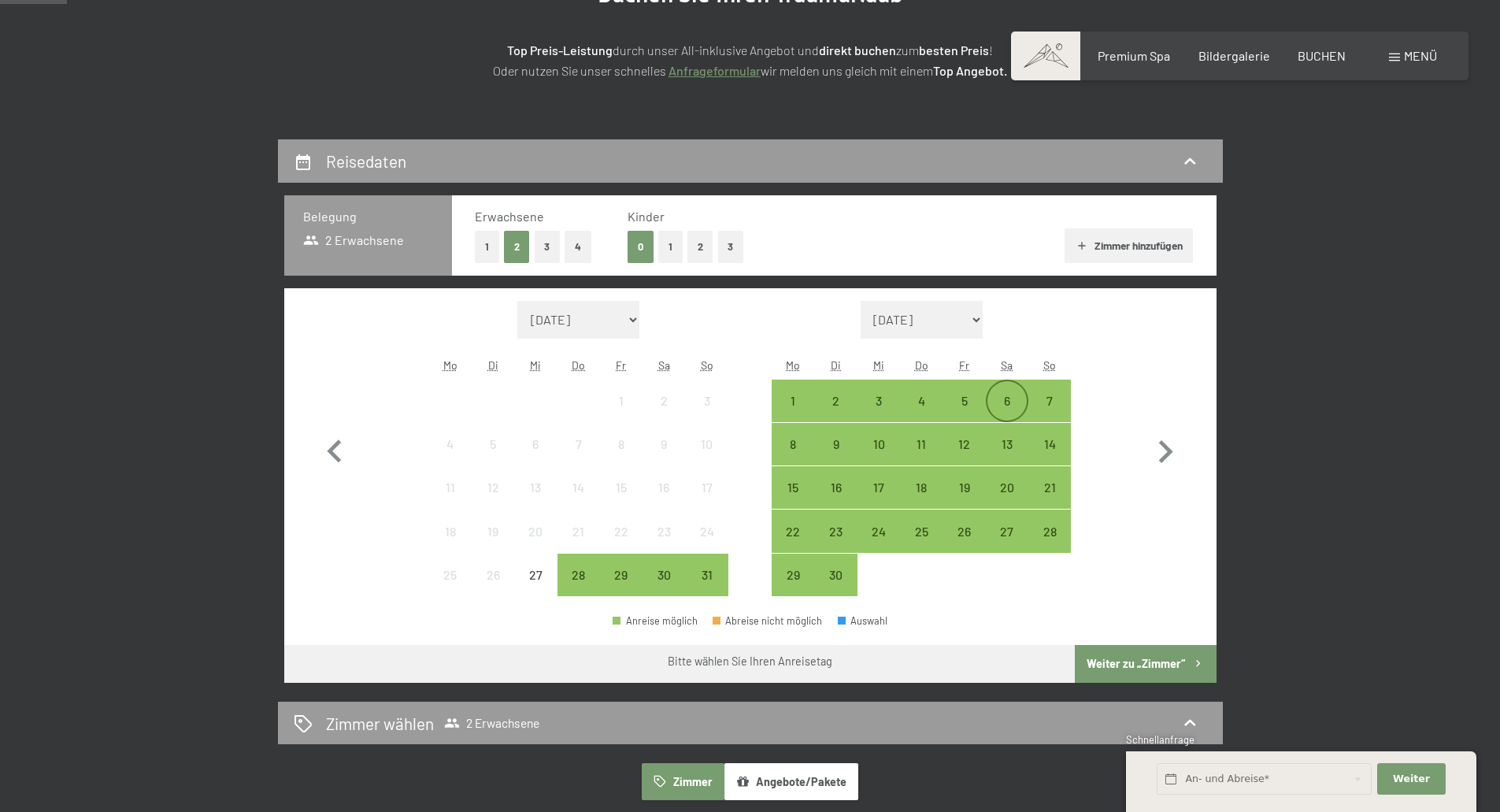
click at [1017, 390] on div "6" at bounding box center [1007, 400] width 39 height 39
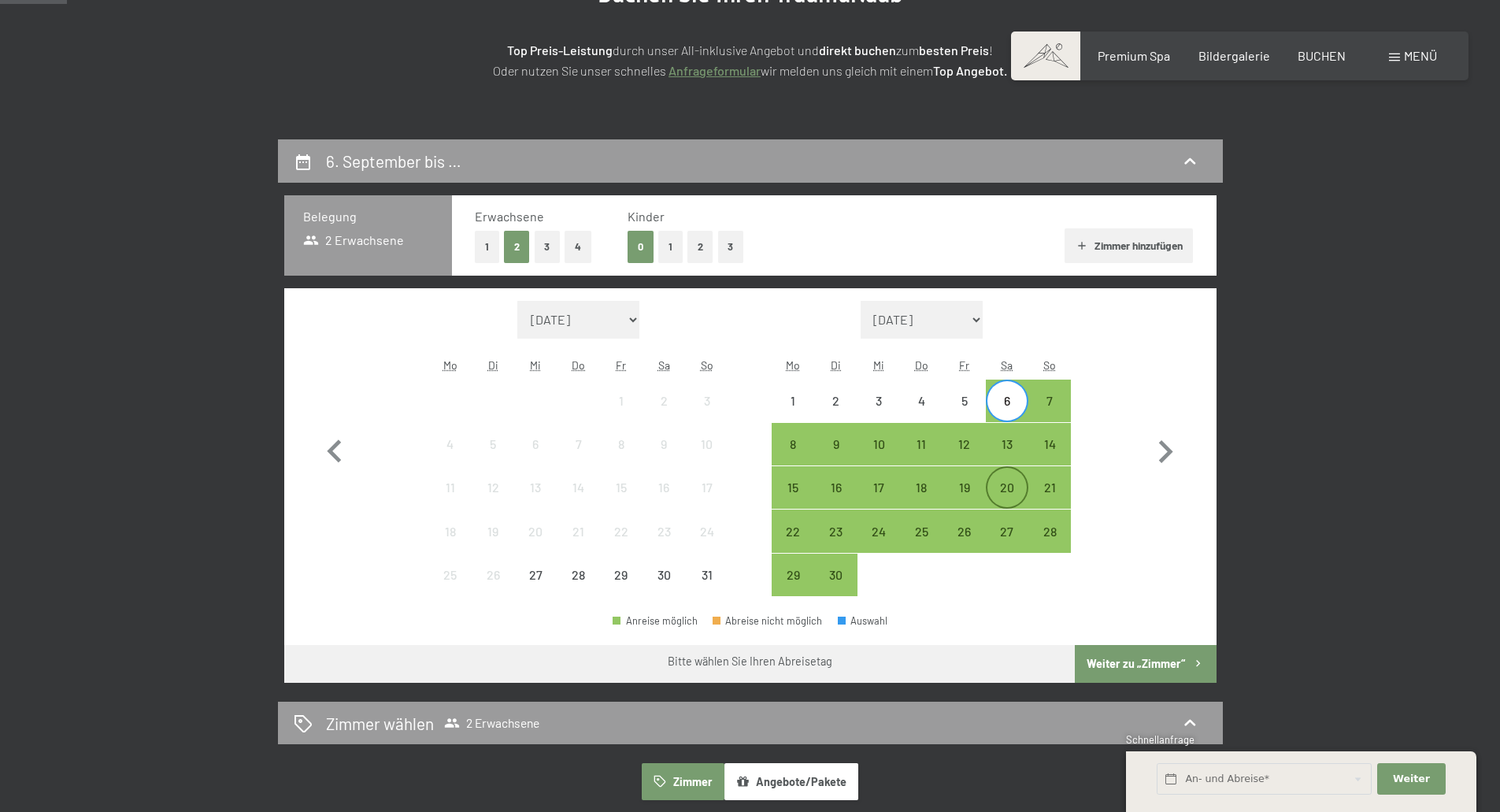
click at [1012, 484] on div "20" at bounding box center [1007, 500] width 39 height 39
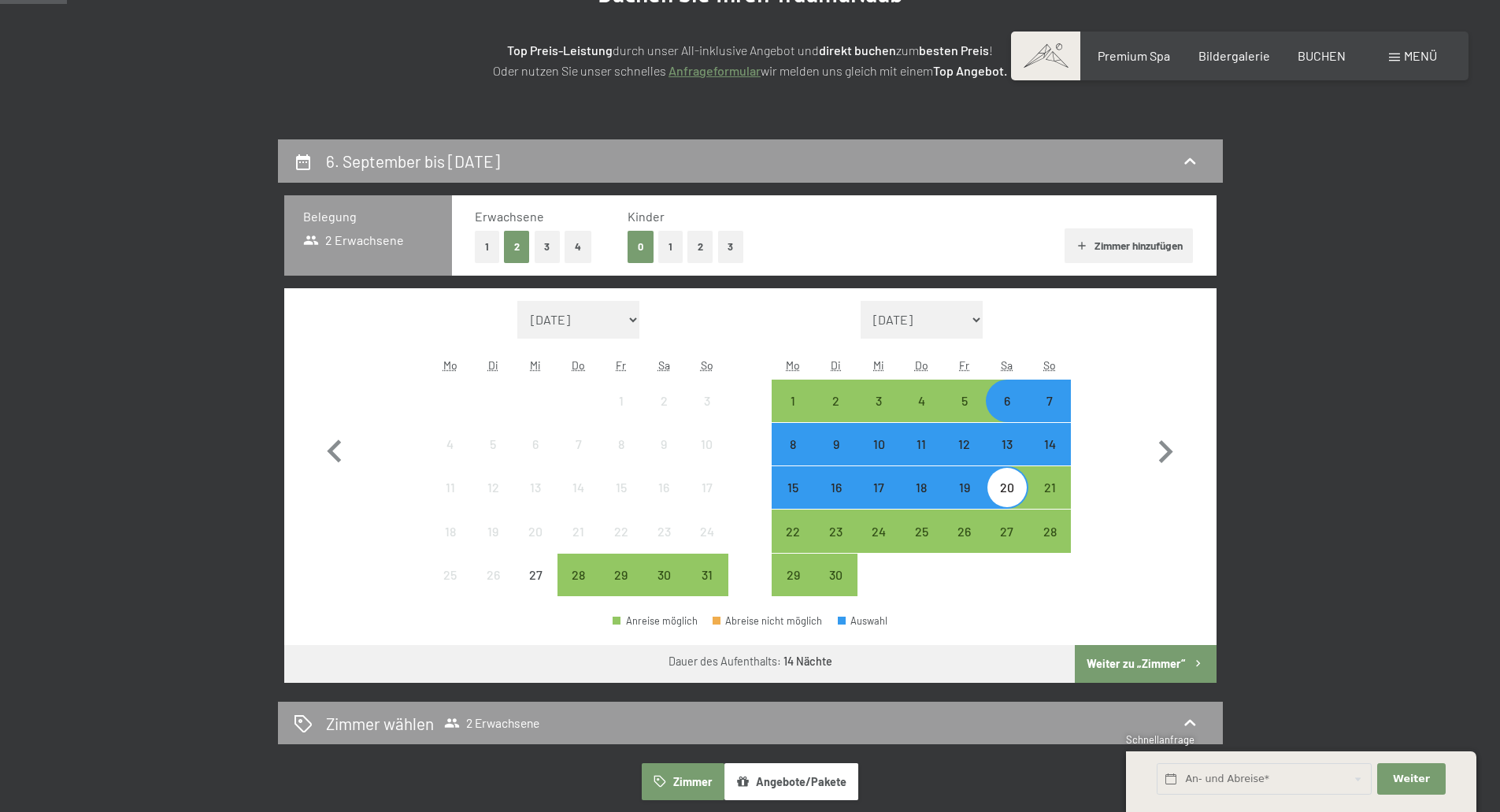
click at [1118, 670] on button "Weiter zu „Zimmer“" at bounding box center [1146, 663] width 141 height 38
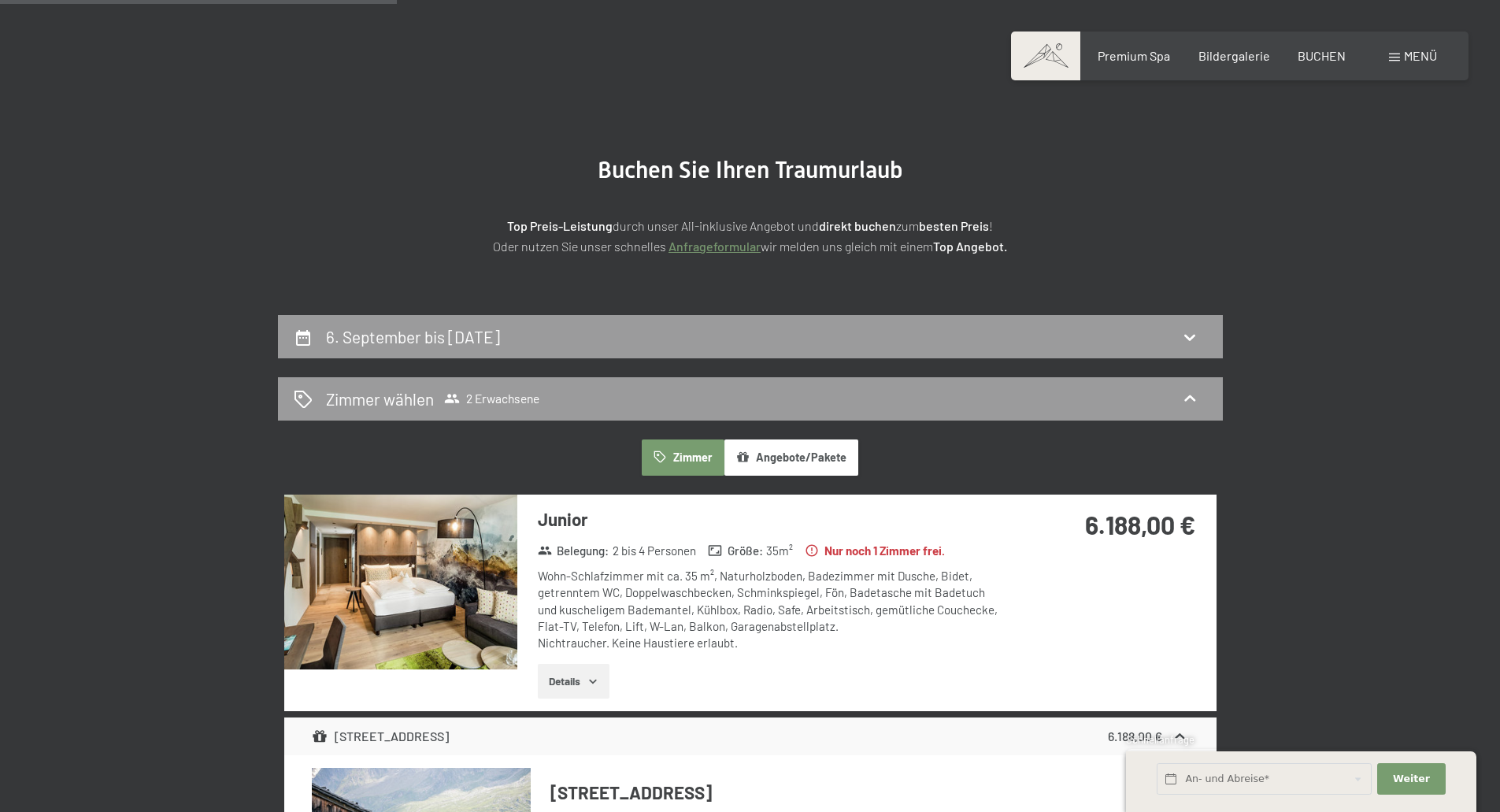
scroll to position [0, 0]
